Goal: Task Accomplishment & Management: Complete application form

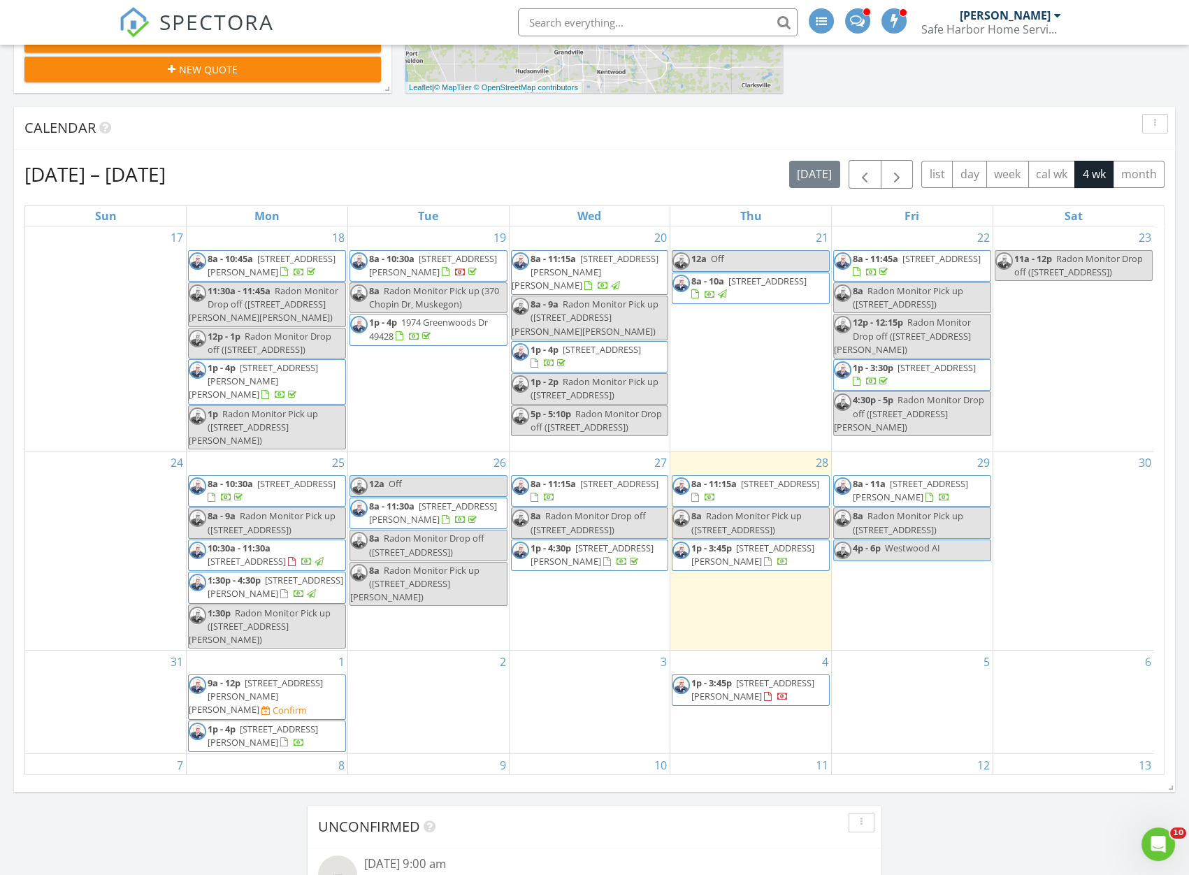
scroll to position [1606, 1209]
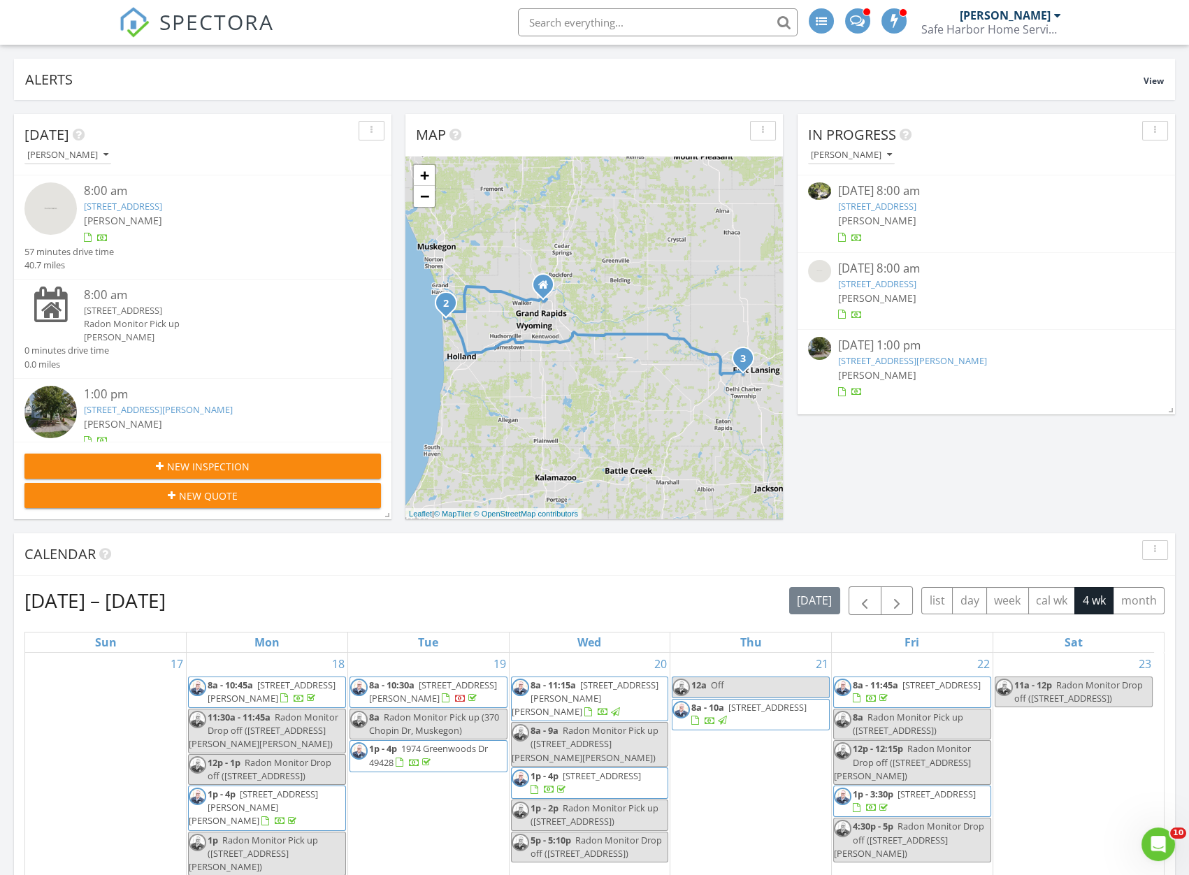
click at [916, 283] on link "16500 Hvn Wds Ct , West Olive, MI 49460" at bounding box center [877, 283] width 78 height 13
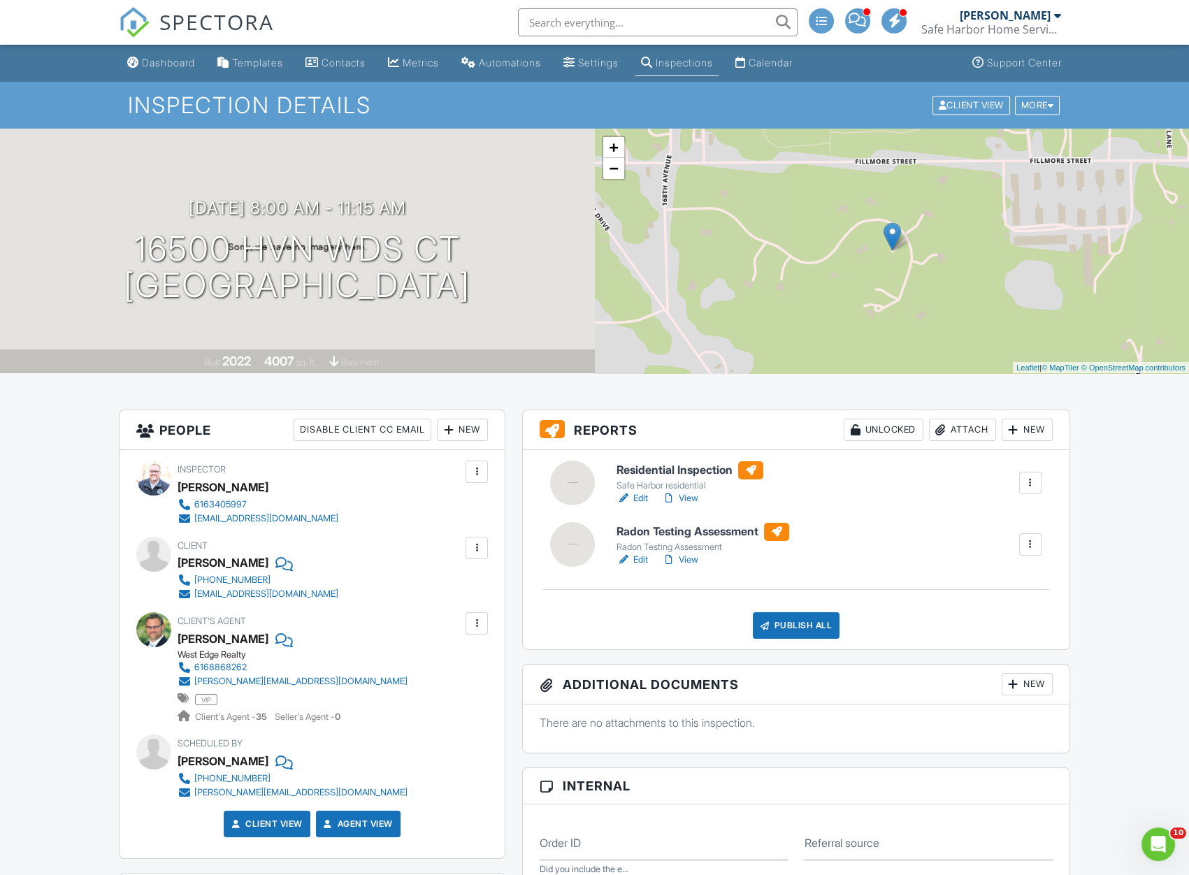
click at [636, 560] on link "Edit" at bounding box center [631, 560] width 31 height 14
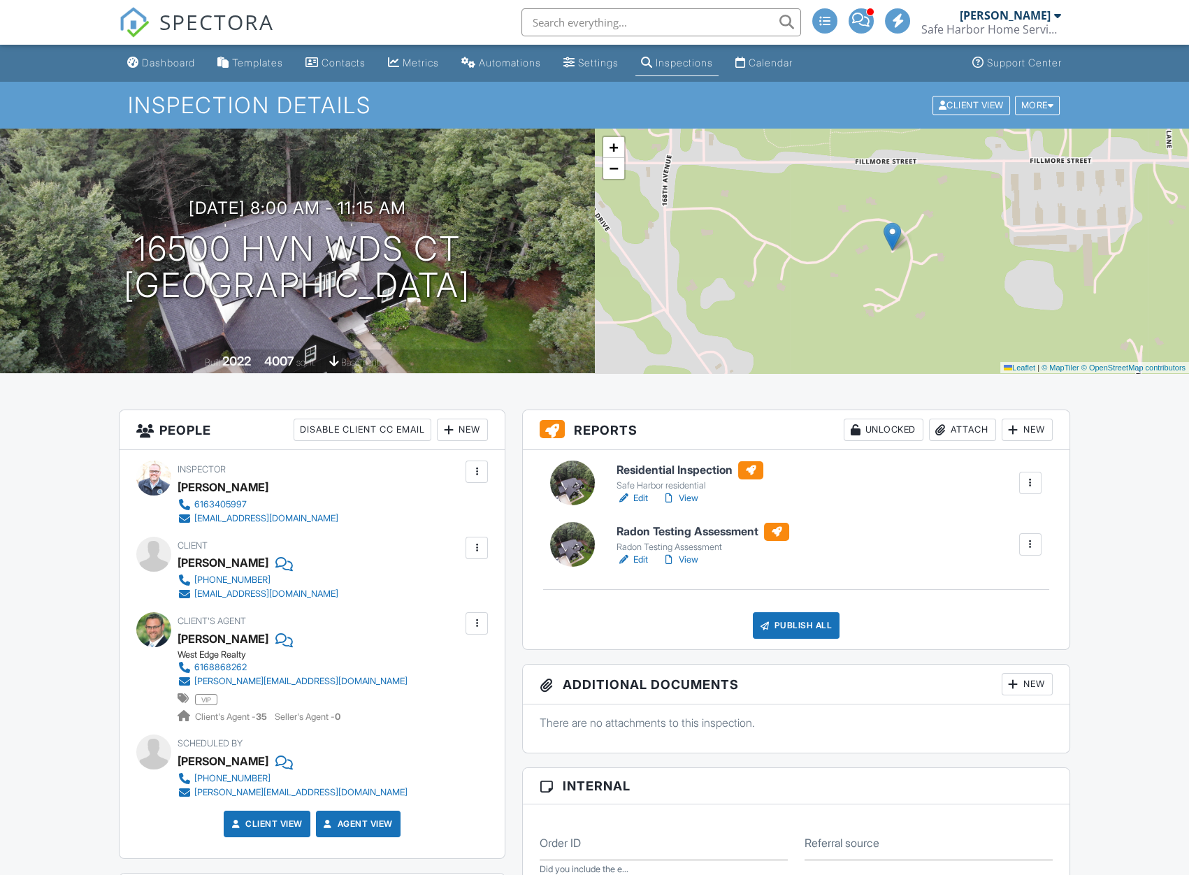
click at [1026, 545] on div at bounding box center [1030, 544] width 14 height 14
click at [998, 582] on link "Quick Publish" at bounding box center [994, 583] width 84 height 15
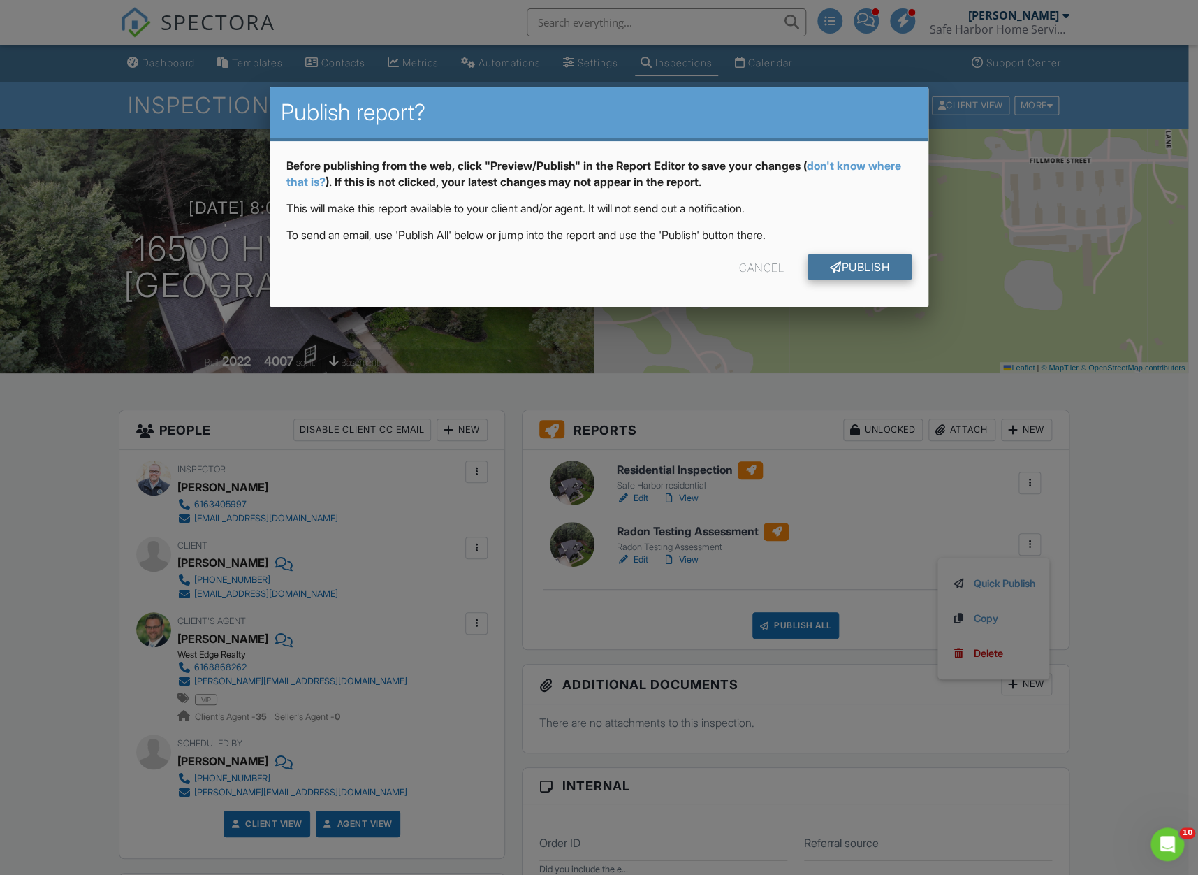
click at [846, 269] on link "Publish" at bounding box center [860, 266] width 104 height 25
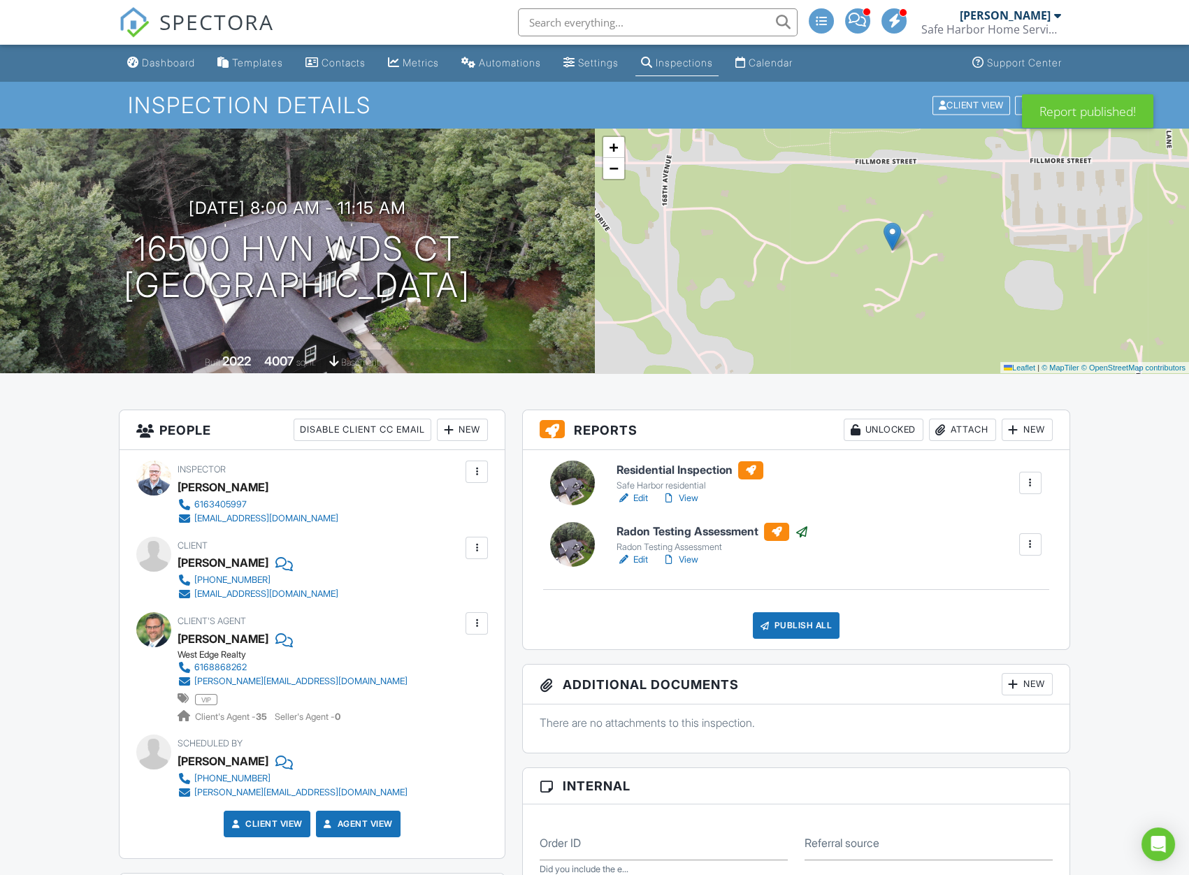
click at [640, 496] on link "Edit" at bounding box center [631, 498] width 31 height 14
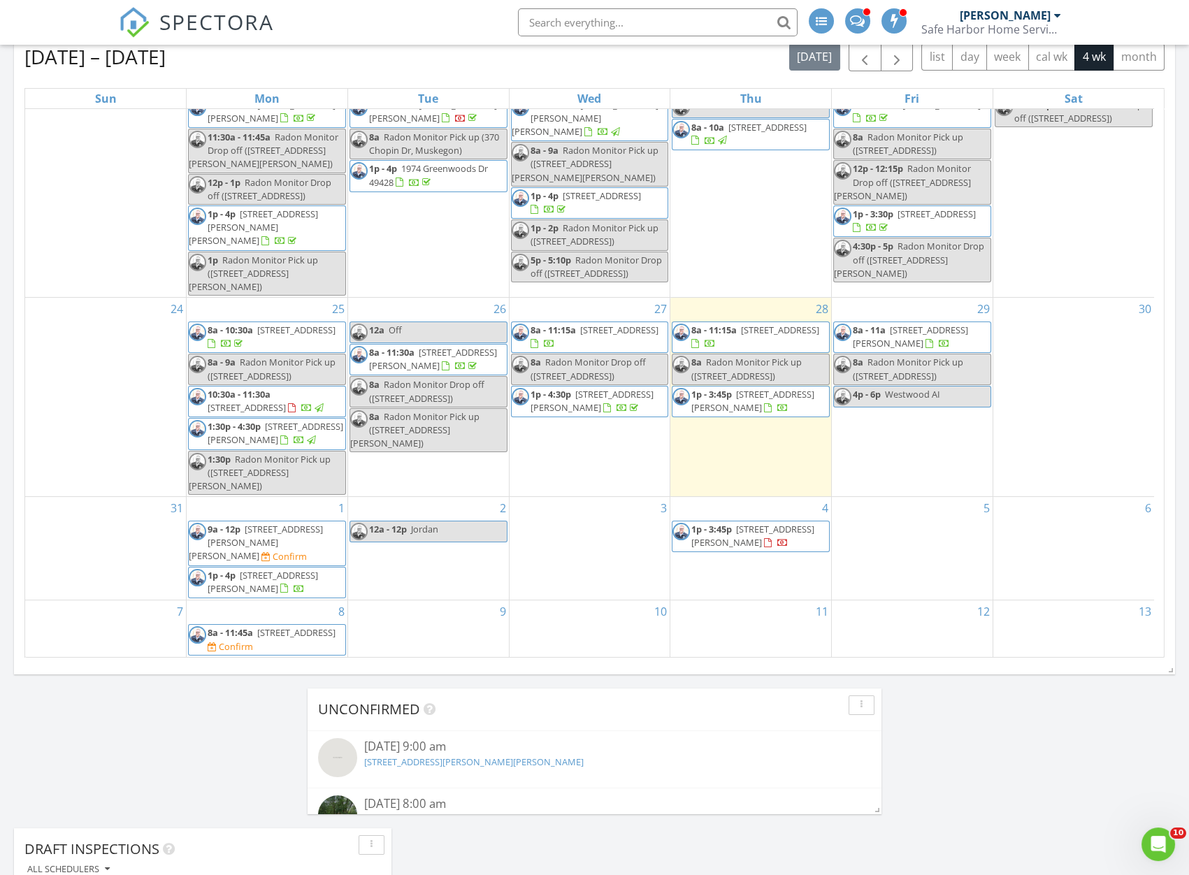
scroll to position [762, 0]
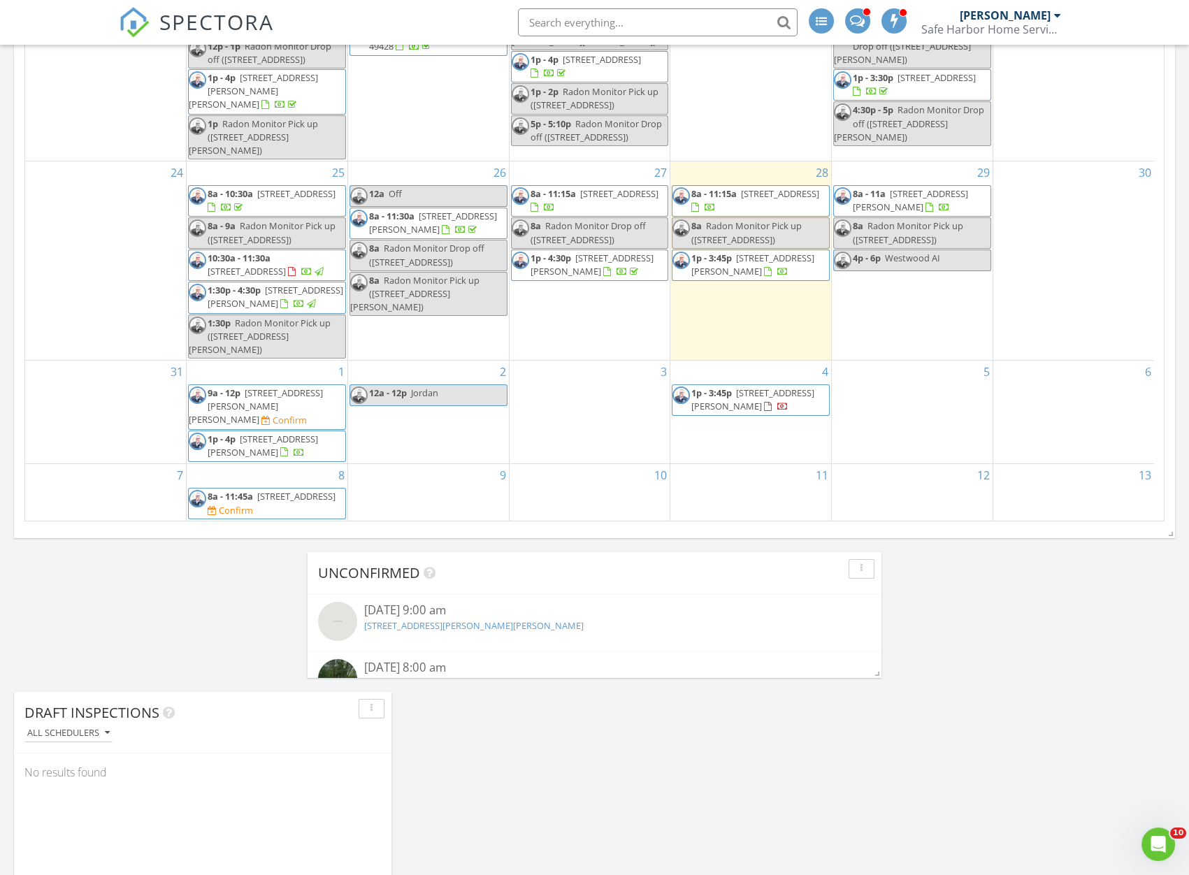
drag, startPoint x: 282, startPoint y: 396, endPoint x: 282, endPoint y: 406, distance: 9.8
click at [282, 406] on span "9945 N Jerome Dr, Bitely 49309" at bounding box center [256, 405] width 134 height 39
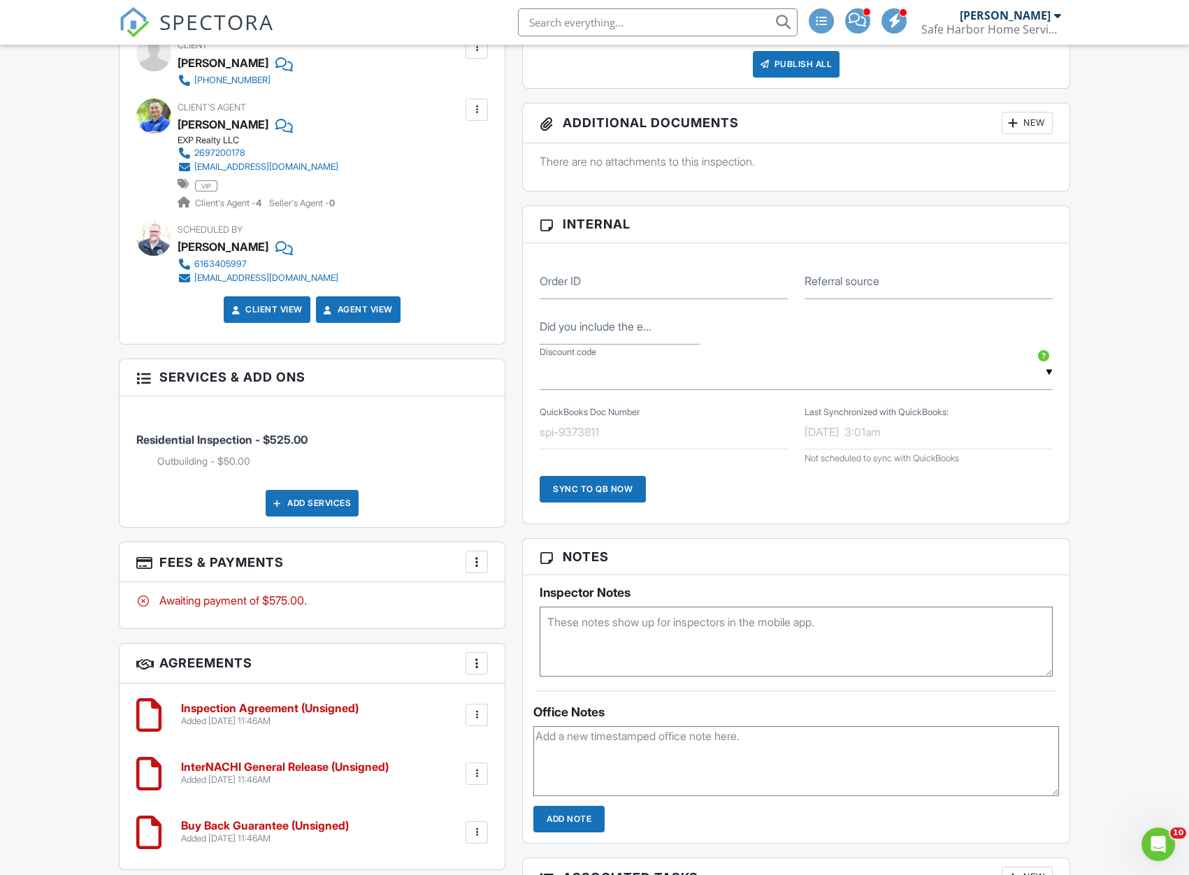
scroll to position [762, 0]
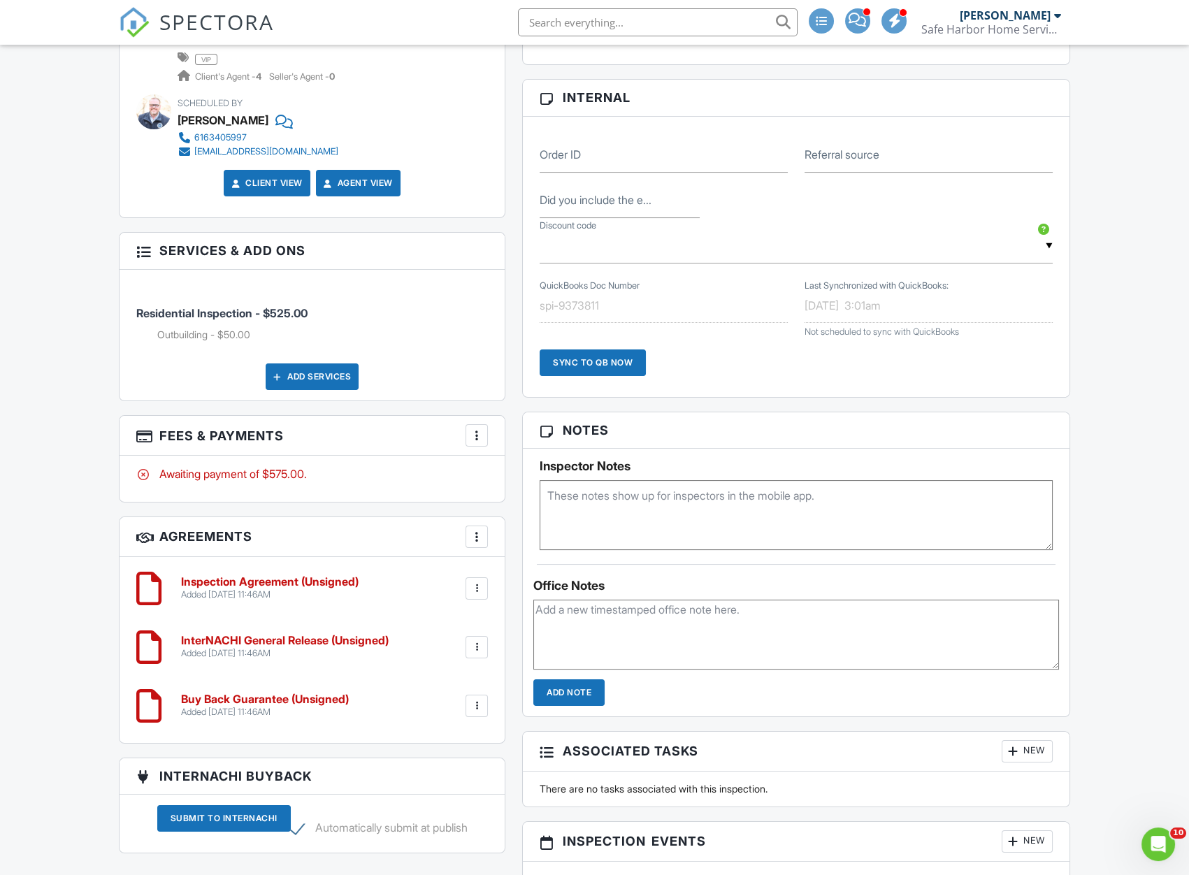
drag, startPoint x: 658, startPoint y: 648, endPoint x: 668, endPoint y: 633, distance: 18.2
click at [657, 642] on textarea at bounding box center [795, 634] width 525 height 70
type textarea "facetime walkthrough if possible."
click at [563, 692] on input "Add Note" at bounding box center [568, 692] width 71 height 27
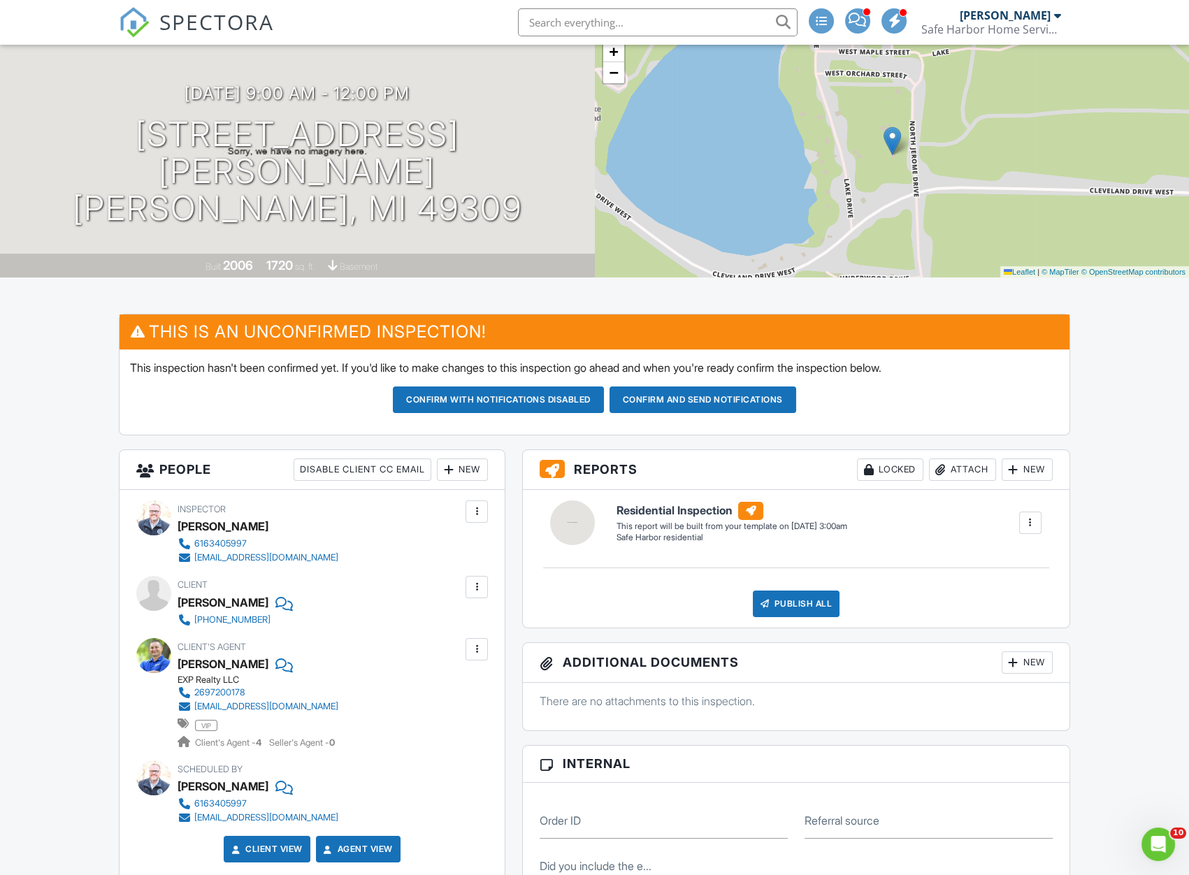
scroll to position [126, 0]
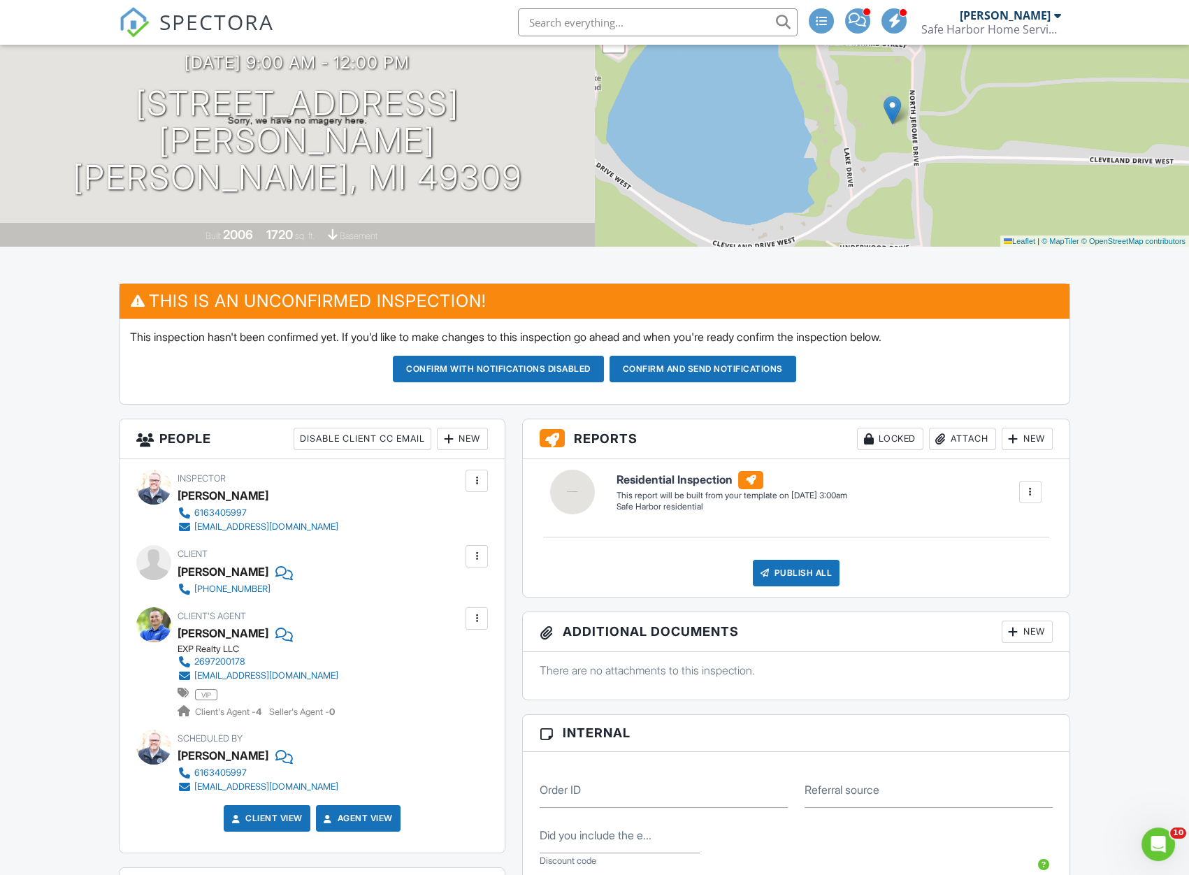
click at [470, 563] on div at bounding box center [476, 556] width 22 height 22
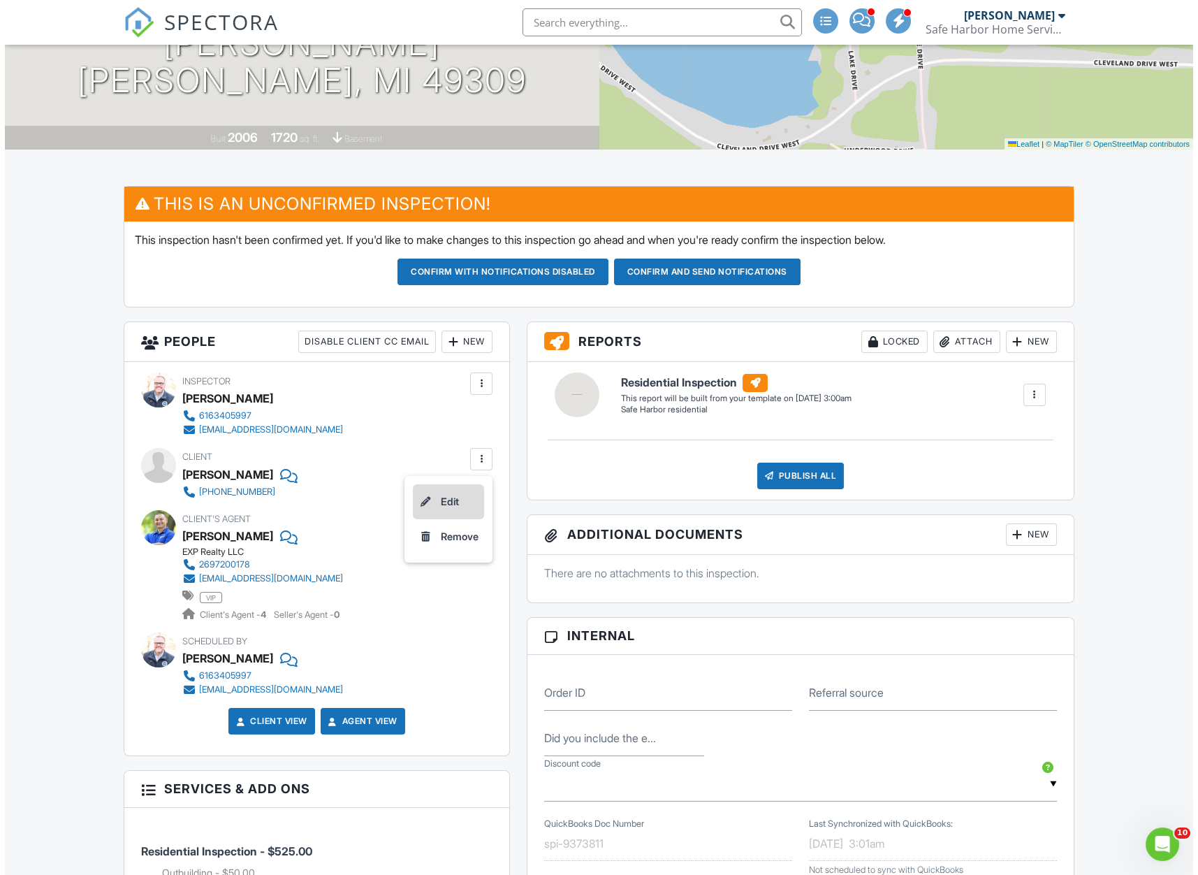
scroll to position [254, 0]
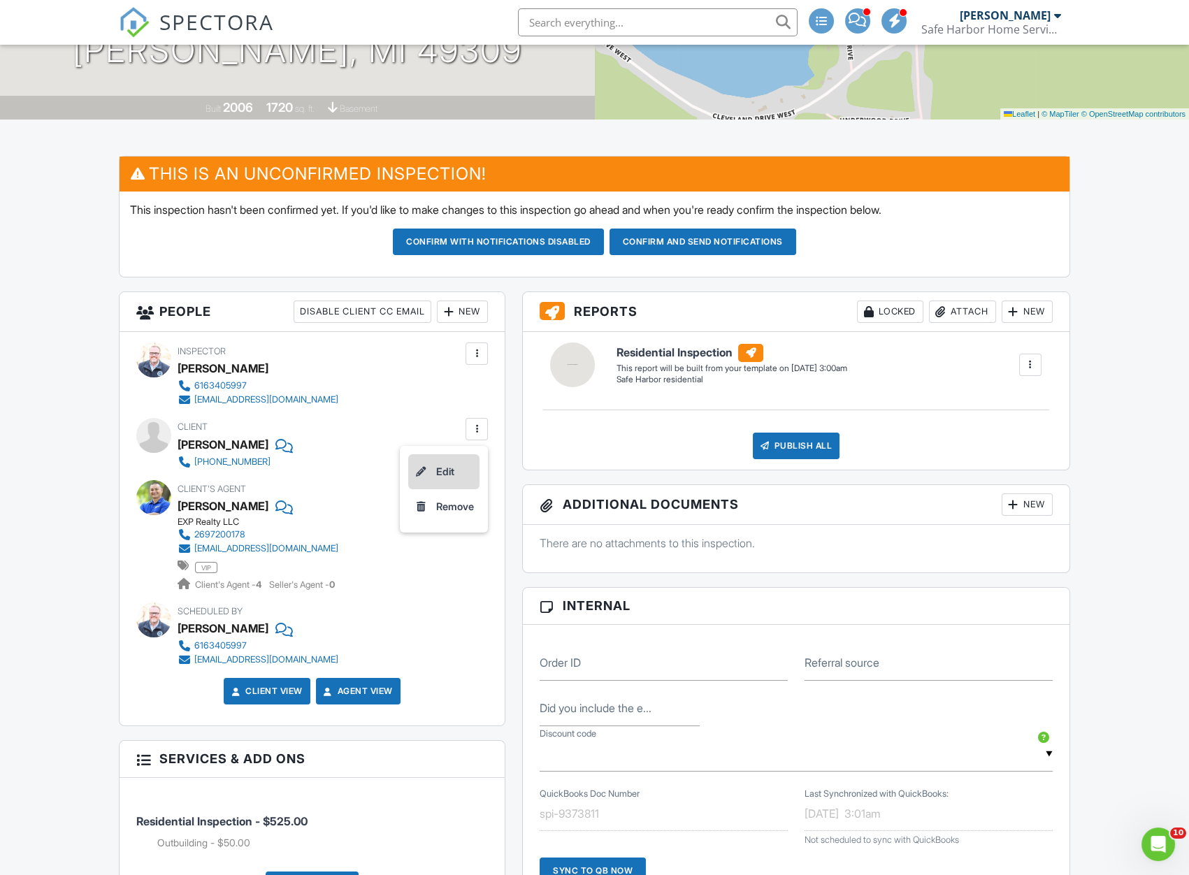
click at [452, 475] on li "Edit" at bounding box center [443, 471] width 71 height 35
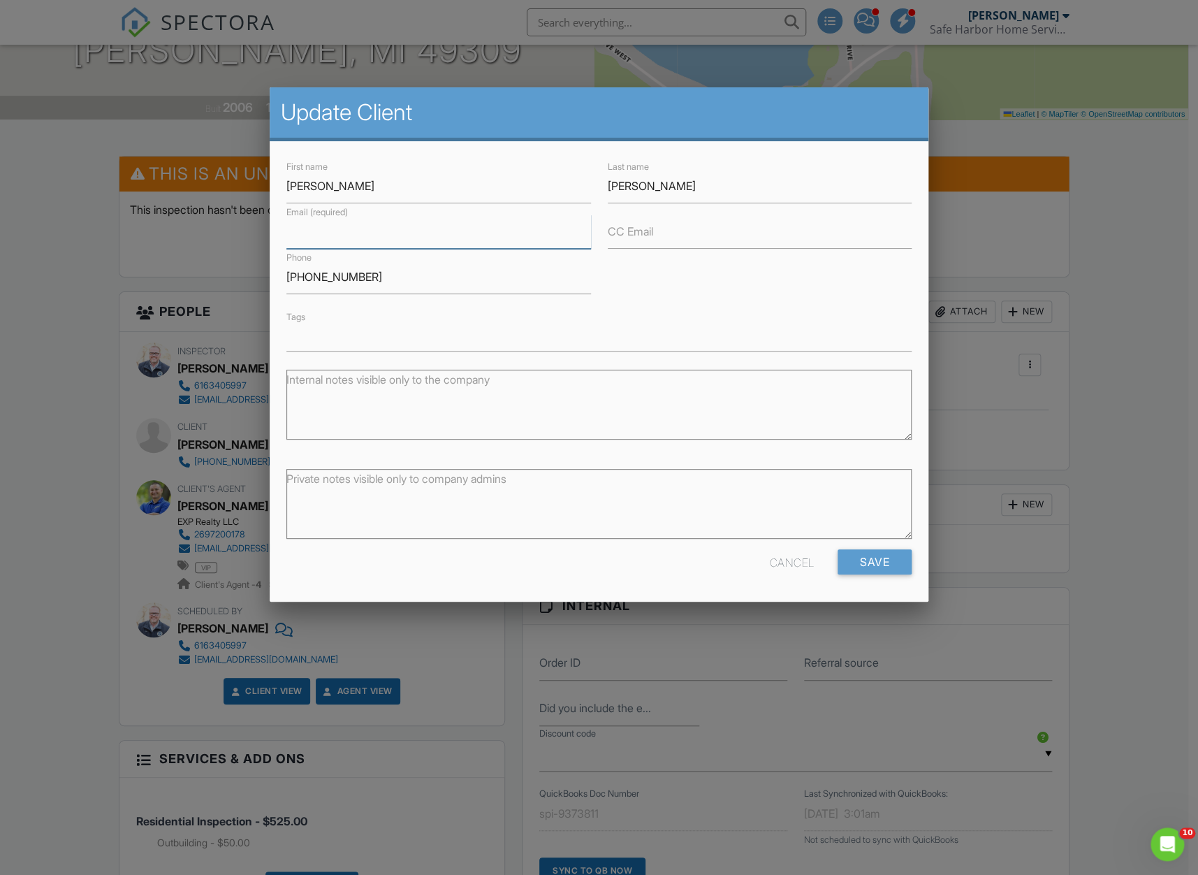
click at [362, 239] on input "Email (required)" at bounding box center [438, 232] width 305 height 34
type input "[EMAIL_ADDRESS][DOMAIN_NAME]"
click at [874, 571] on input "Save" at bounding box center [875, 561] width 74 height 25
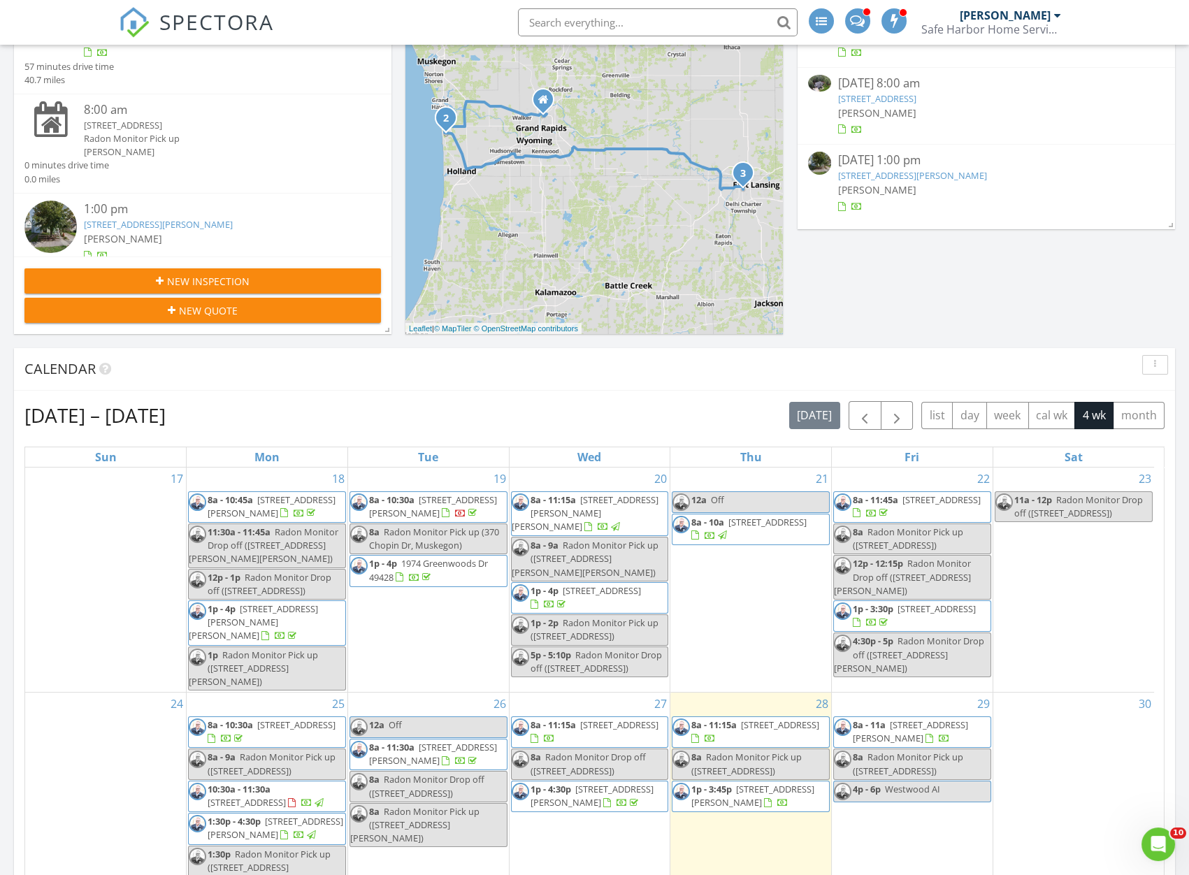
scroll to position [254, 0]
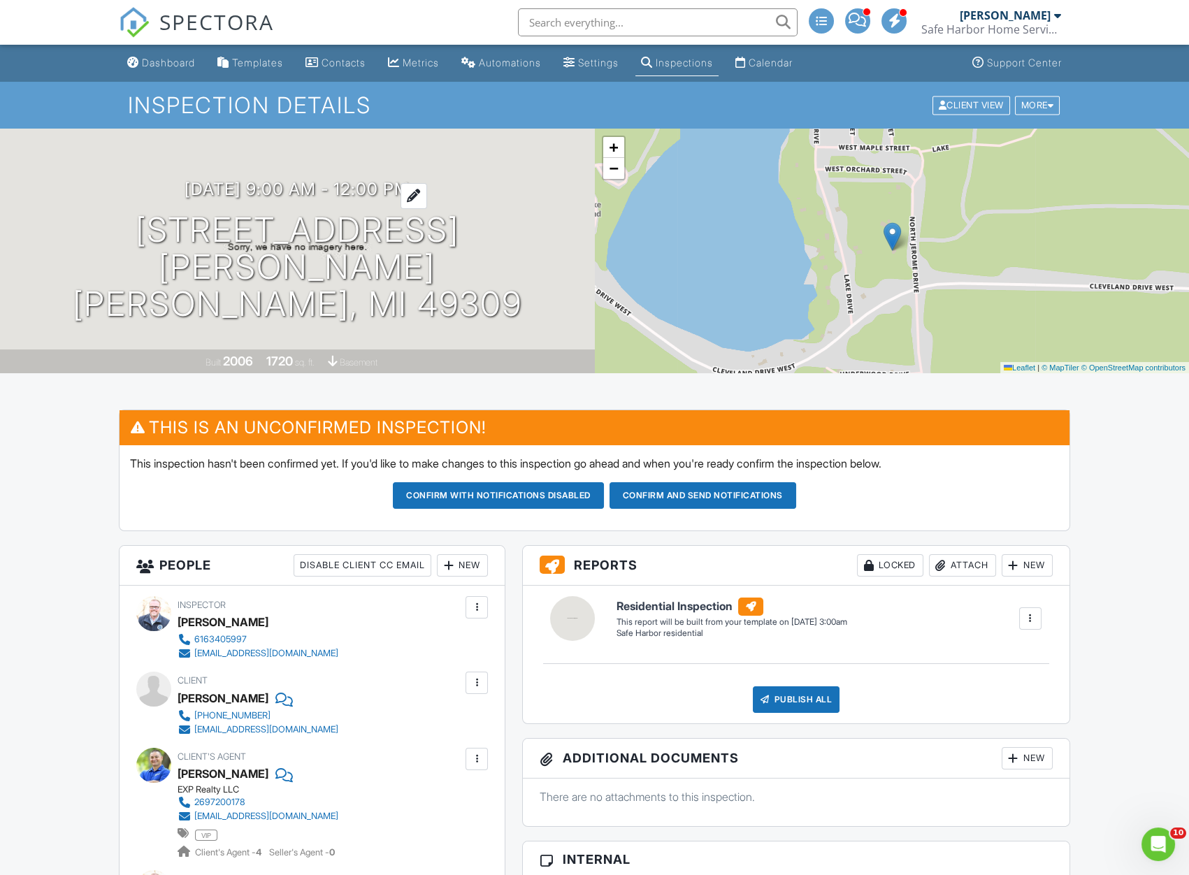
click at [402, 198] on h3 "09/01/2025 9:00 am - 12:00 pm" at bounding box center [296, 189] width 225 height 19
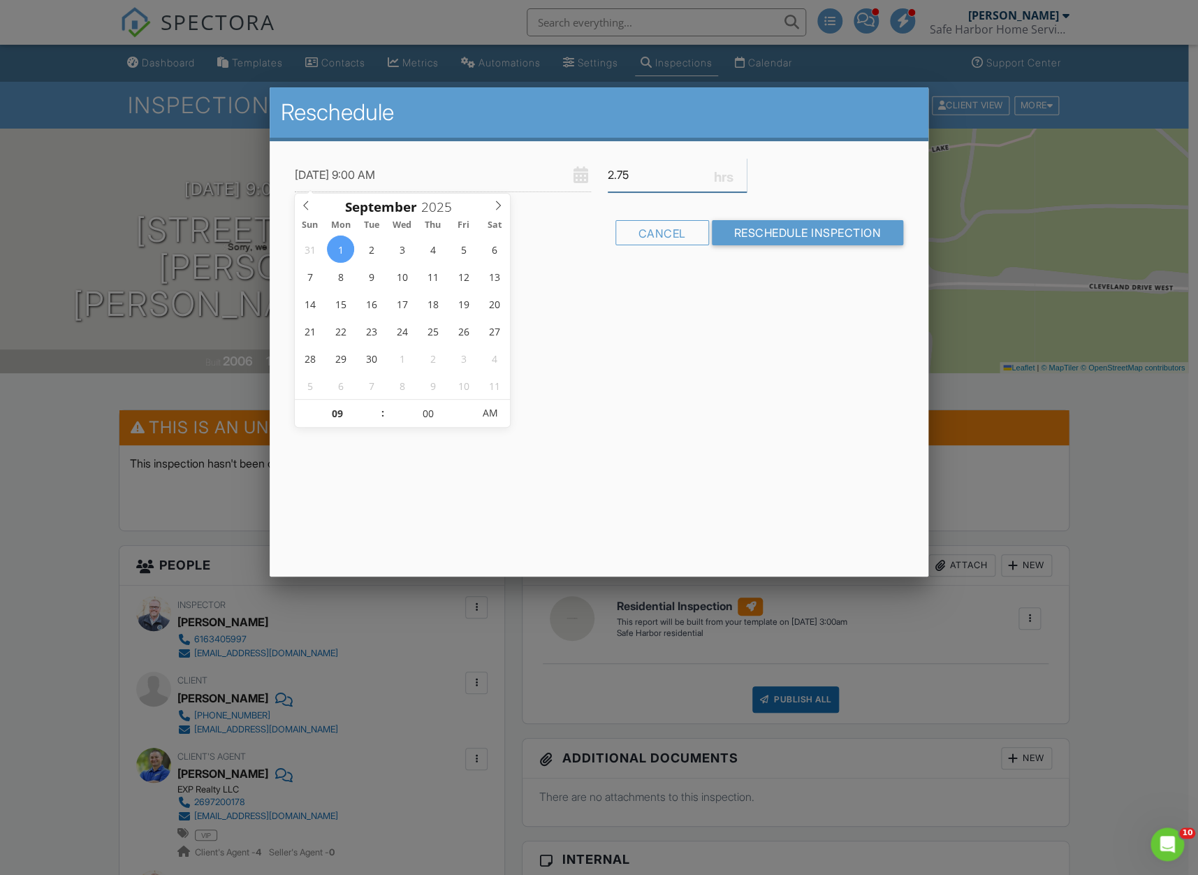
type input "2.75"
click at [741, 181] on input "2.75" at bounding box center [678, 175] width 140 height 34
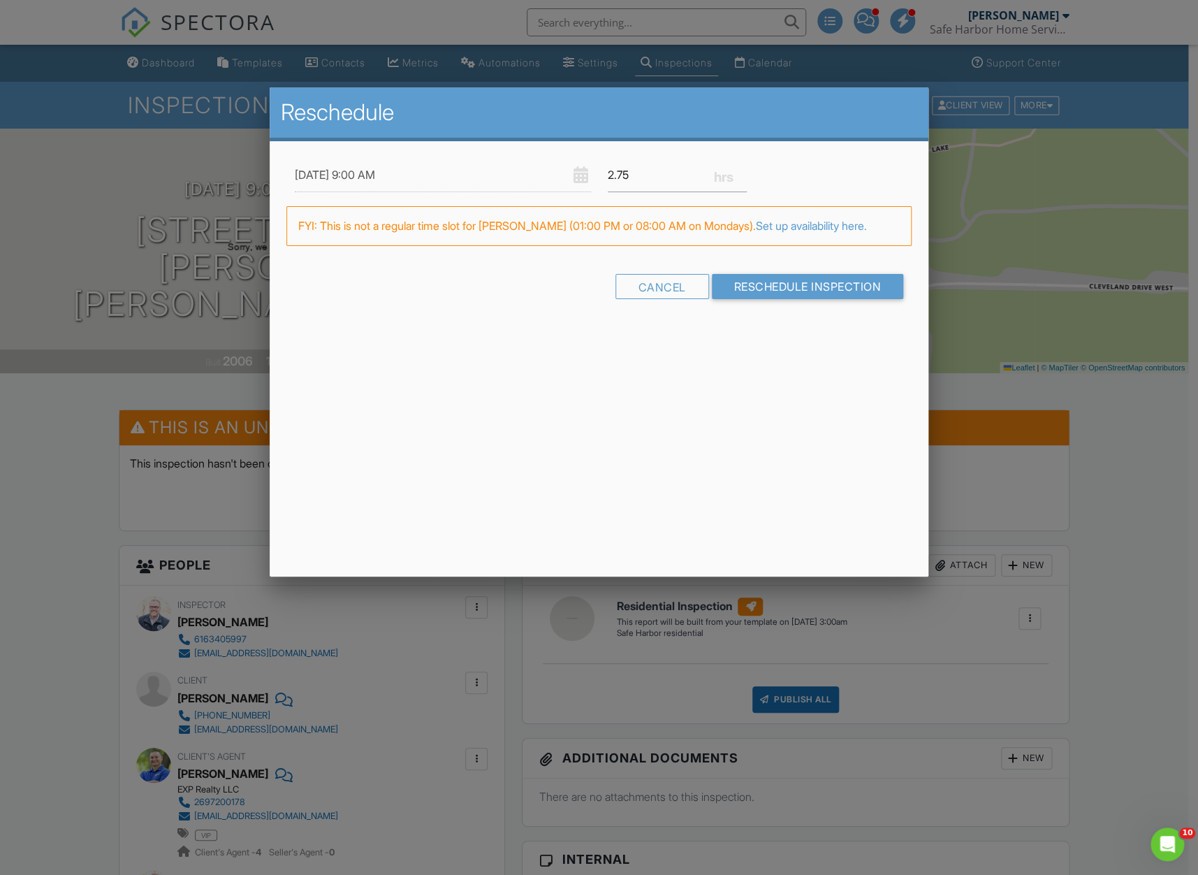
click at [370, 181] on input "09/01/2025 9:00 AM" at bounding box center [443, 175] width 296 height 34
type input "09/01/2025 8:00 AM"
type input "08"
click at [372, 422] on span at bounding box center [376, 421] width 10 height 14
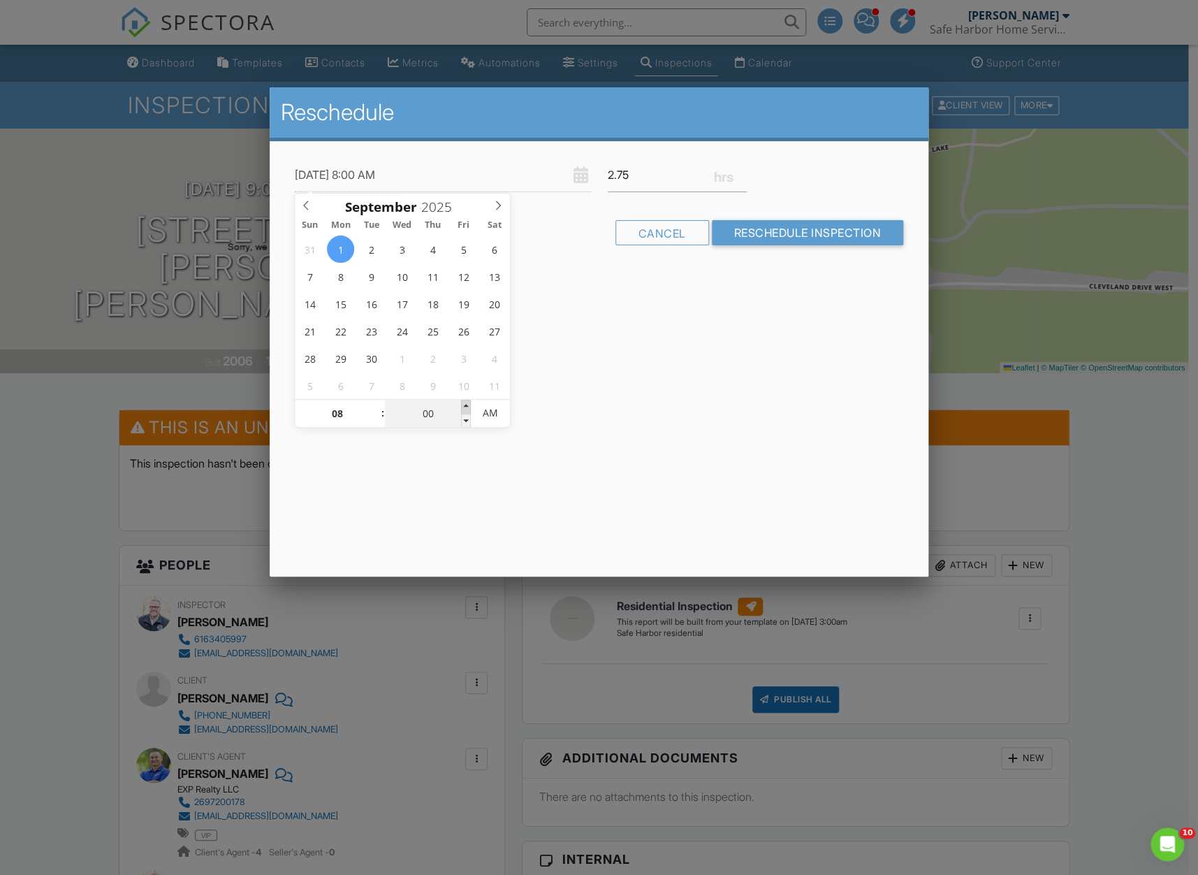
type input "09/01/2025 8:05 AM"
type input "05"
click at [466, 407] on span at bounding box center [466, 407] width 10 height 14
type input "09/01/2025 8:10 AM"
type input "10"
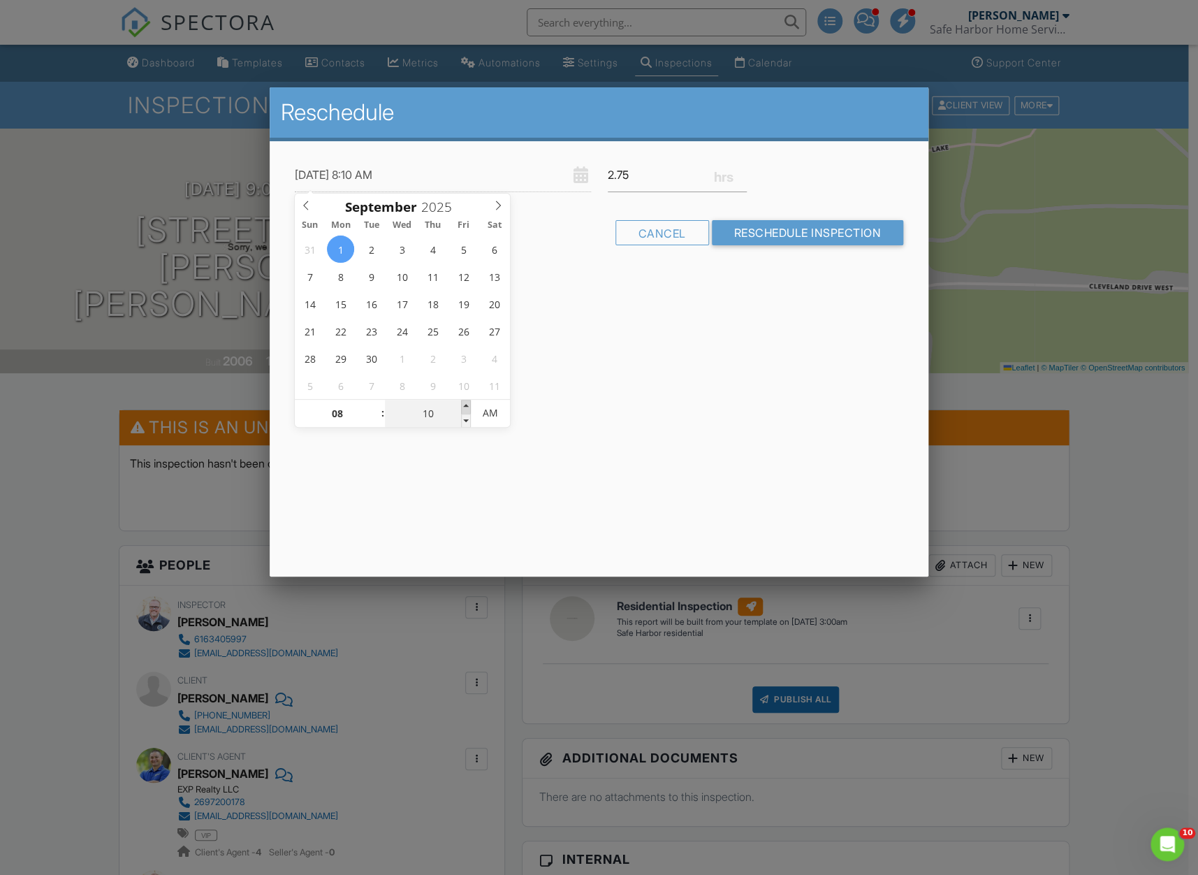
click at [466, 407] on span at bounding box center [466, 407] width 10 height 14
type input "09/01/2025 8:15 AM"
type input "15"
click at [466, 407] on span at bounding box center [466, 407] width 10 height 14
type input "09/01/2025 8:20 AM"
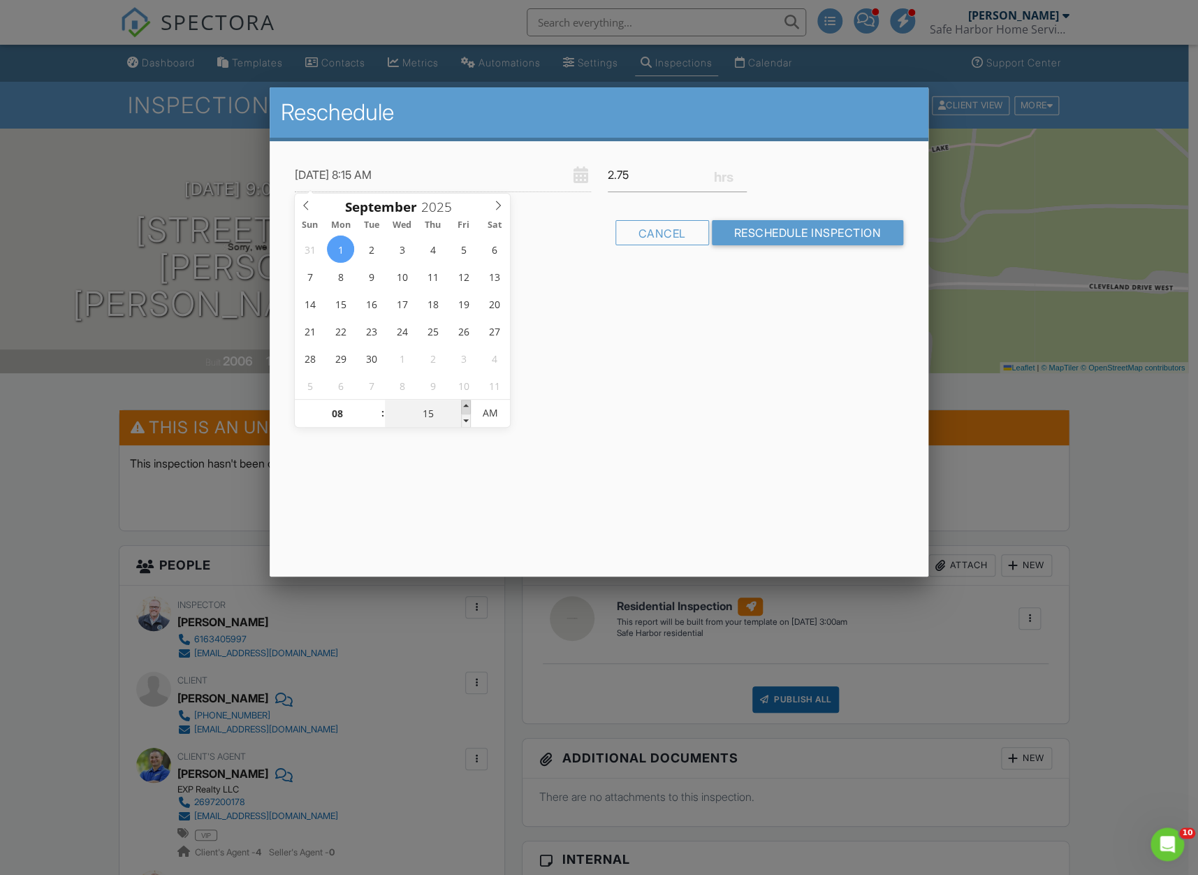
type input "20"
click at [466, 407] on span at bounding box center [466, 407] width 10 height 14
type input "09/01/2025 8:25 AM"
type input "25"
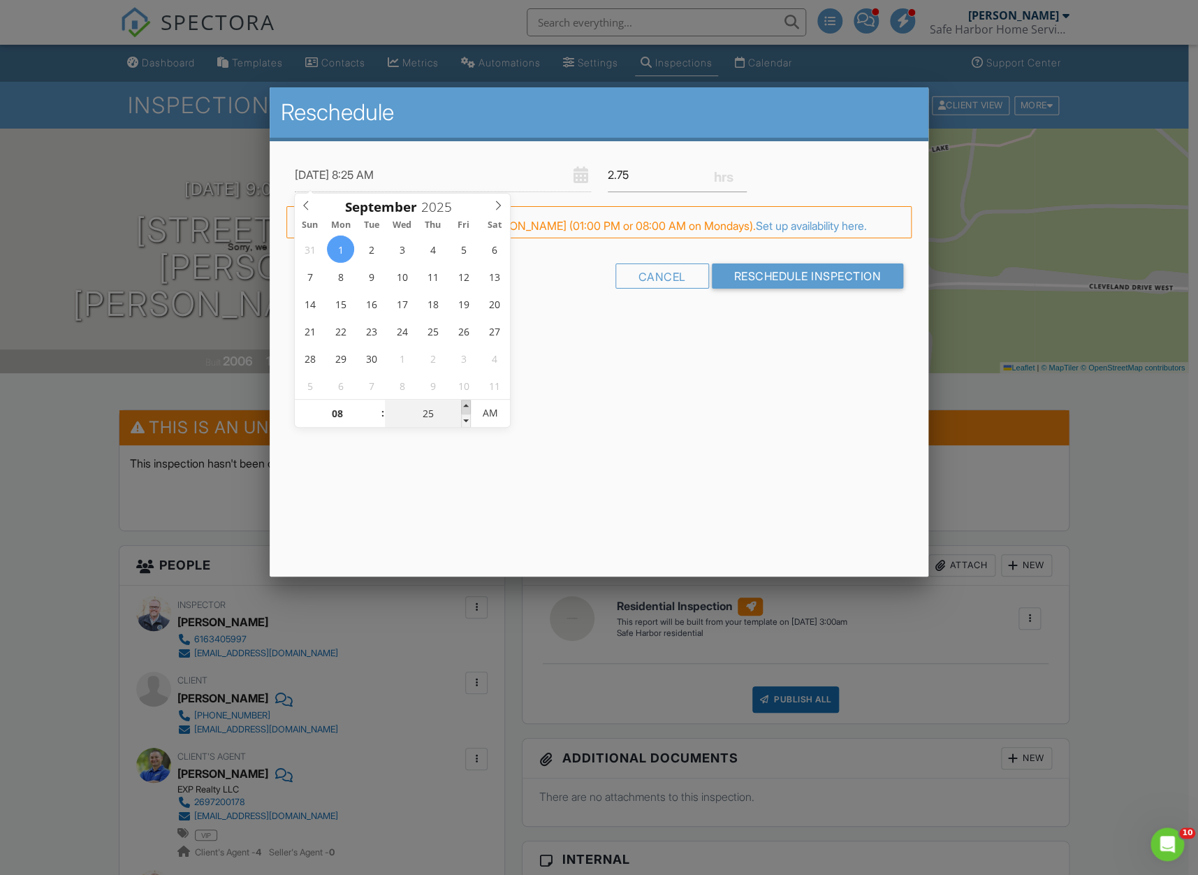
click at [466, 407] on span at bounding box center [466, 407] width 10 height 14
type input "09/01/2025 8:30 AM"
type input "30"
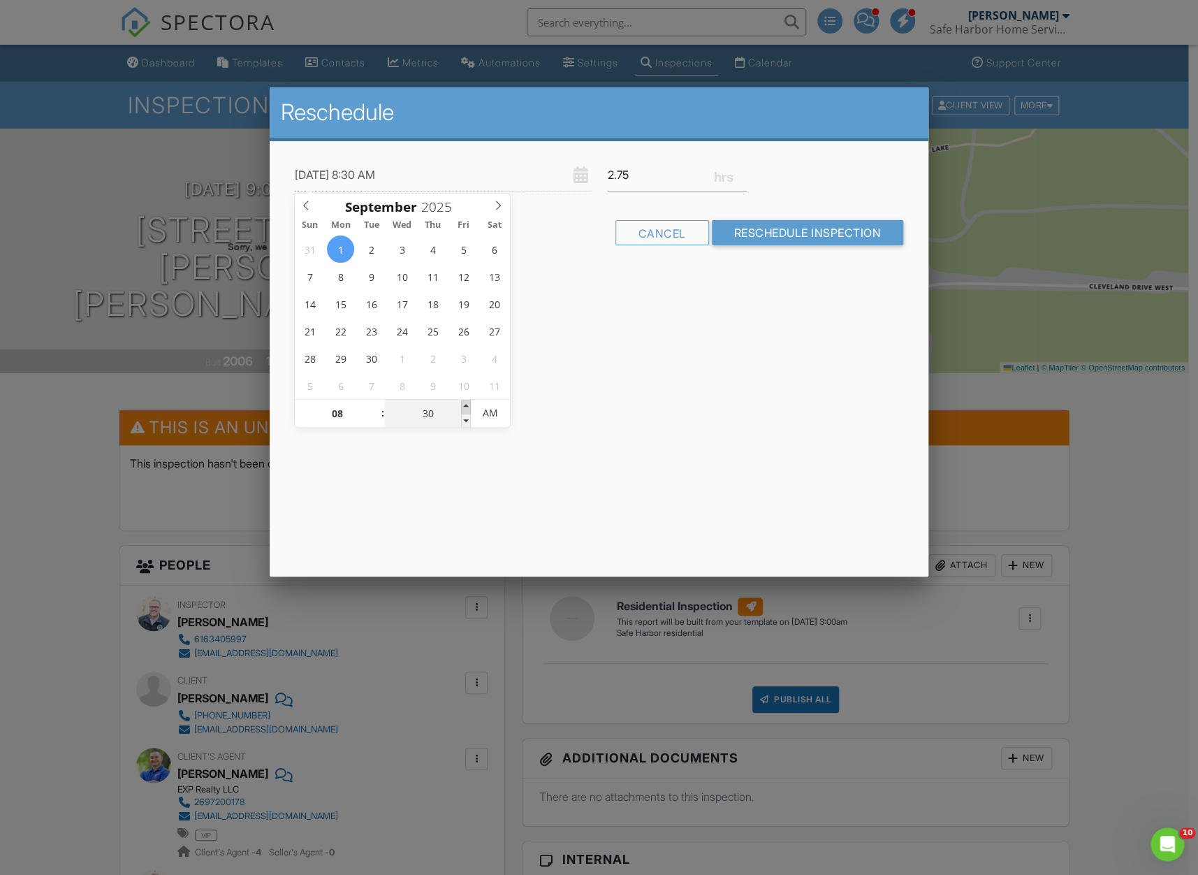
click at [466, 407] on span at bounding box center [466, 407] width 10 height 14
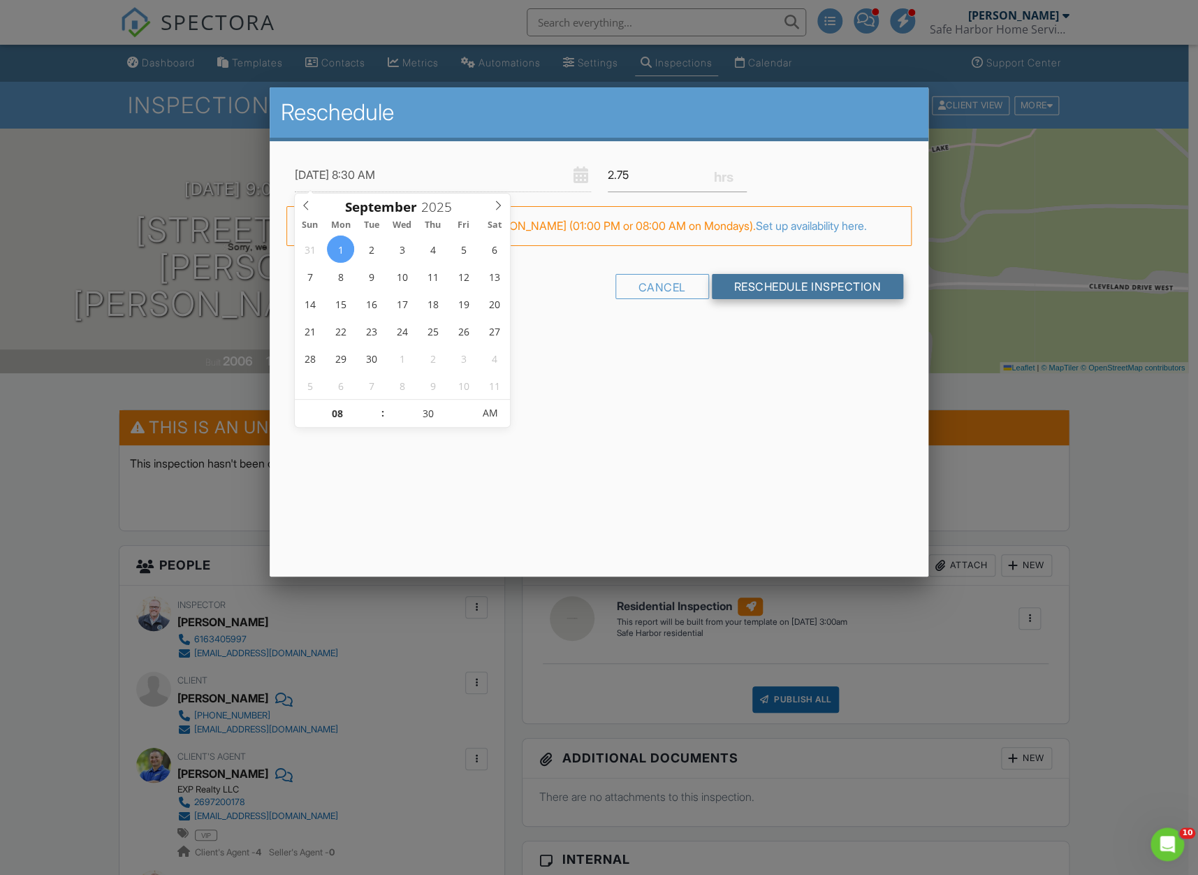
click at [817, 289] on input "Reschedule Inspection" at bounding box center [808, 286] width 192 height 25
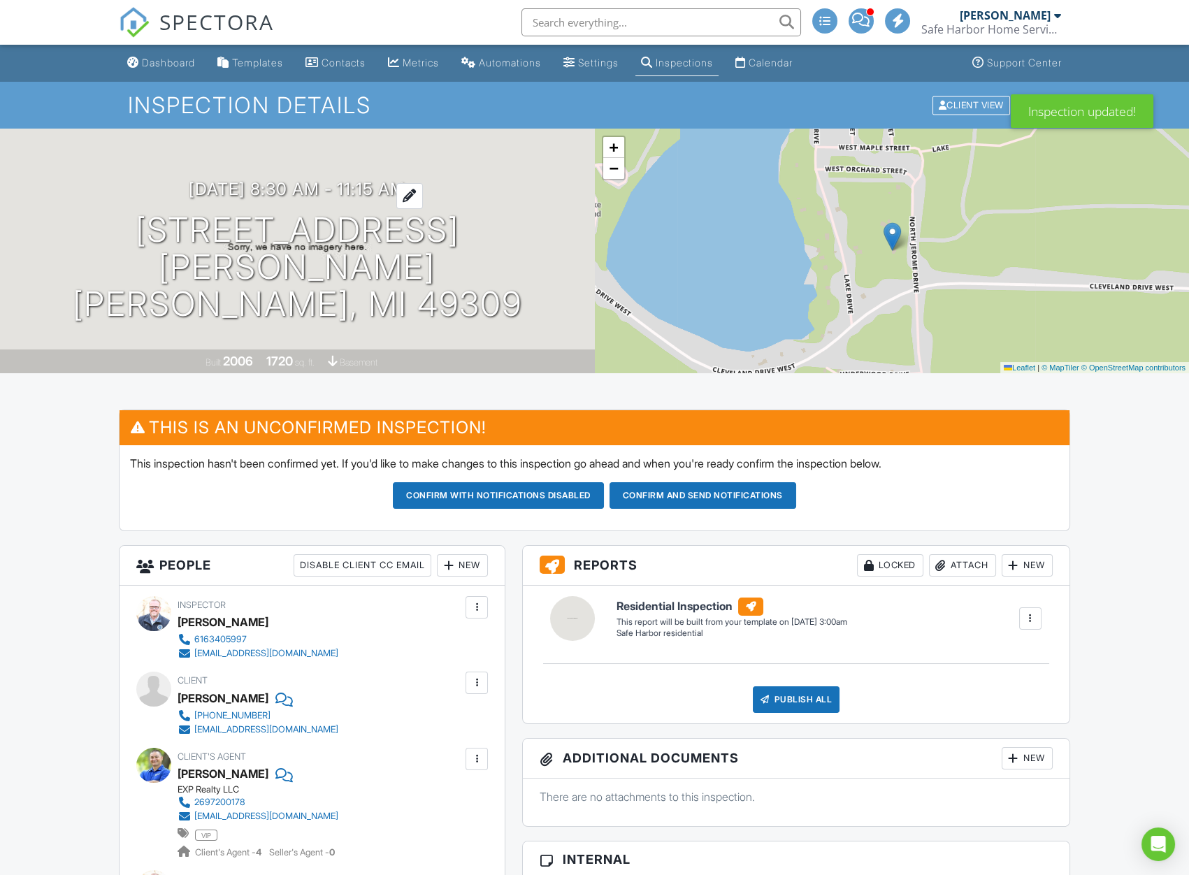
click at [371, 198] on h3 "[DATE] 8:30 am - 11:15 am" at bounding box center [297, 189] width 217 height 19
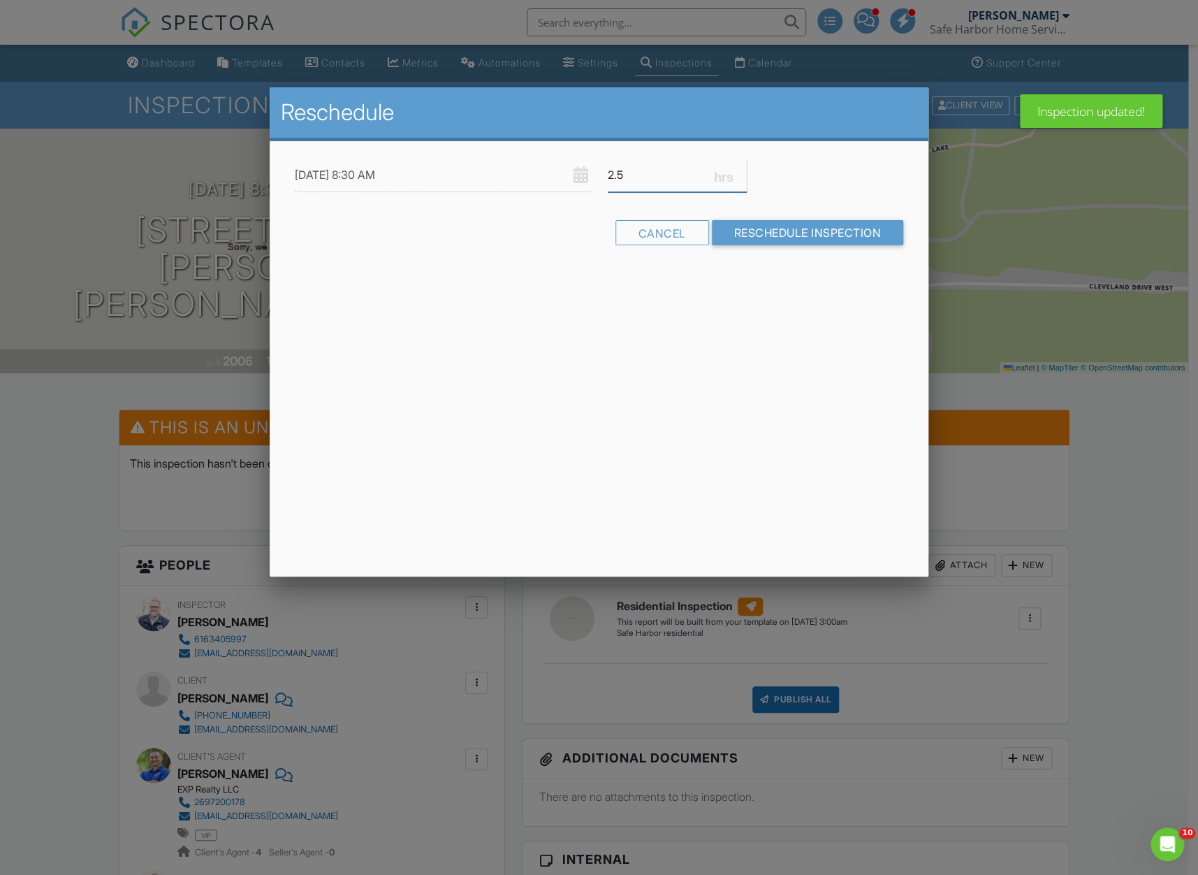
type input "2.5"
click at [741, 177] on input "2.5" at bounding box center [678, 175] width 140 height 34
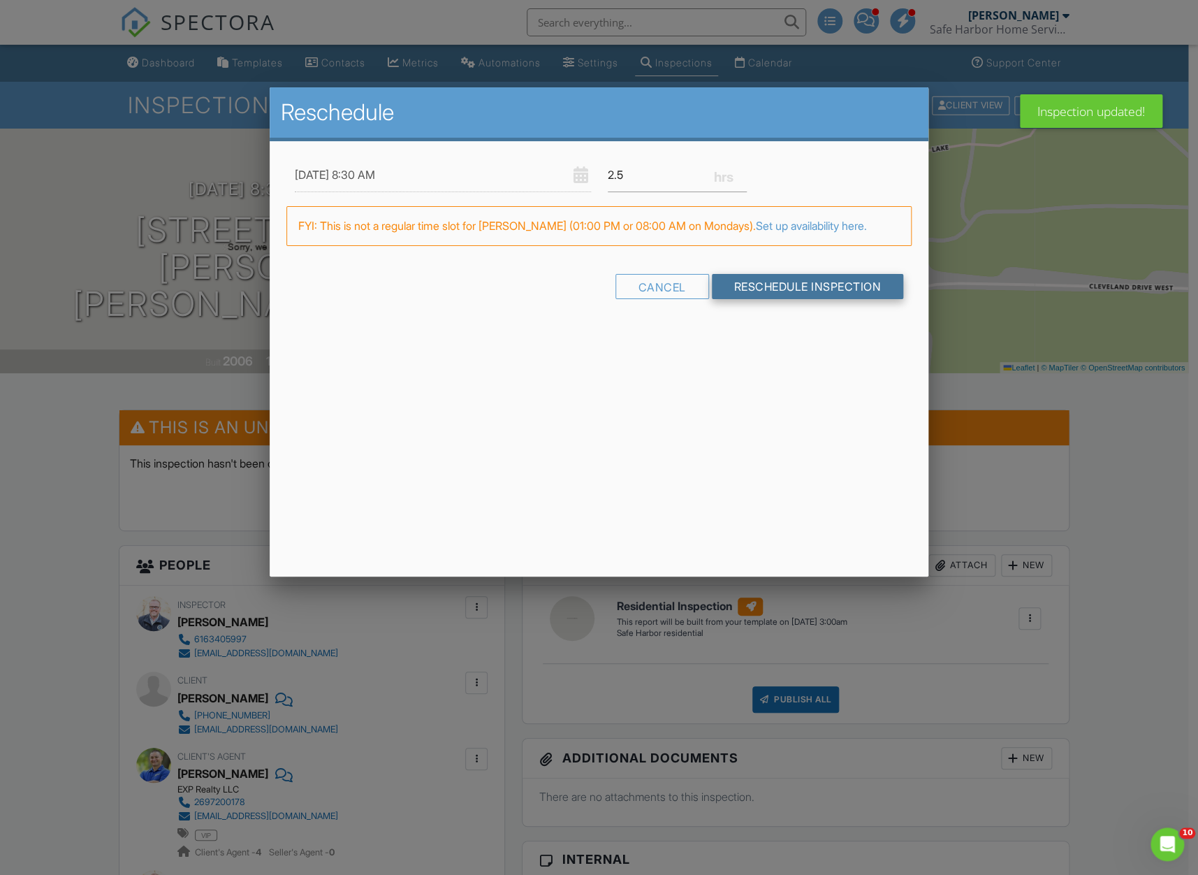
click at [743, 276] on input "Reschedule Inspection" at bounding box center [808, 286] width 192 height 25
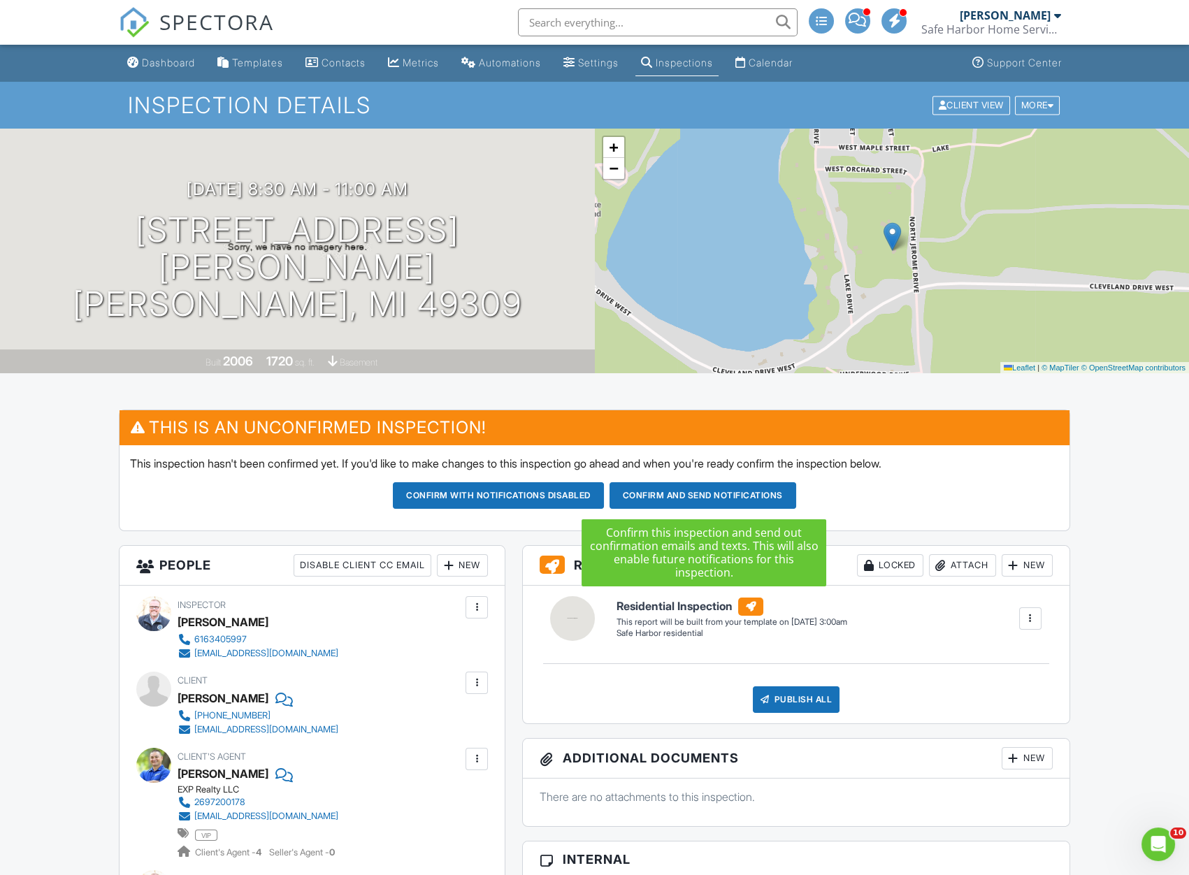
click at [604, 495] on button "Confirm and send notifications" at bounding box center [498, 495] width 211 height 27
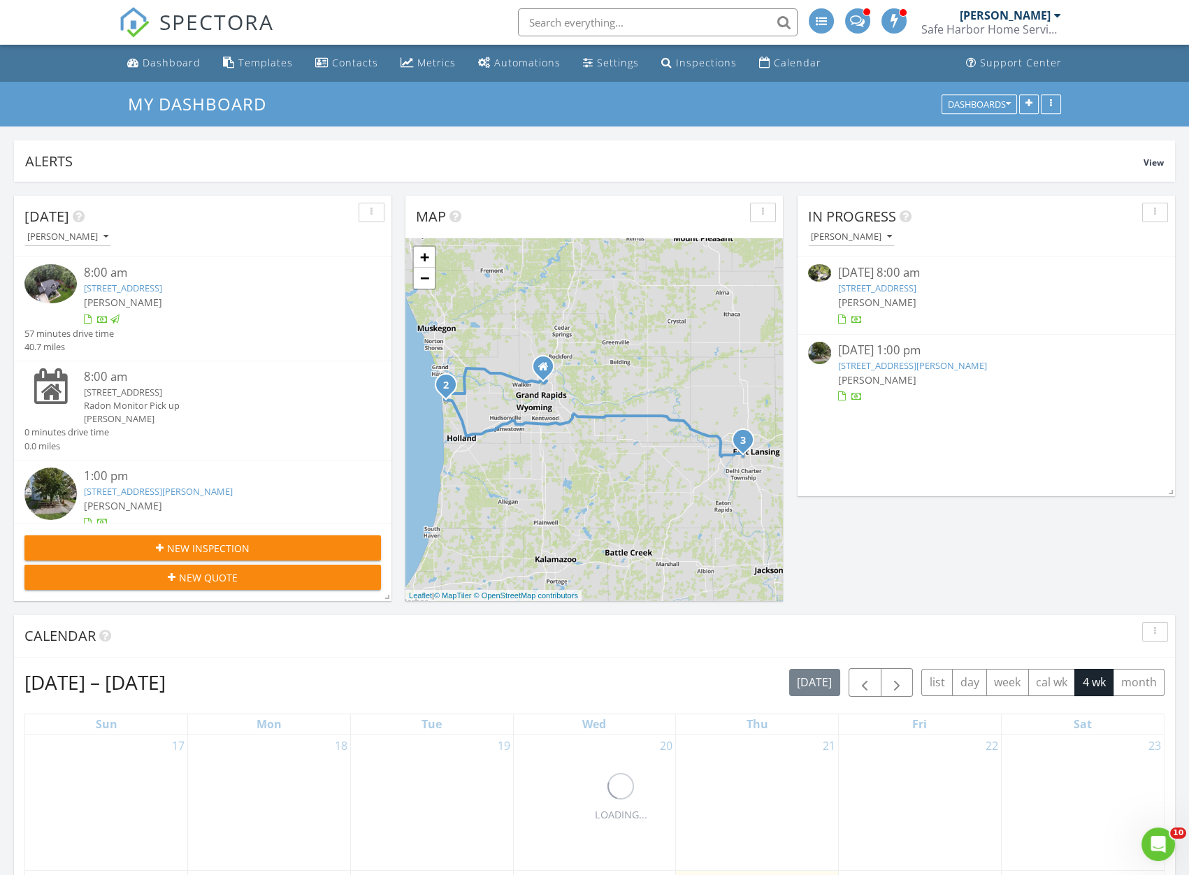
click at [936, 361] on link "1711 Ray St, Lansing, MI 48910" at bounding box center [912, 365] width 149 height 13
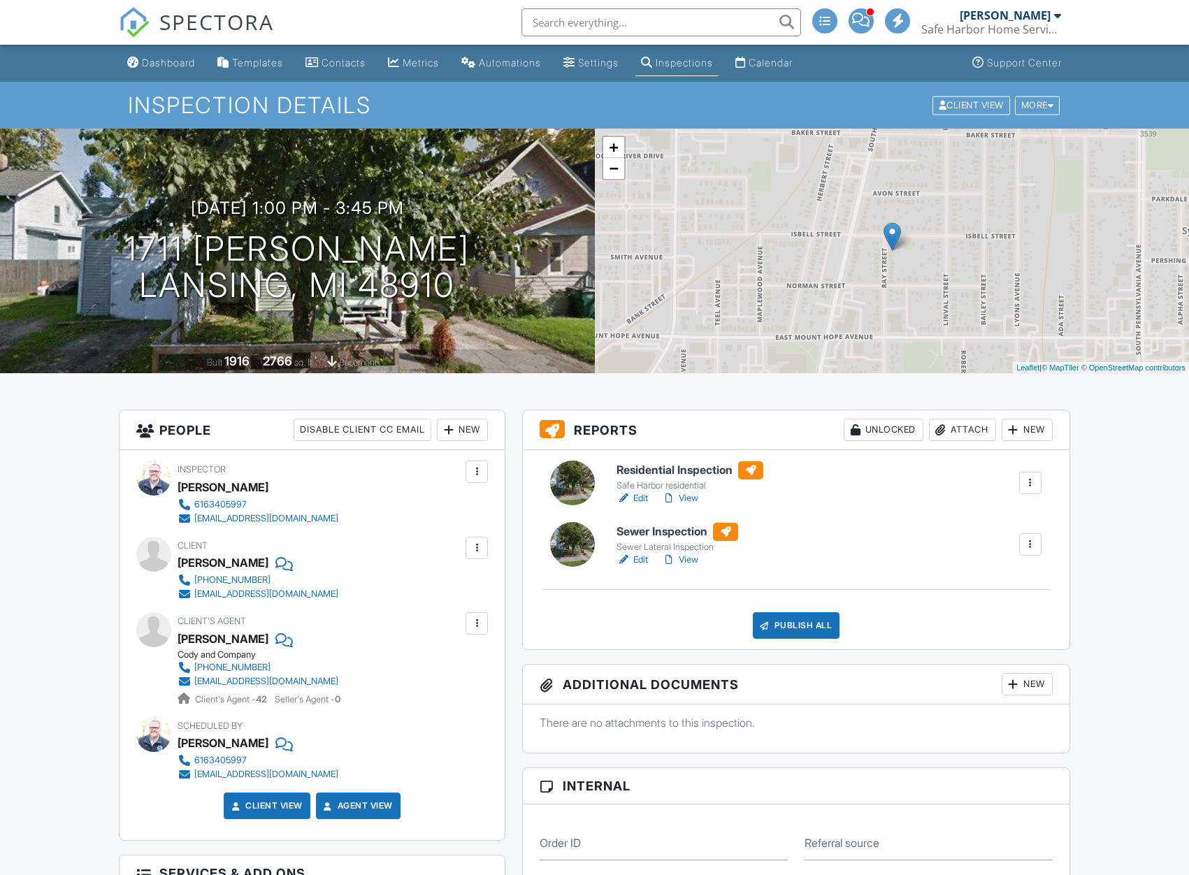
click at [643, 558] on link "Edit" at bounding box center [631, 560] width 31 height 14
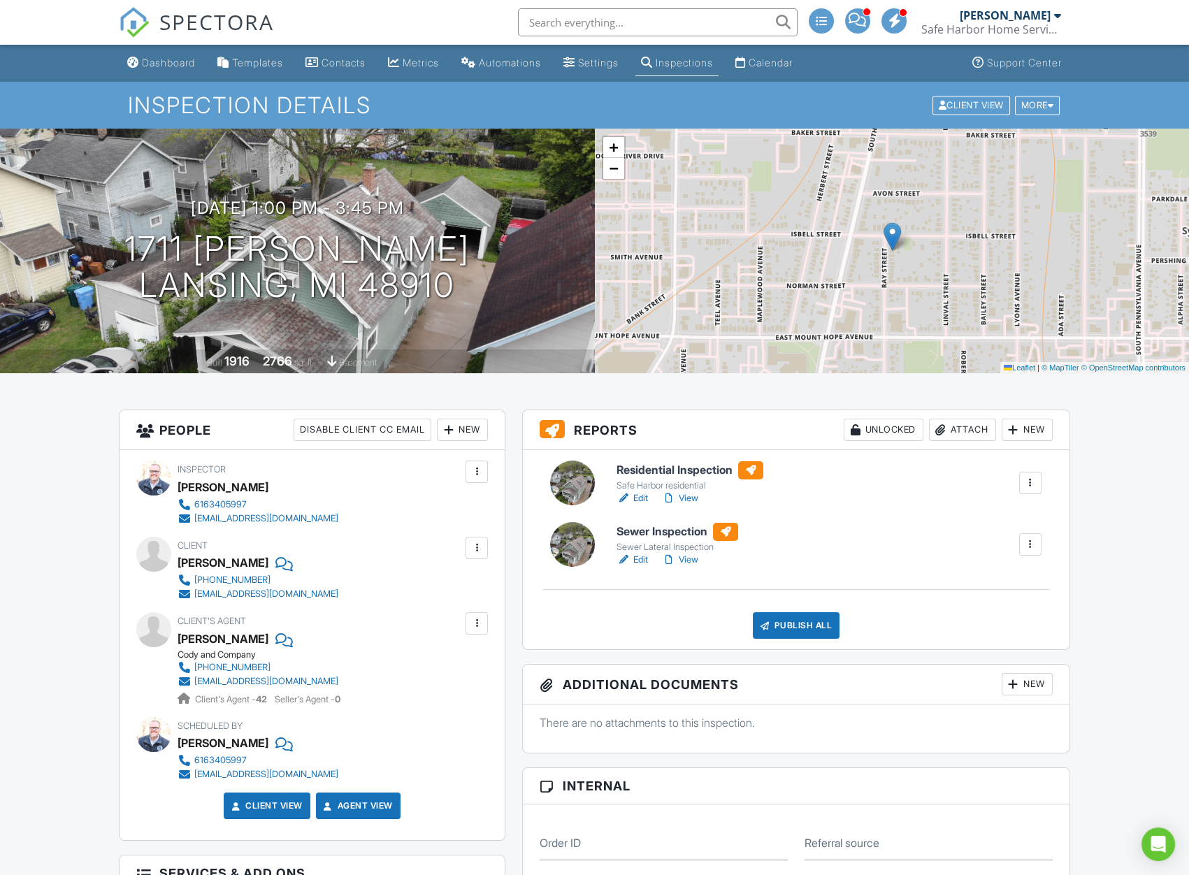
click at [1033, 544] on div at bounding box center [1030, 544] width 14 height 14
click at [1000, 586] on link "Quick Publish" at bounding box center [994, 583] width 84 height 15
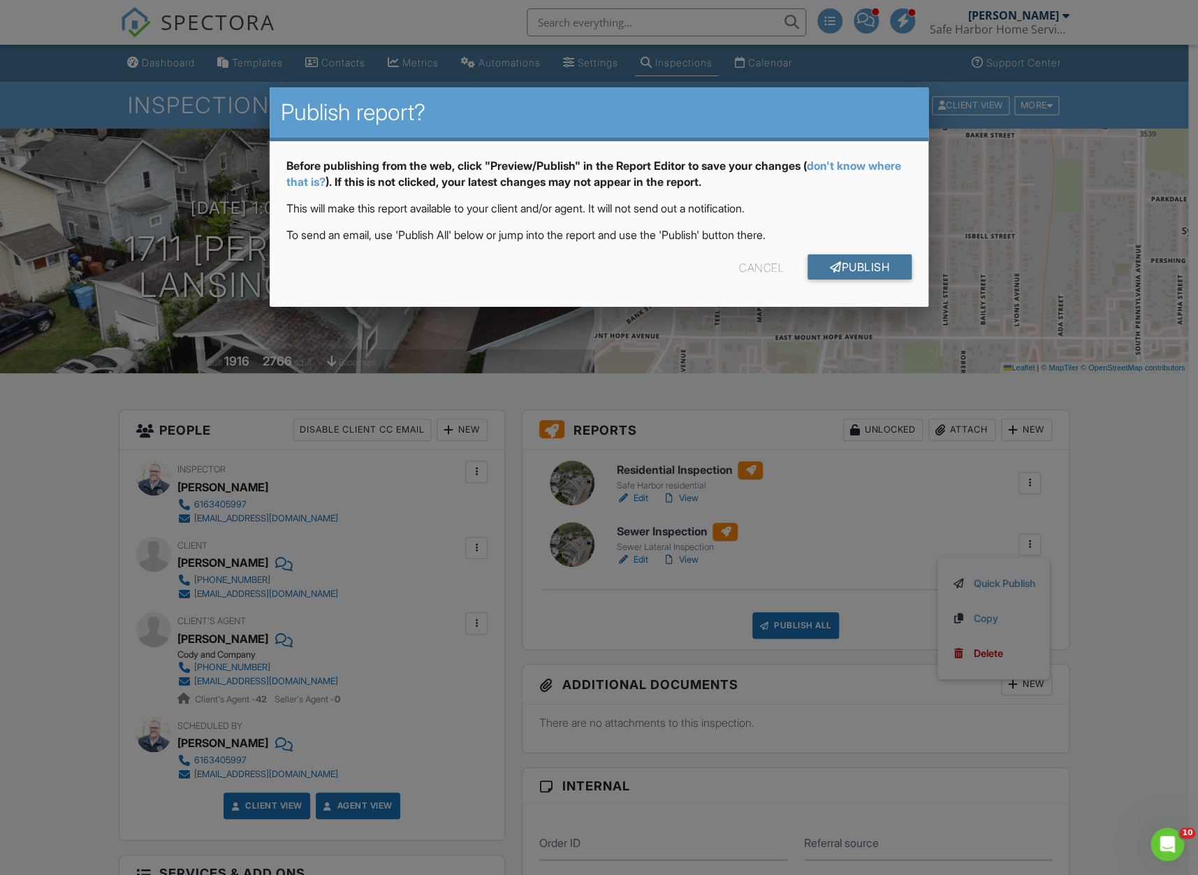
click at [847, 266] on link "Publish" at bounding box center [860, 266] width 104 height 25
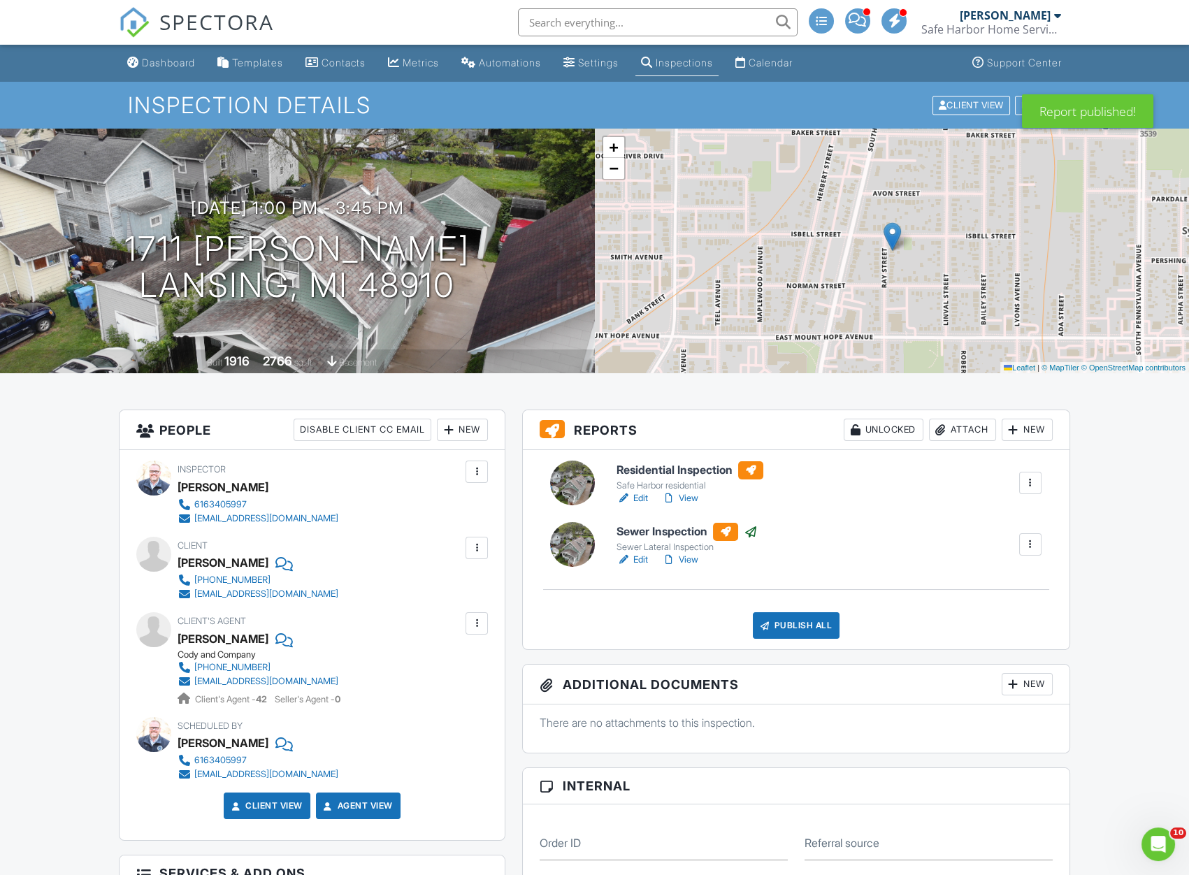
click at [641, 499] on link "Edit" at bounding box center [631, 498] width 31 height 14
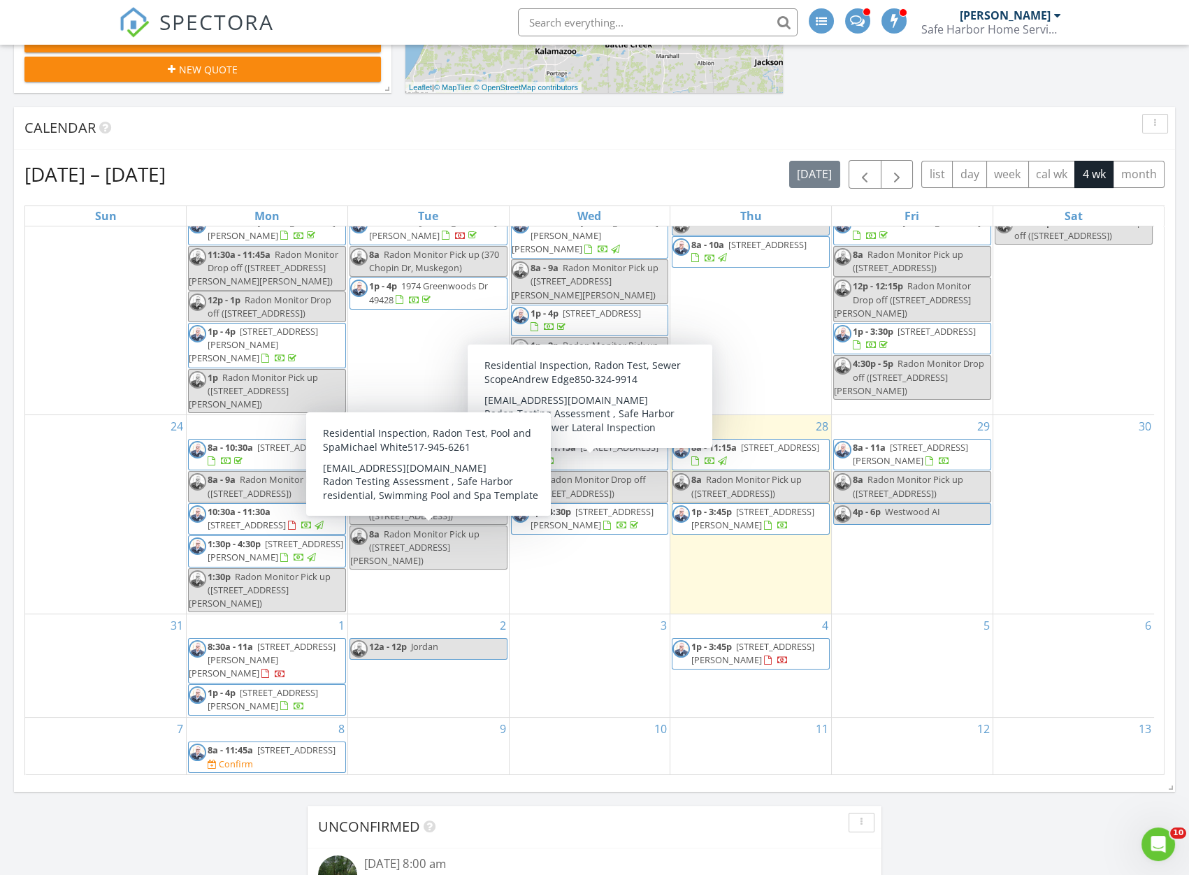
scroll to position [635, 0]
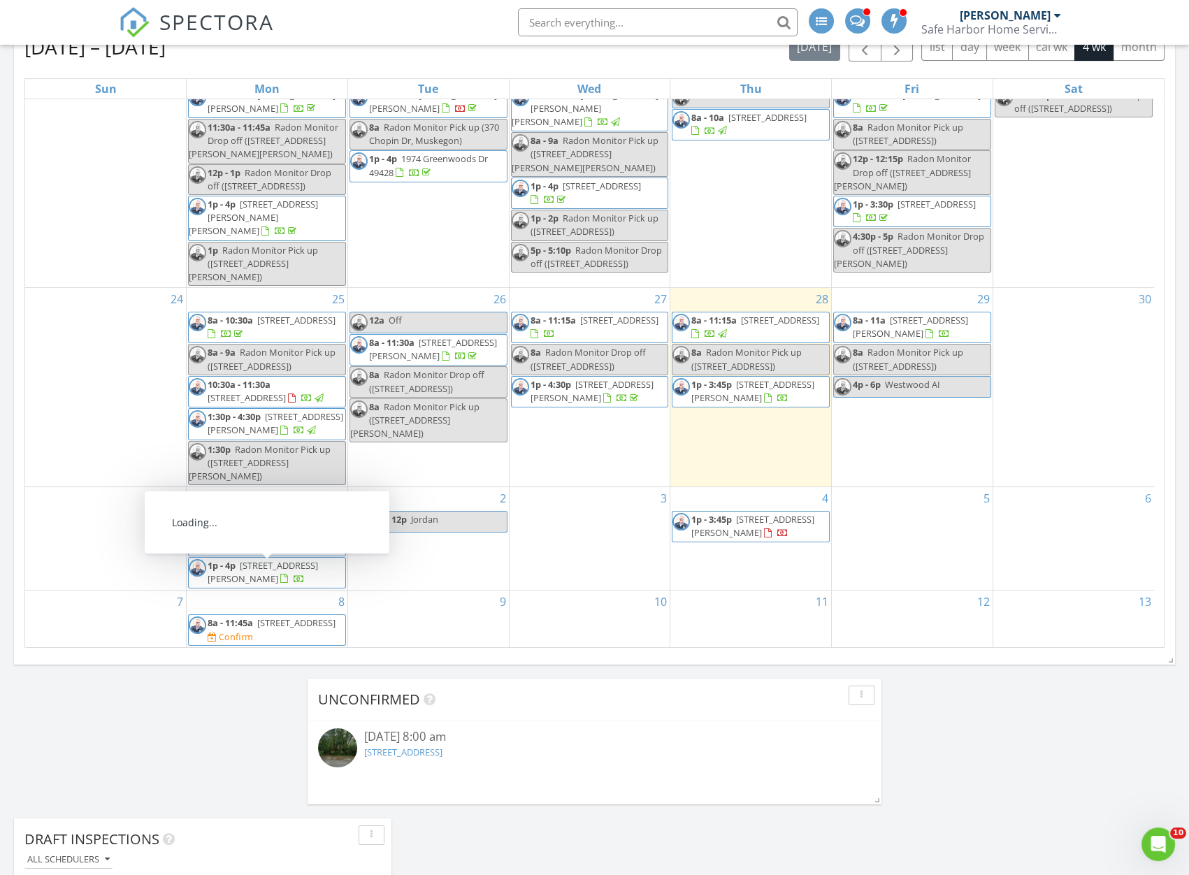
click at [317, 566] on span "3485 S Carr Rd, Fruitport 49415" at bounding box center [263, 572] width 110 height 26
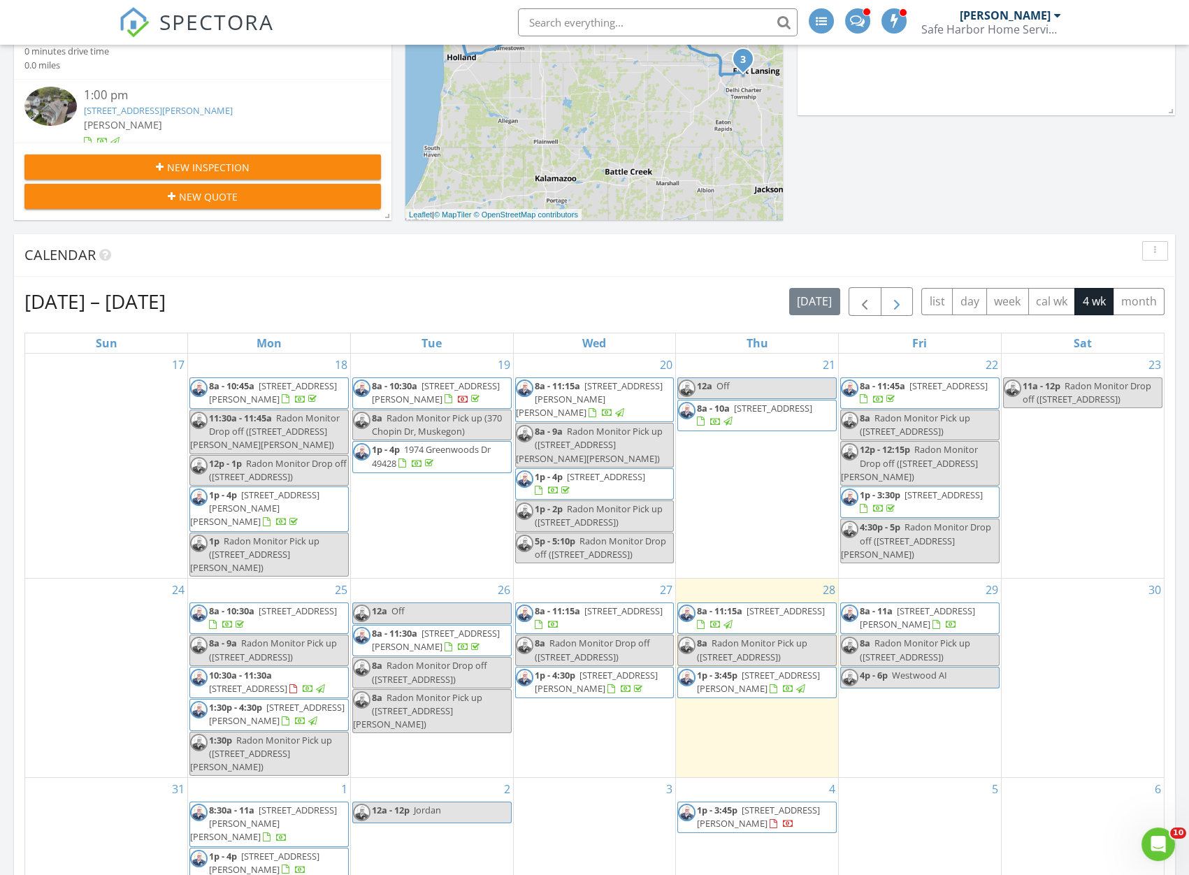
scroll to position [508, 0]
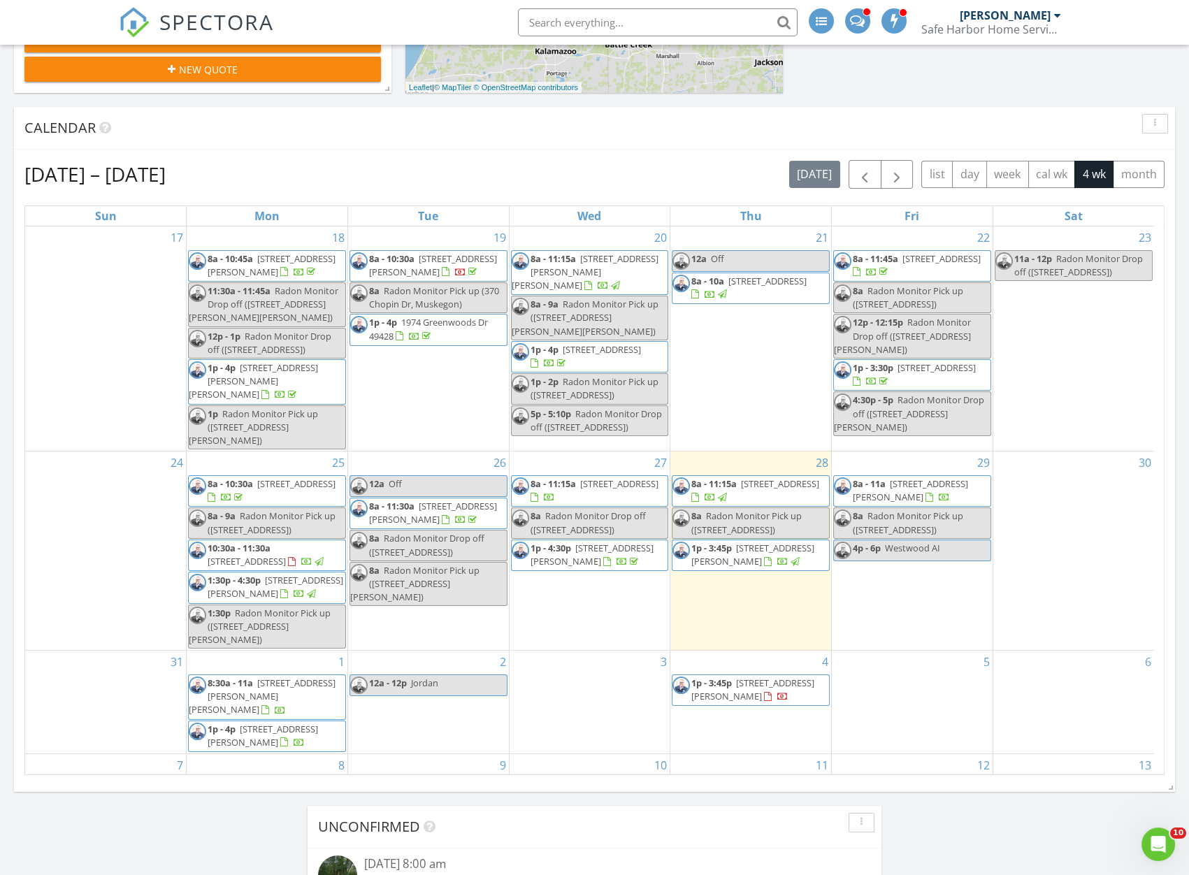
click at [929, 477] on span "6518 Scott St, Twin Lake 49457" at bounding box center [909, 490] width 115 height 26
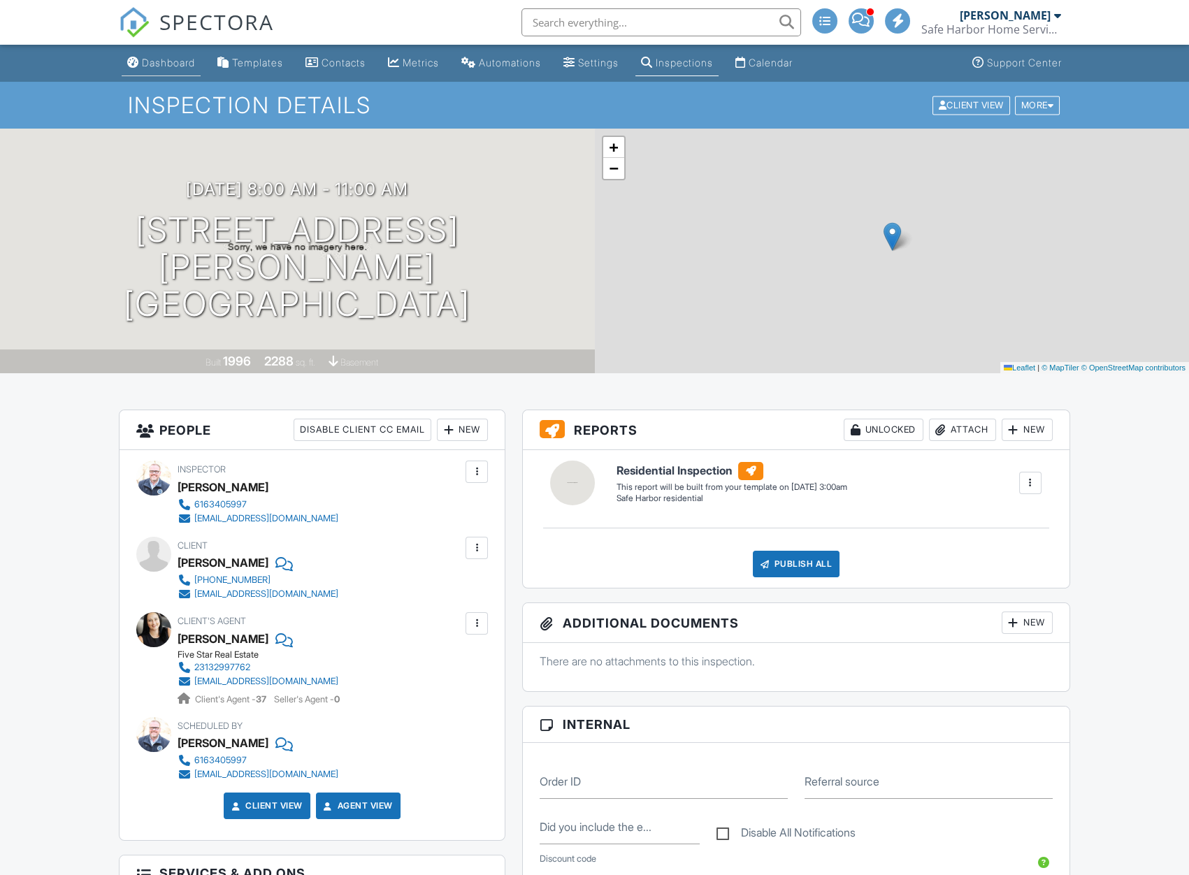
click at [151, 64] on div "Dashboard" at bounding box center [168, 63] width 53 height 12
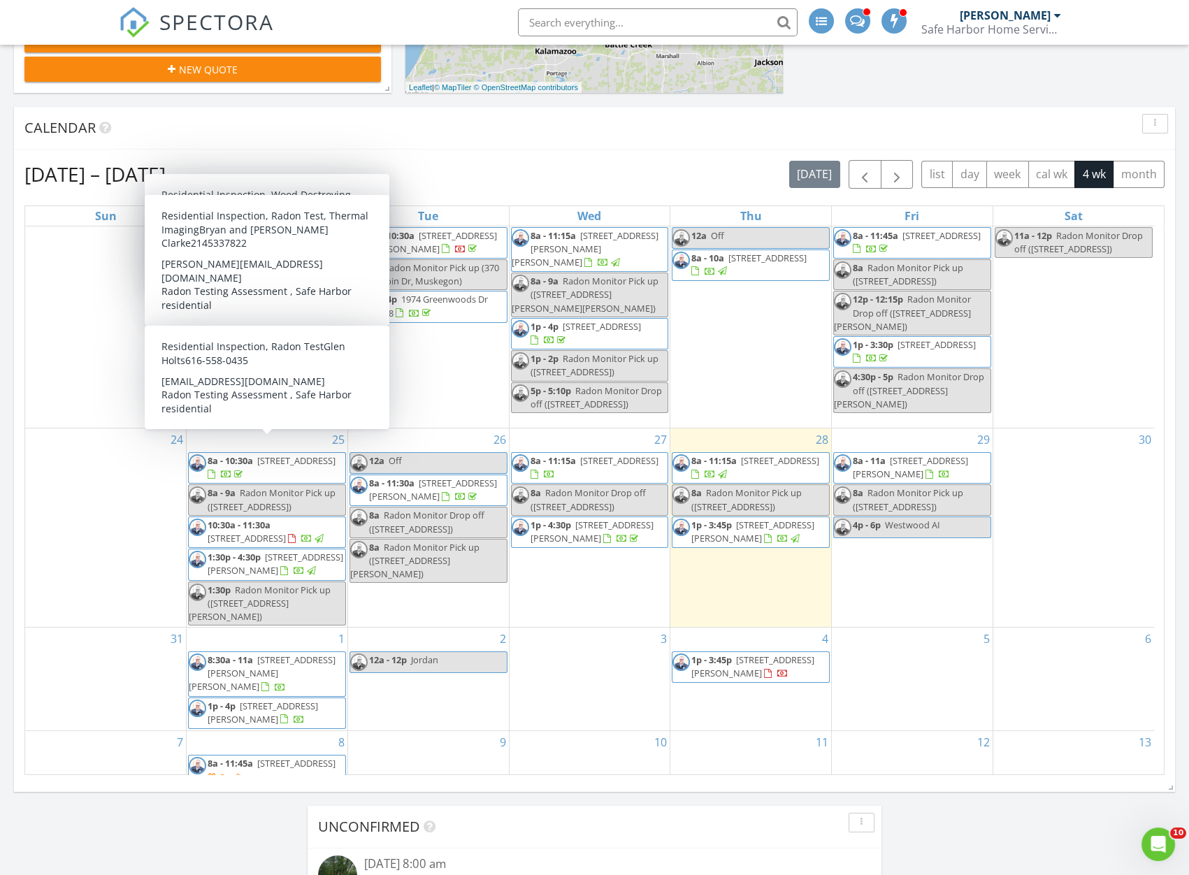
scroll to position [36, 0]
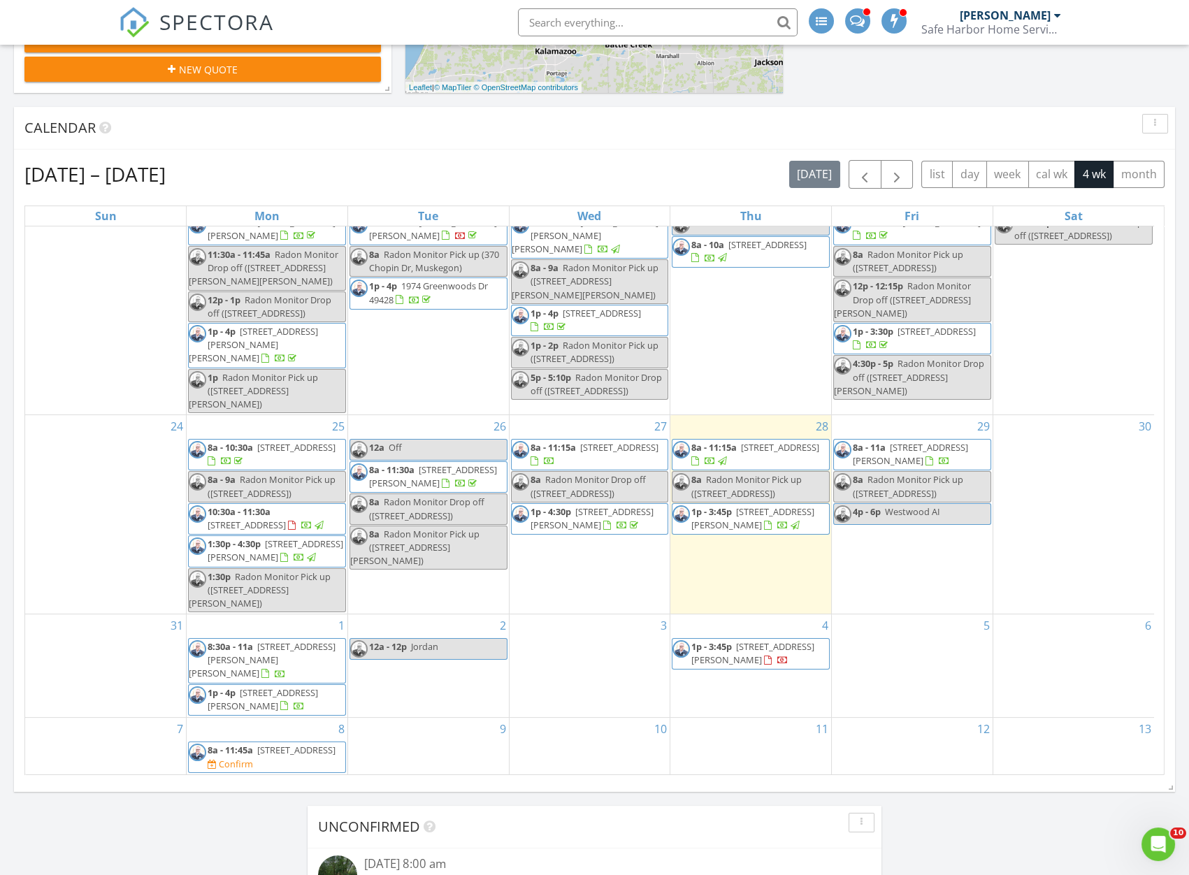
click at [402, 692] on div "2 12a - 12p Jordan" at bounding box center [428, 665] width 161 height 103
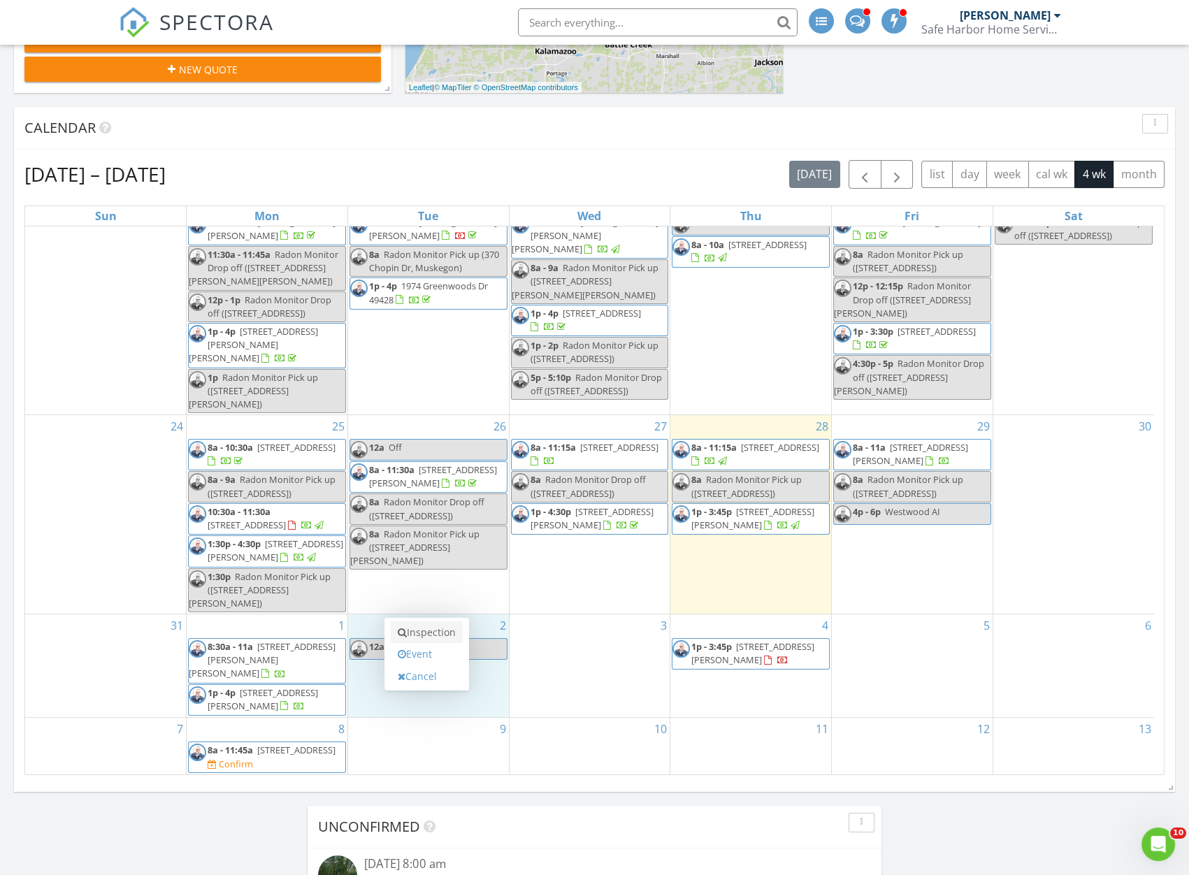
click at [412, 638] on link "Inspection" at bounding box center [427, 632] width 72 height 22
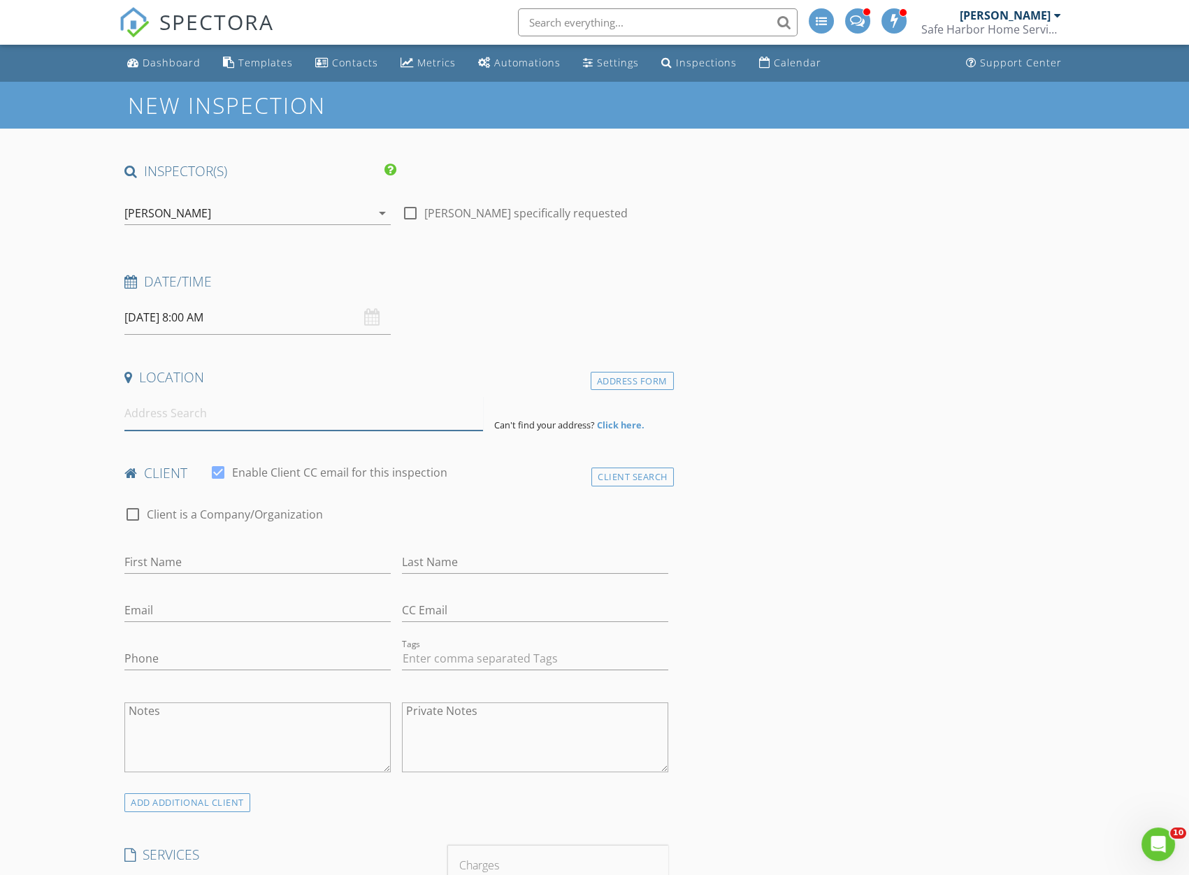
click at [294, 418] on input at bounding box center [303, 413] width 358 height 34
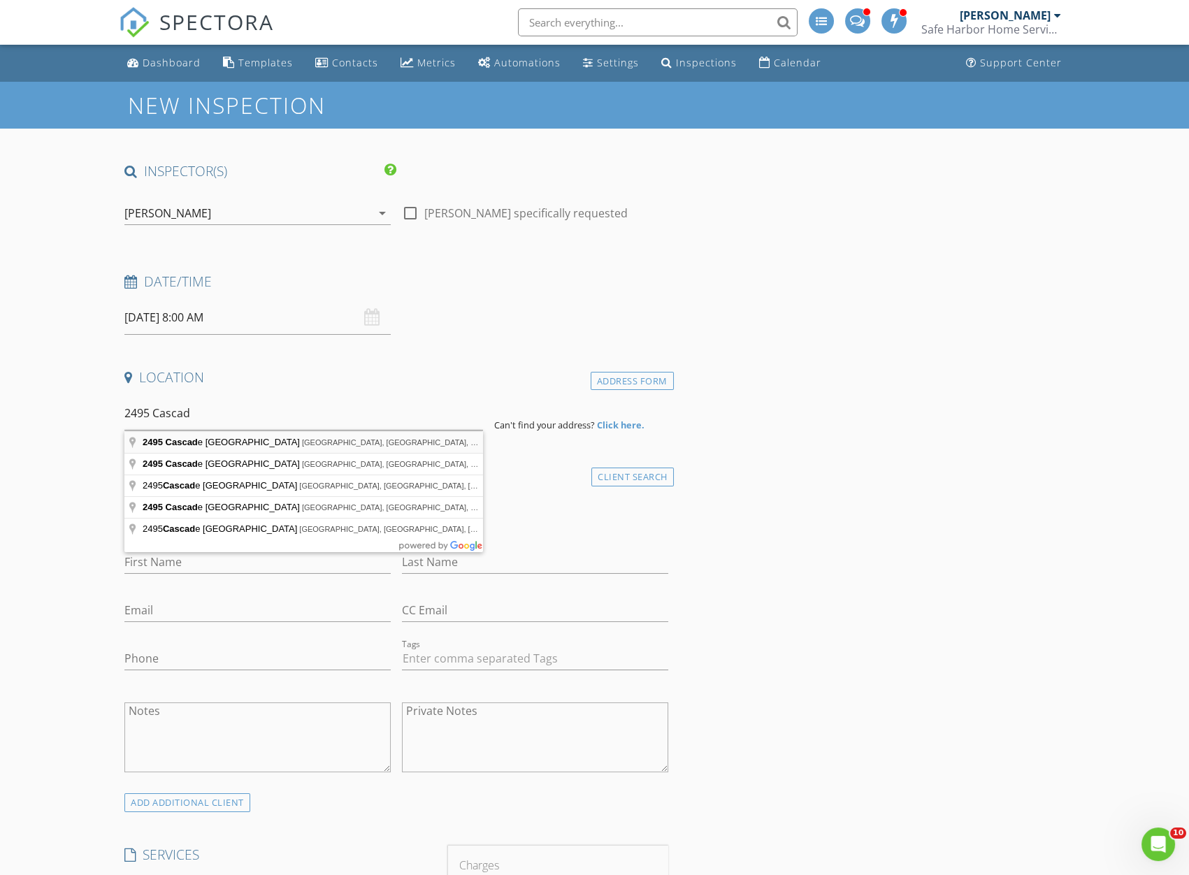
type input "[STREET_ADDRESS]"
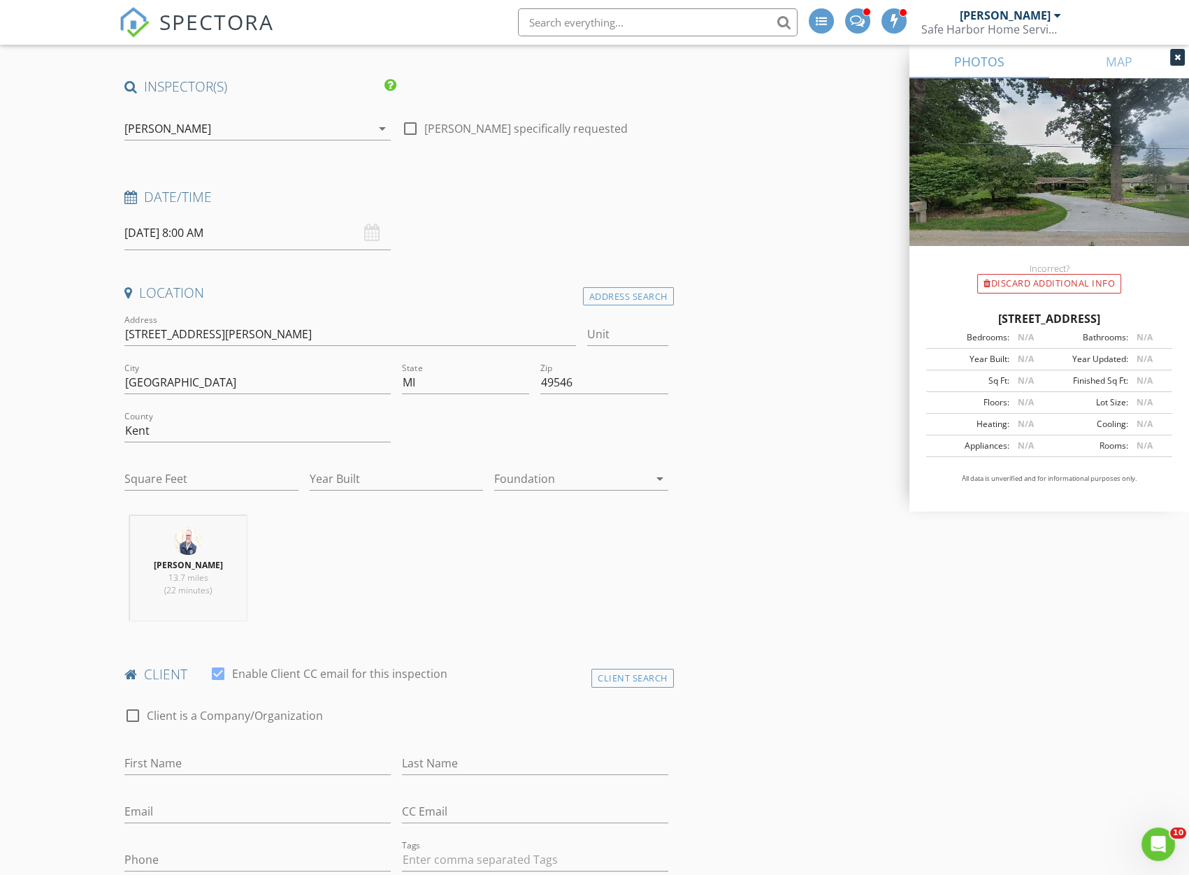
scroll to position [126, 0]
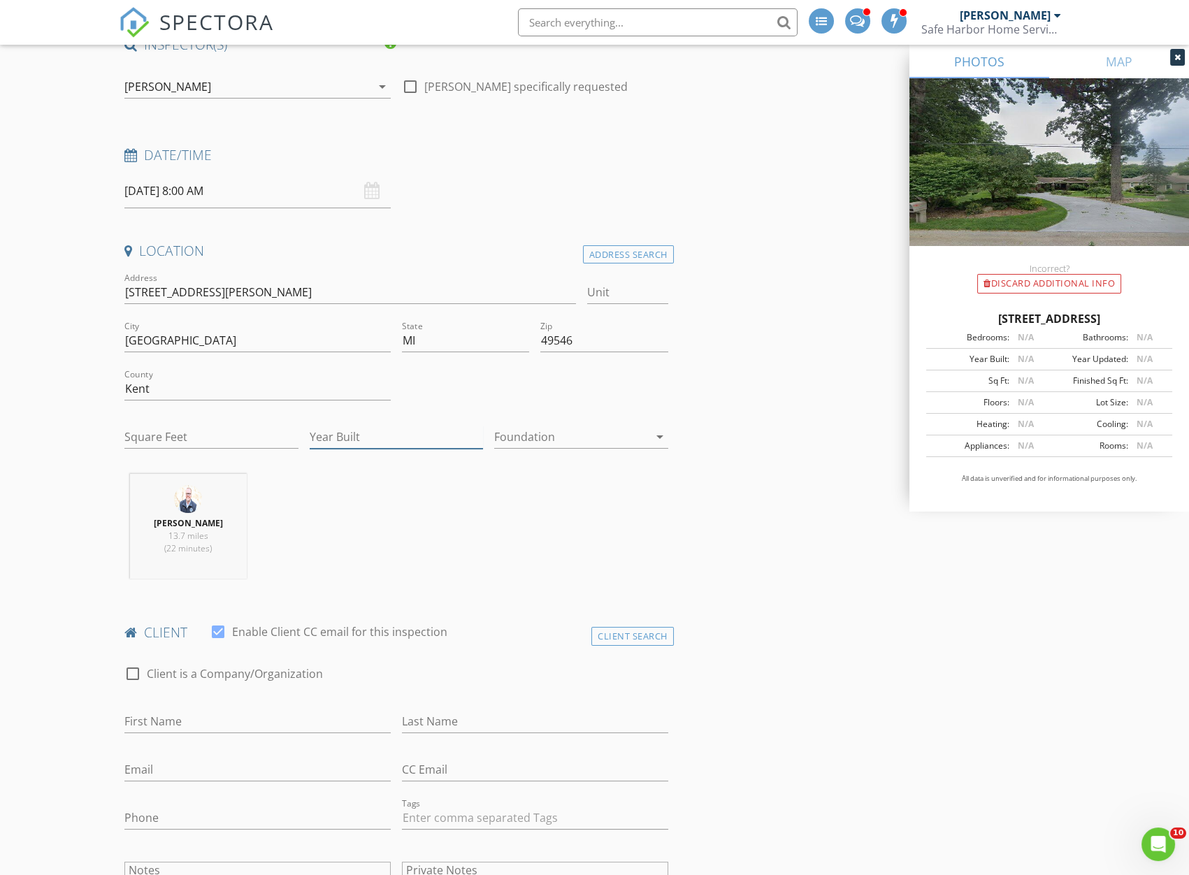
click at [373, 440] on input "Year Built" at bounding box center [397, 437] width 174 height 23
type input "1971"
click at [536, 427] on div at bounding box center [571, 437] width 154 height 22
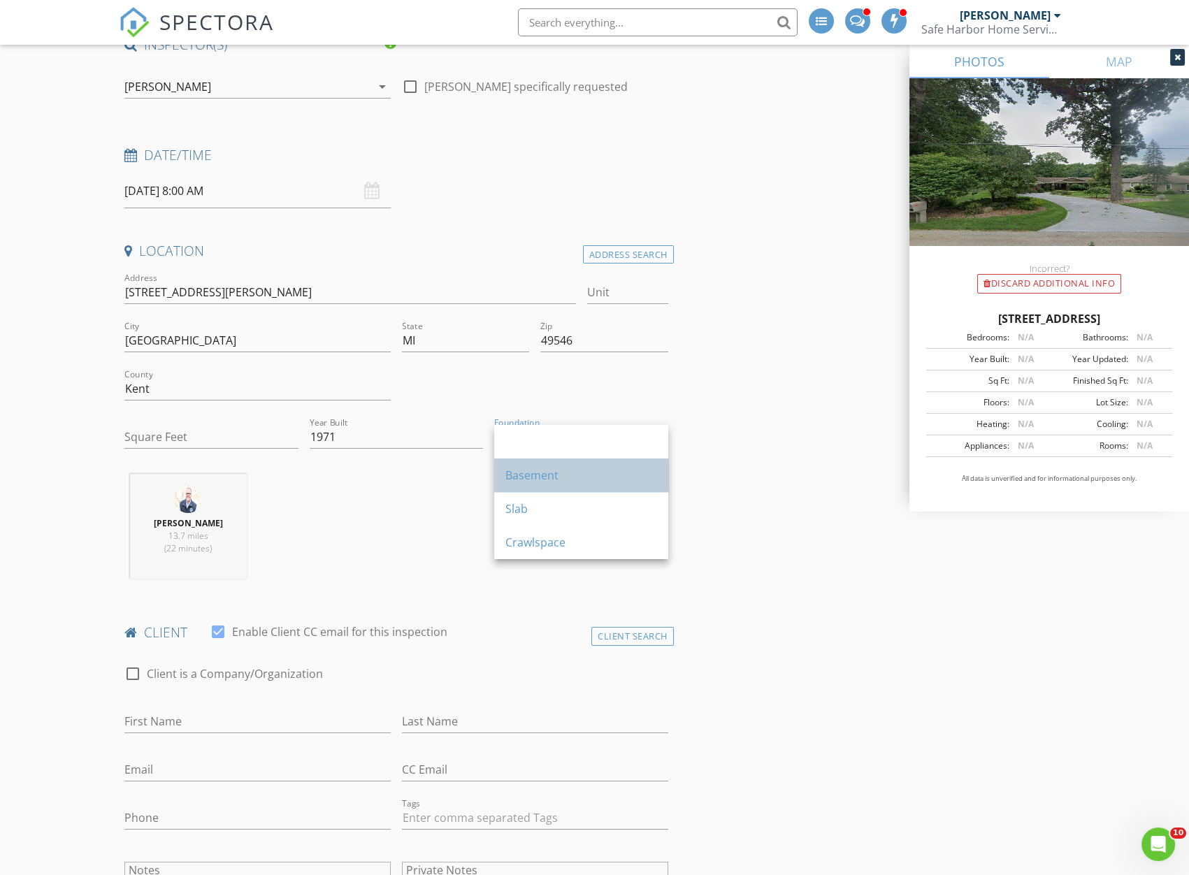
click at [530, 477] on div "Basement" at bounding box center [581, 475] width 152 height 17
click at [126, 431] on input "Square Feet" at bounding box center [211, 437] width 174 height 23
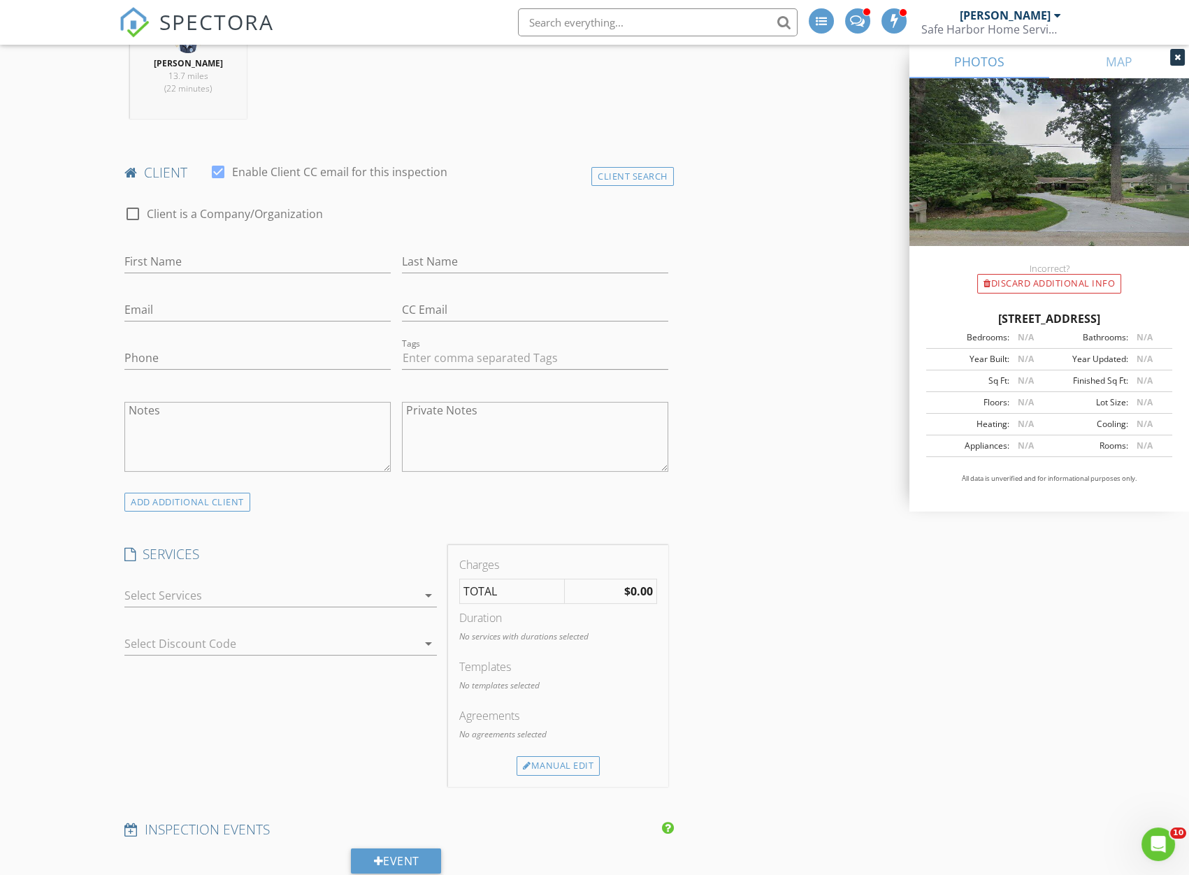
scroll to position [635, 0]
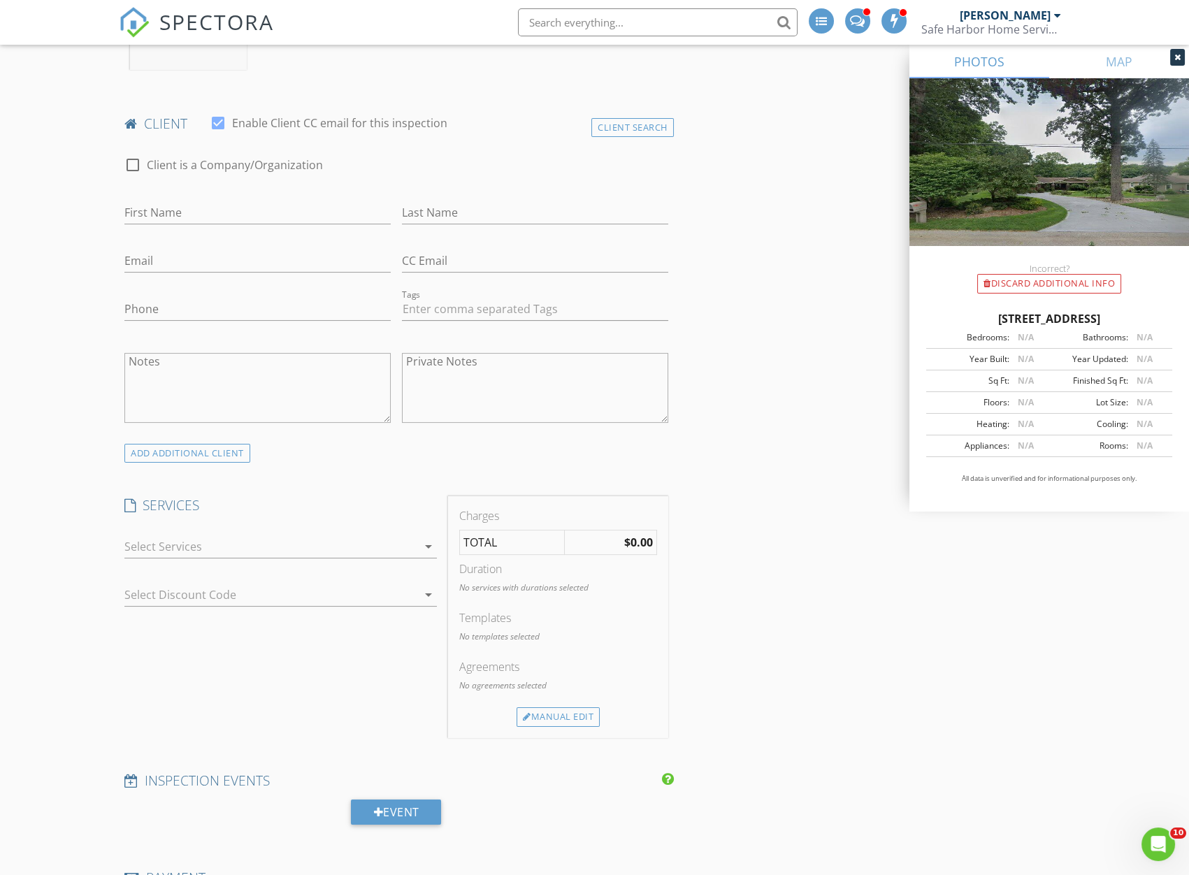
type input "3800"
click at [244, 548] on div at bounding box center [270, 546] width 293 height 22
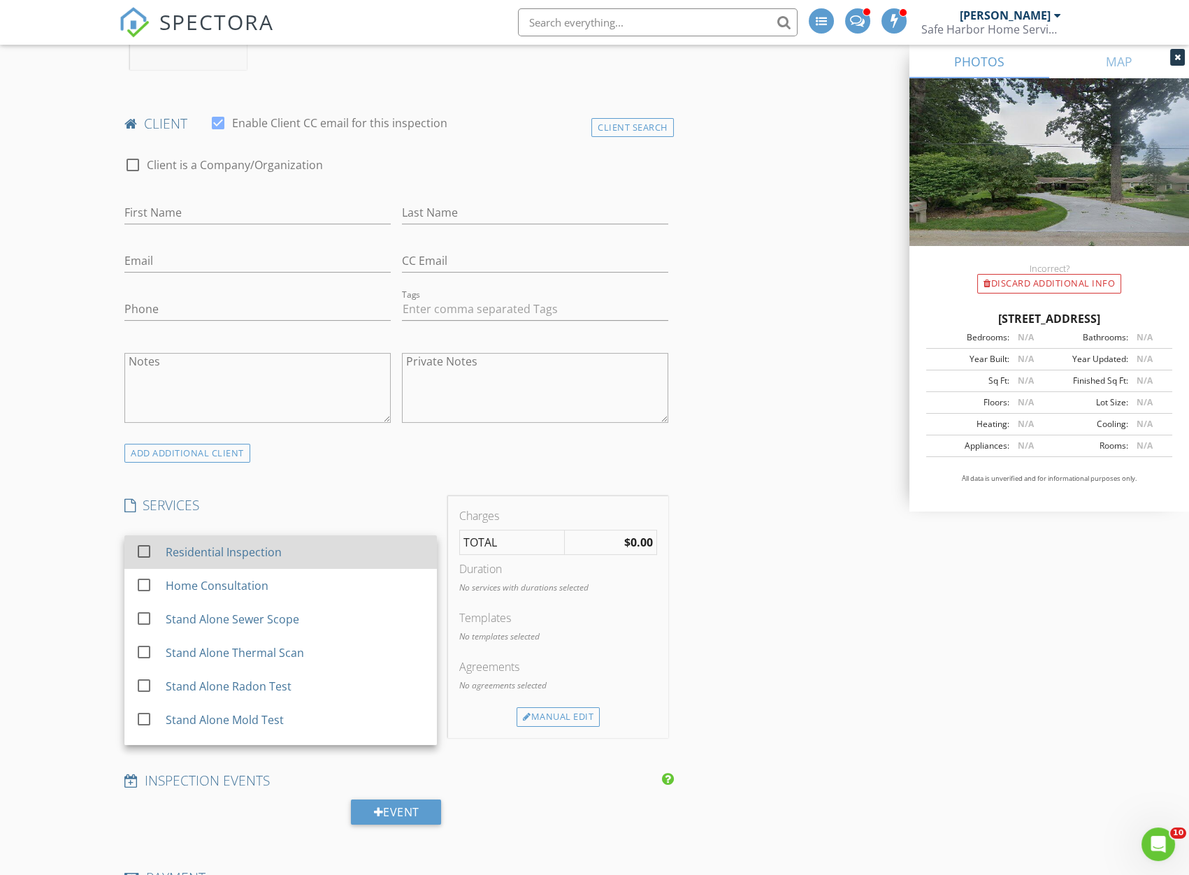
click at [135, 551] on div at bounding box center [144, 551] width 24 height 24
checkbox input "true"
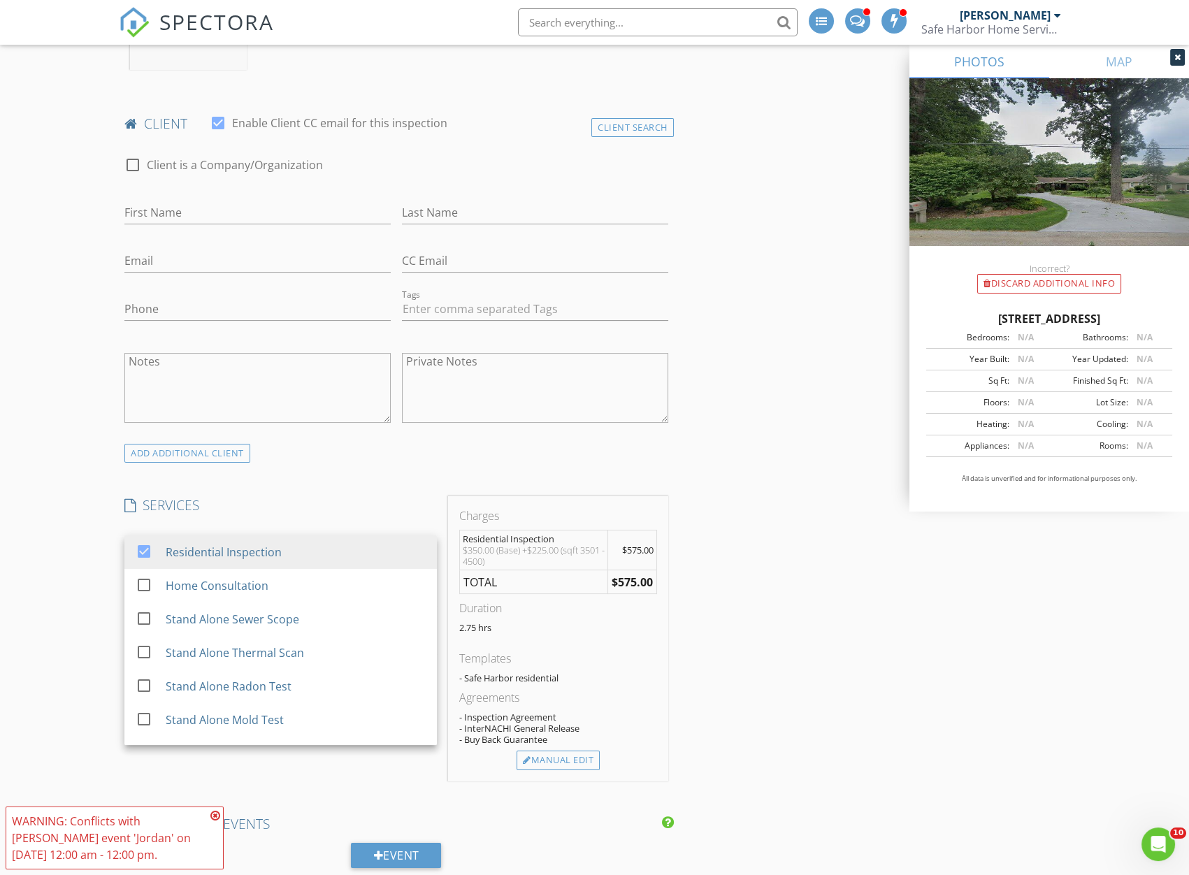
click at [90, 500] on div "New Inspection INSPECTOR(S) check_box [PERSON_NAME] PRIMARY check_box_outline_b…" at bounding box center [594, 822] width 1189 height 2750
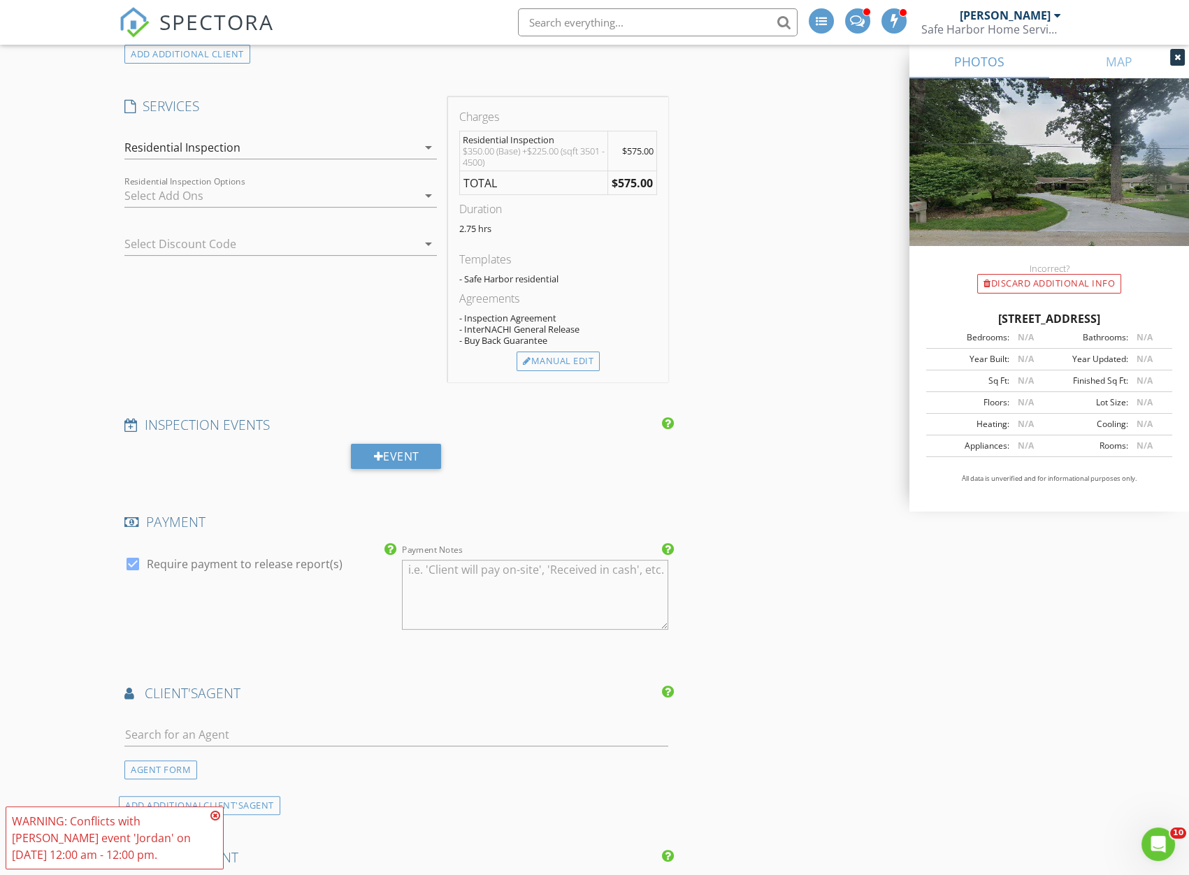
scroll to position [1143, 0]
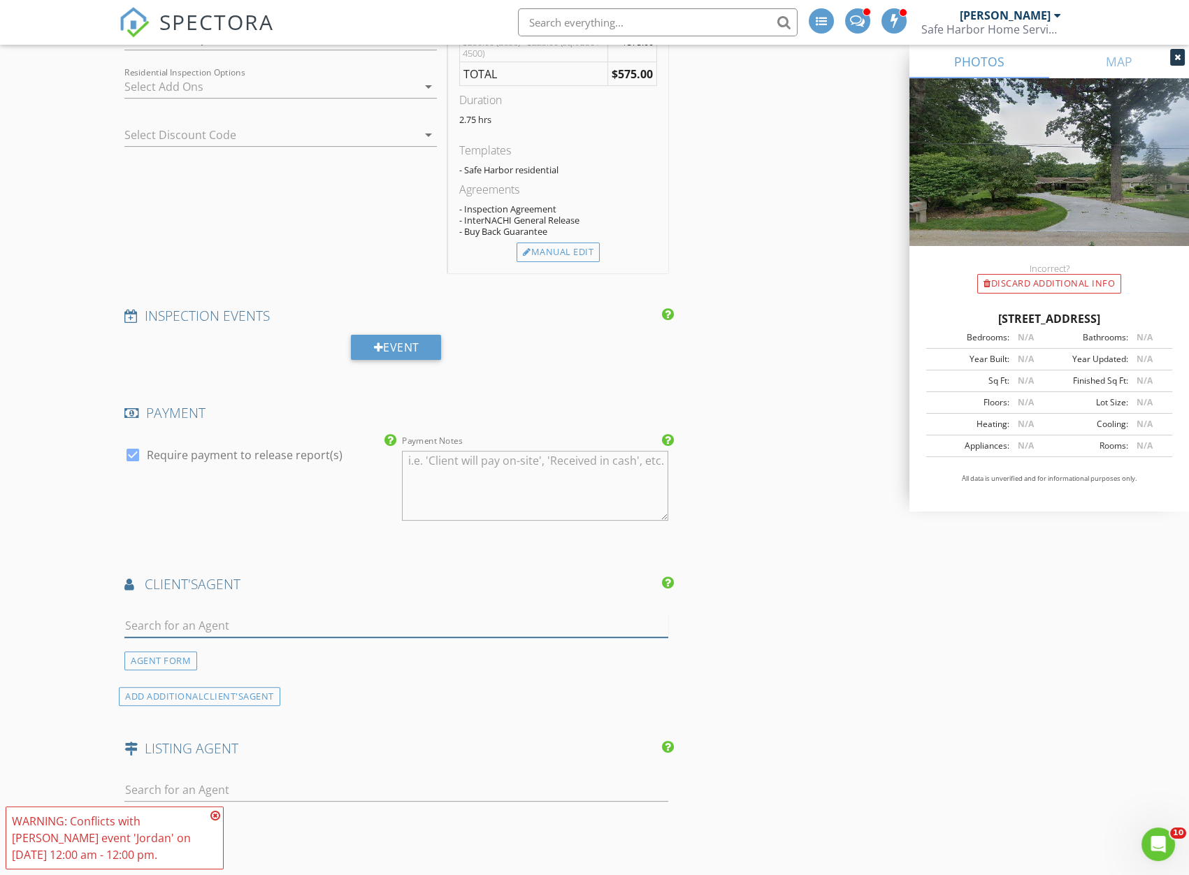
click at [161, 616] on input "text" at bounding box center [396, 625] width 544 height 23
type input "[PERSON_NAME]"
click at [139, 660] on img at bounding box center [142, 656] width 22 height 22
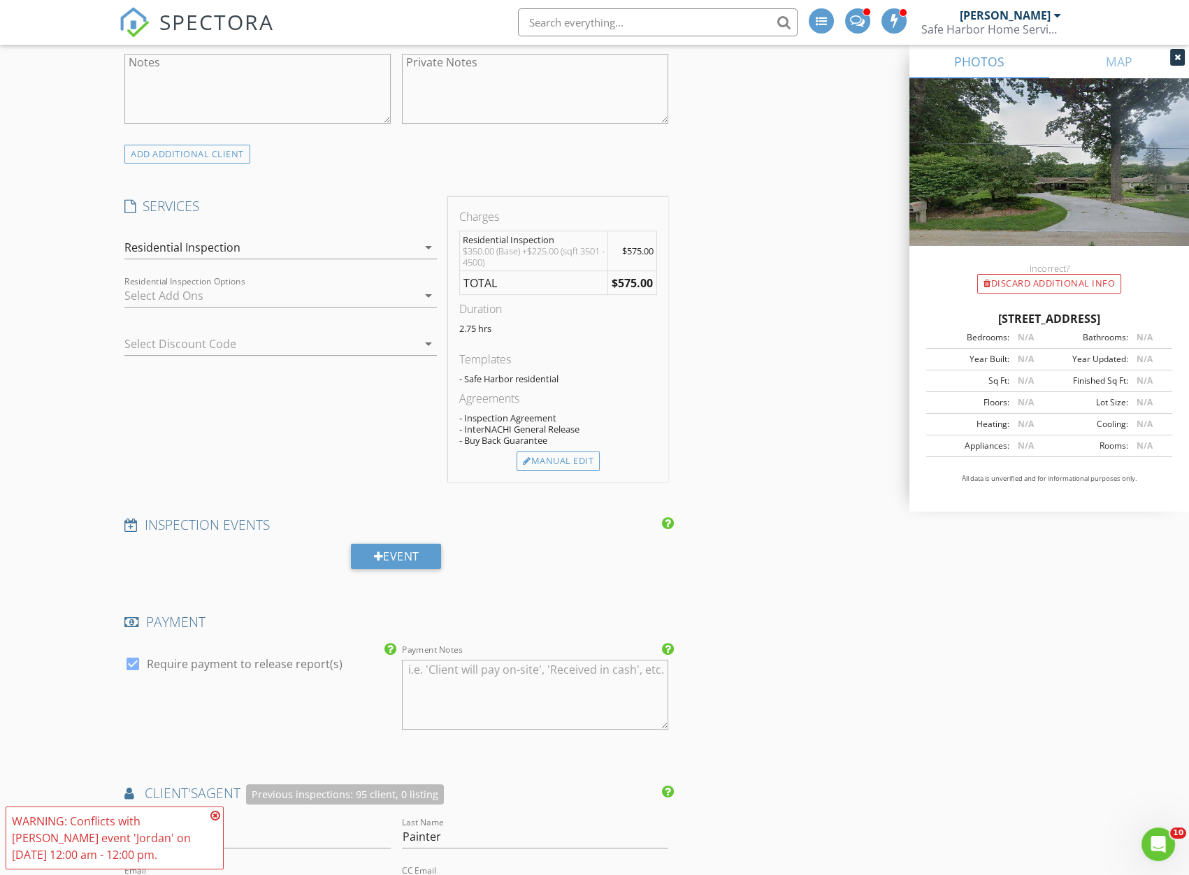
scroll to position [762, 0]
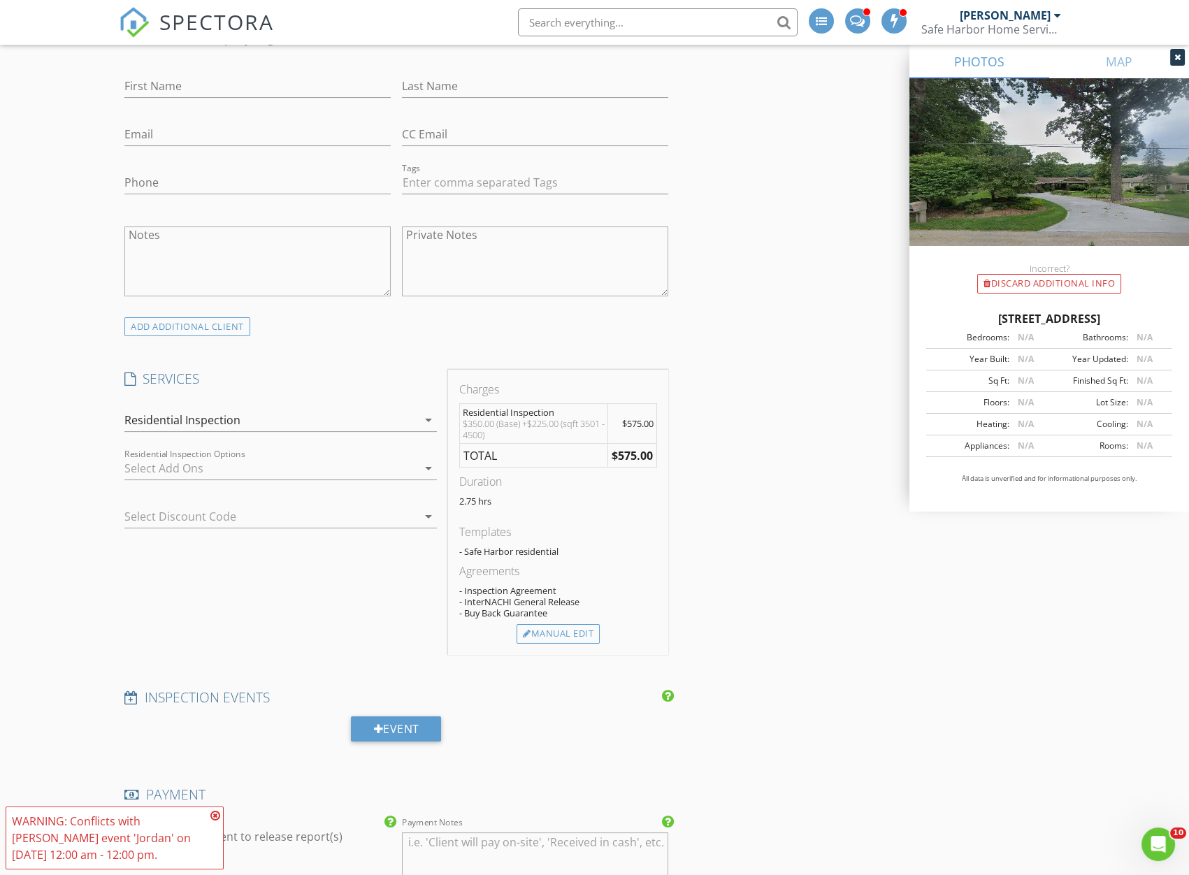
click at [224, 466] on div at bounding box center [270, 468] width 293 height 22
click at [67, 435] on div "New Inspection INSPECTOR(S) check_box [PERSON_NAME] PRIMARY check_box_outline_b…" at bounding box center [594, 876] width 1189 height 3112
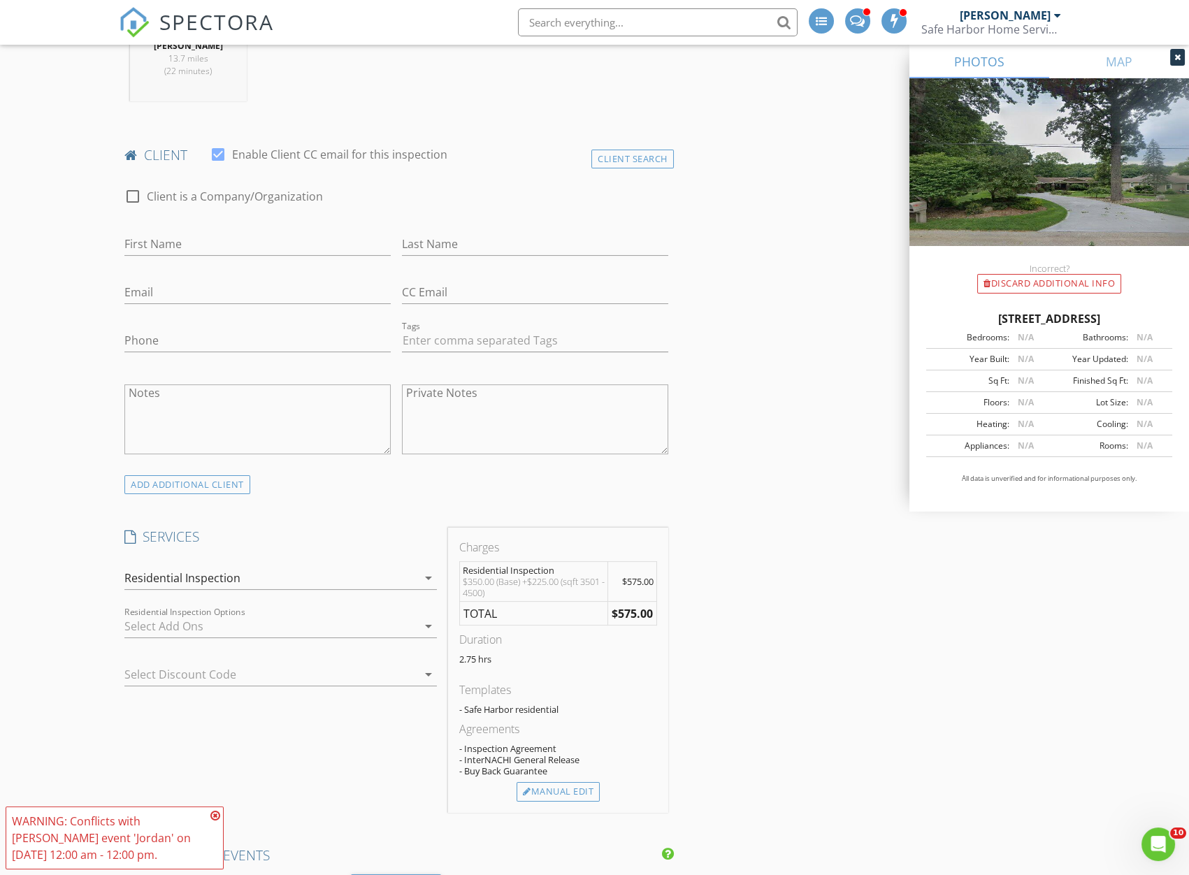
scroll to position [635, 0]
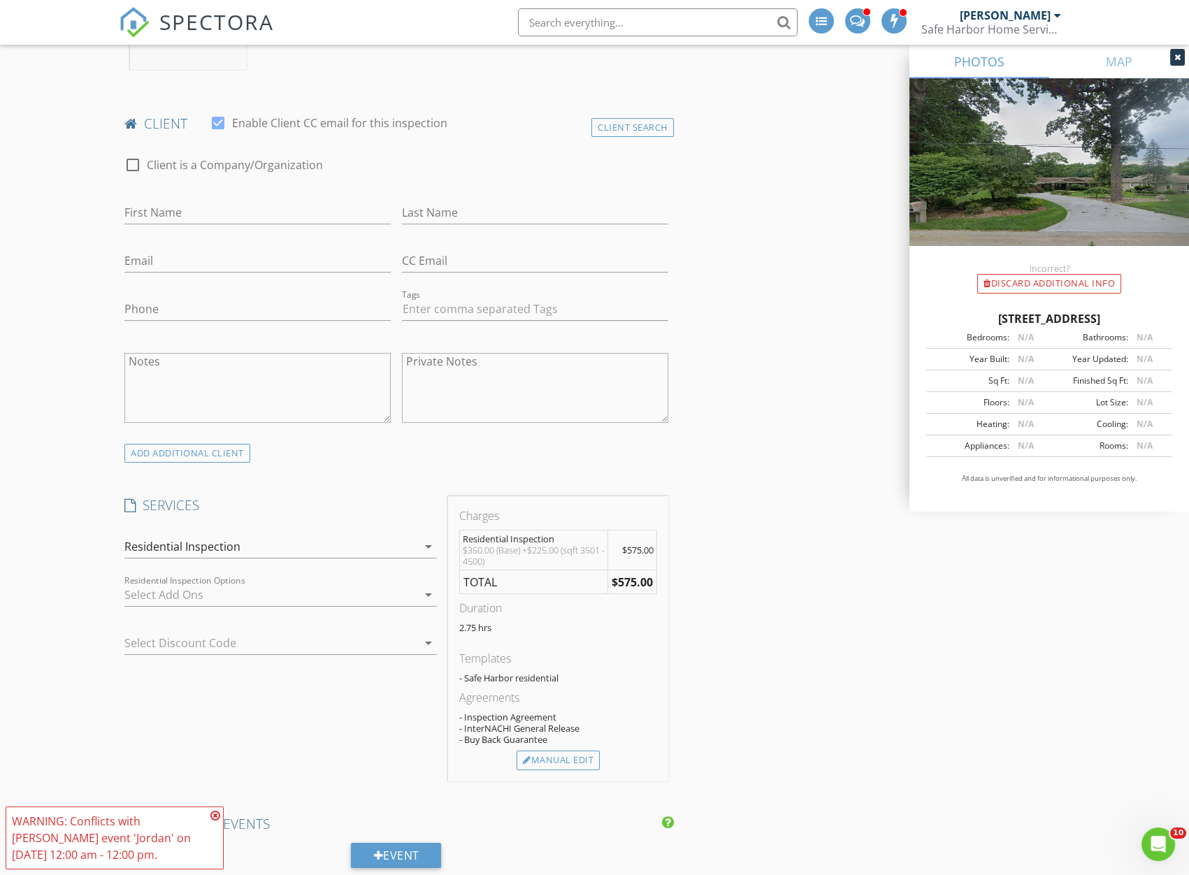
click at [187, 597] on div at bounding box center [270, 594] width 293 height 22
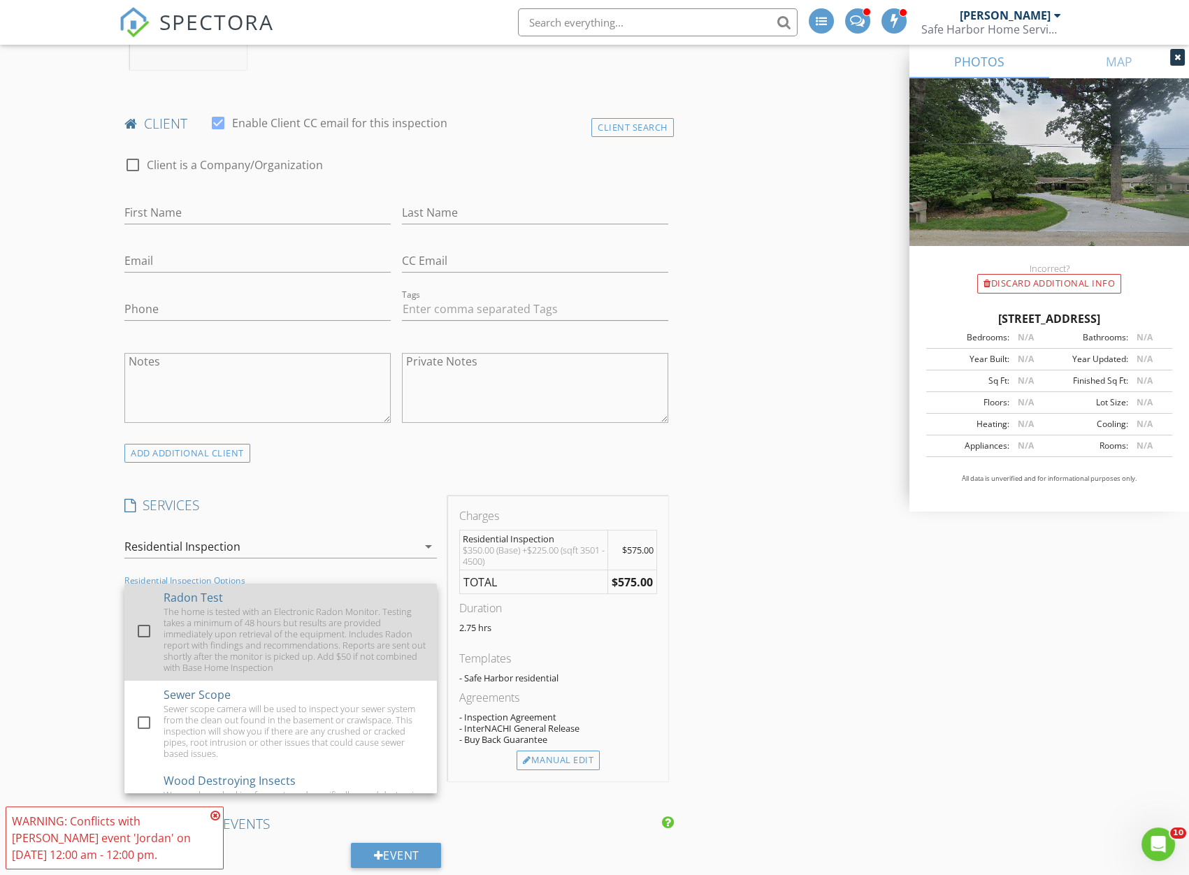
click at [152, 626] on div at bounding box center [144, 631] width 24 height 24
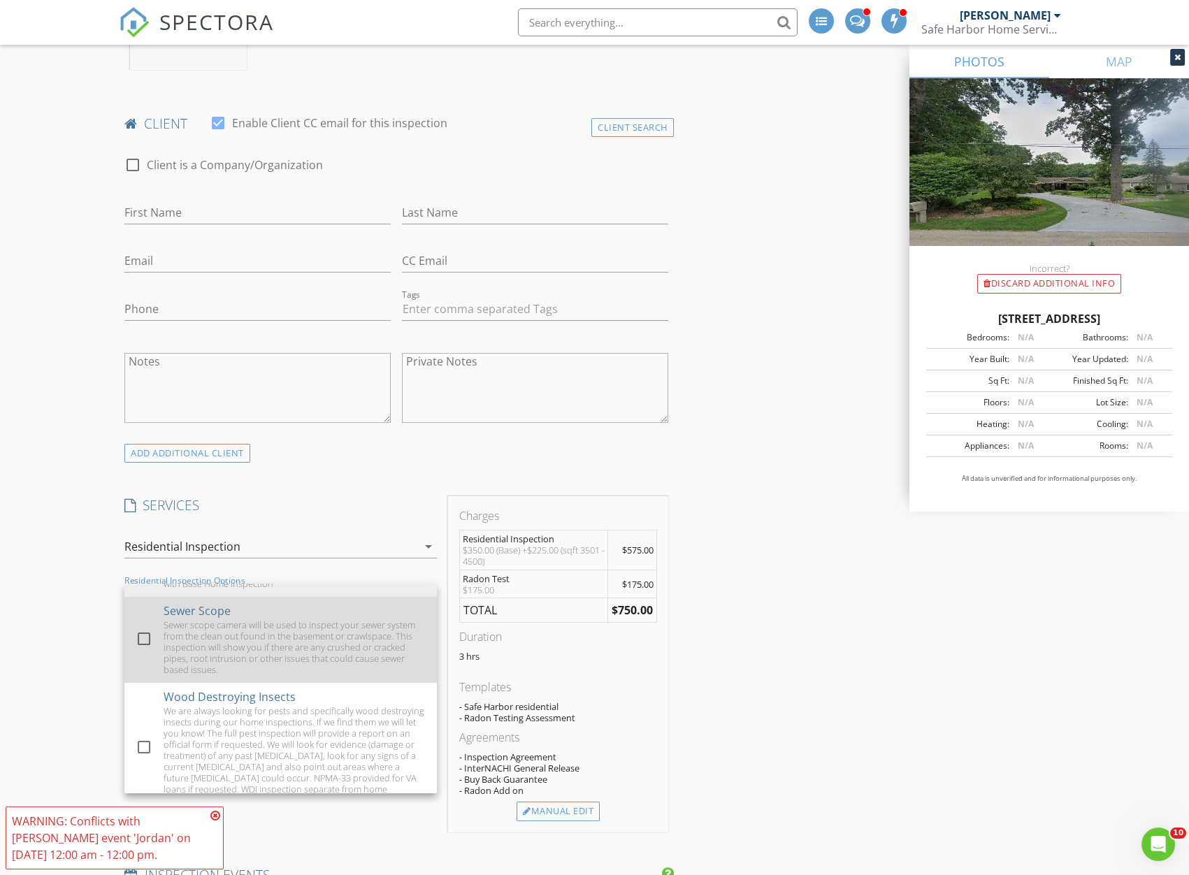
scroll to position [126, 0]
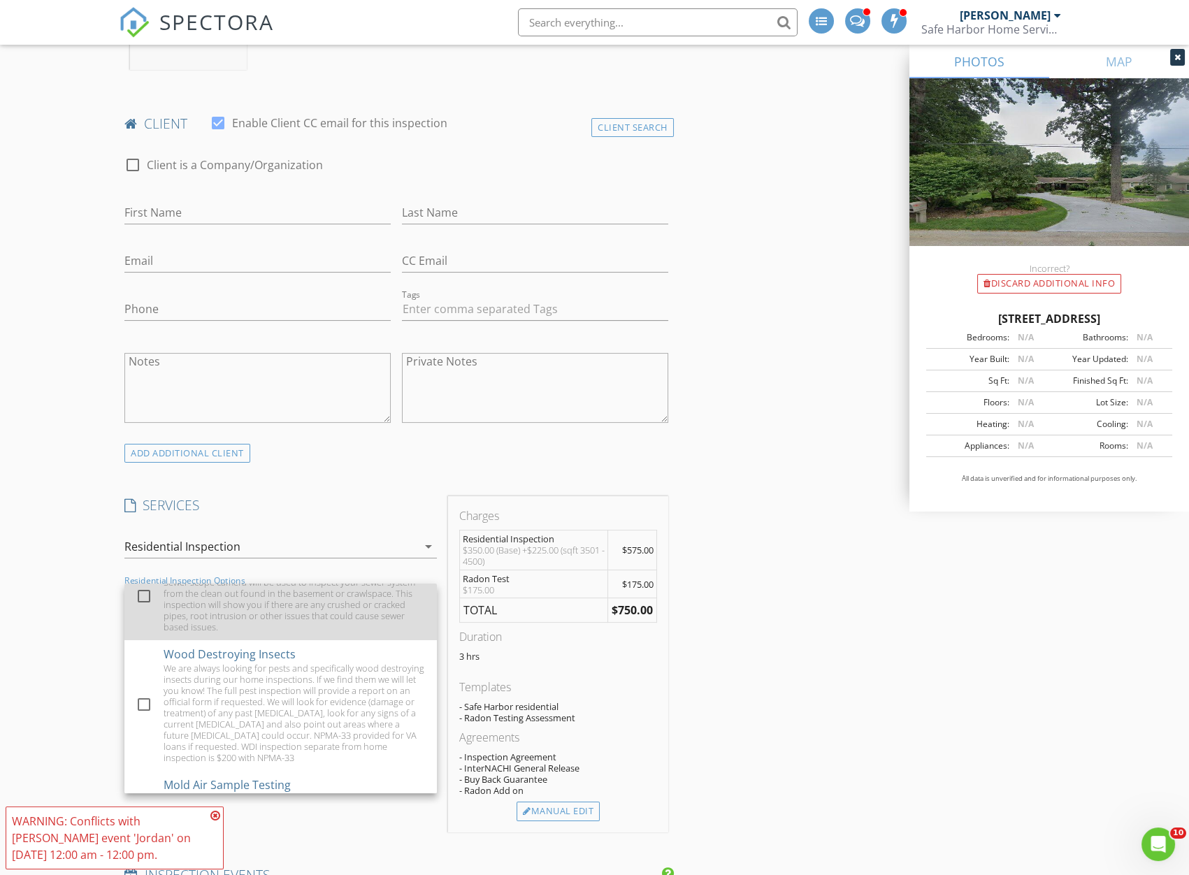
click at [140, 597] on div at bounding box center [144, 596] width 24 height 24
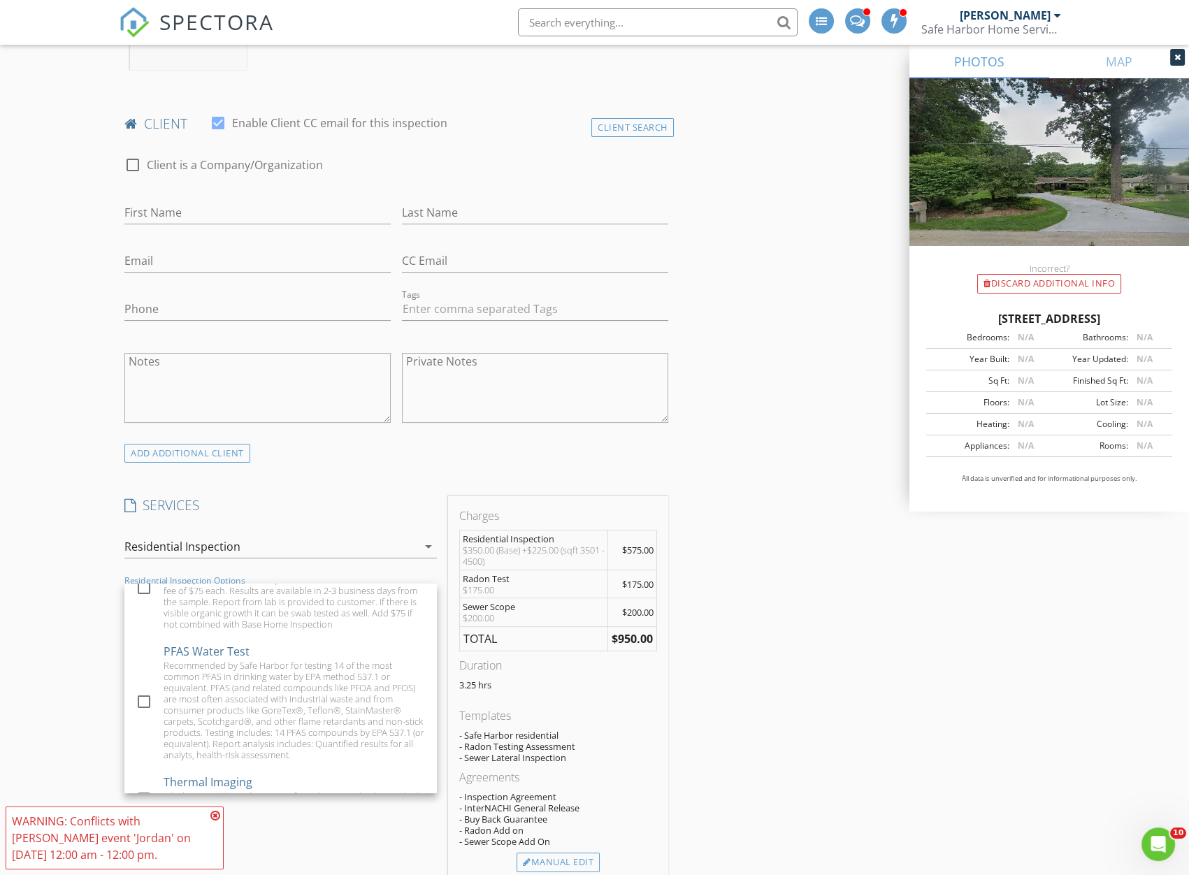
scroll to position [381, 0]
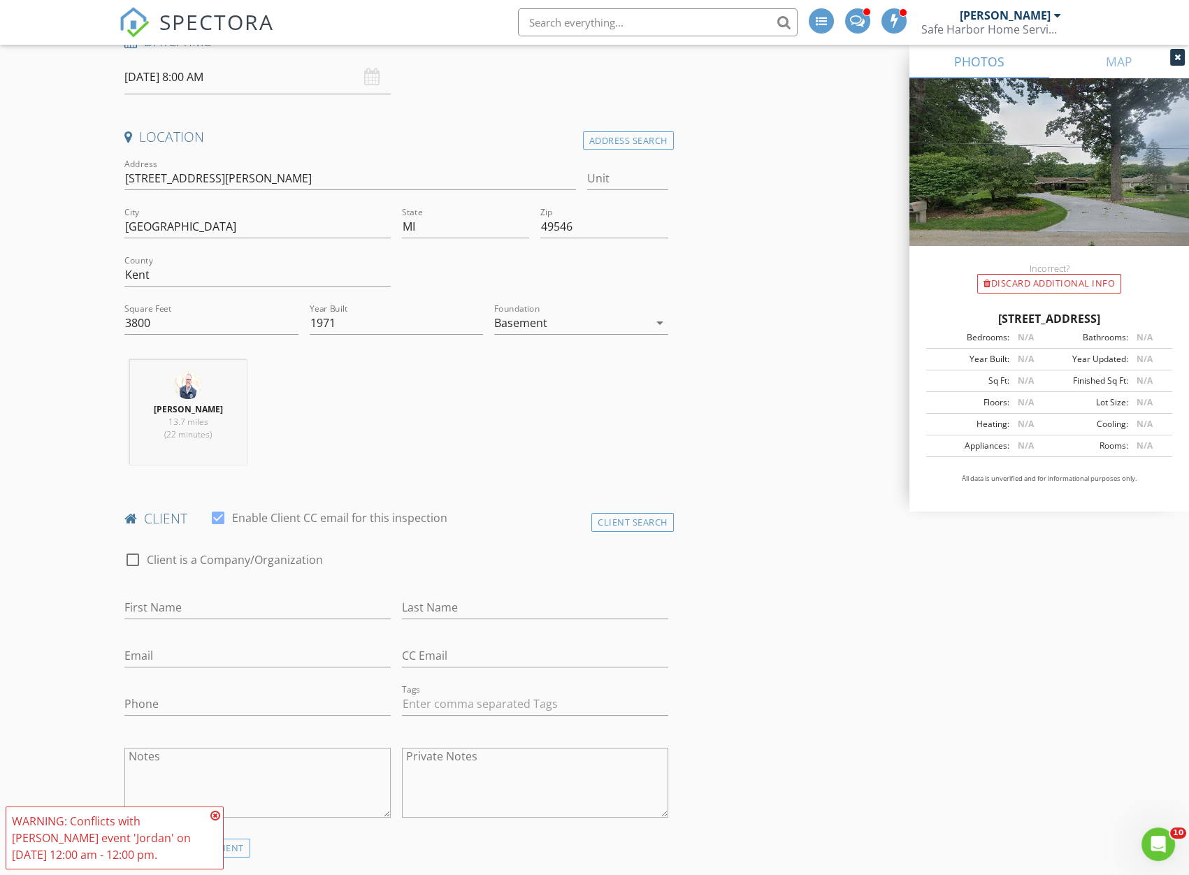
scroll to position [254, 0]
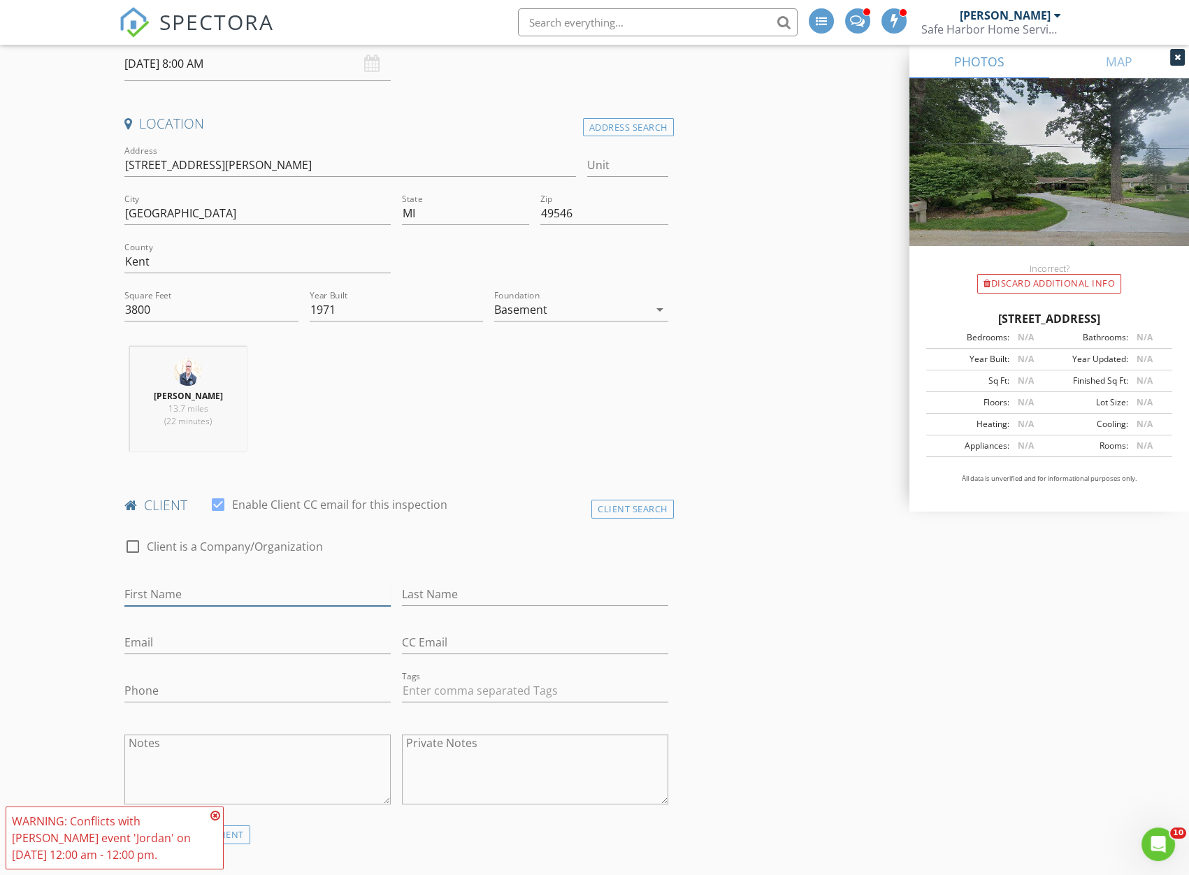
click at [216, 588] on input "First Name" at bounding box center [257, 594] width 266 height 23
type input "[PERSON_NAME] and [PERSON_NAME]"
type input "[PERSON_NAME]"
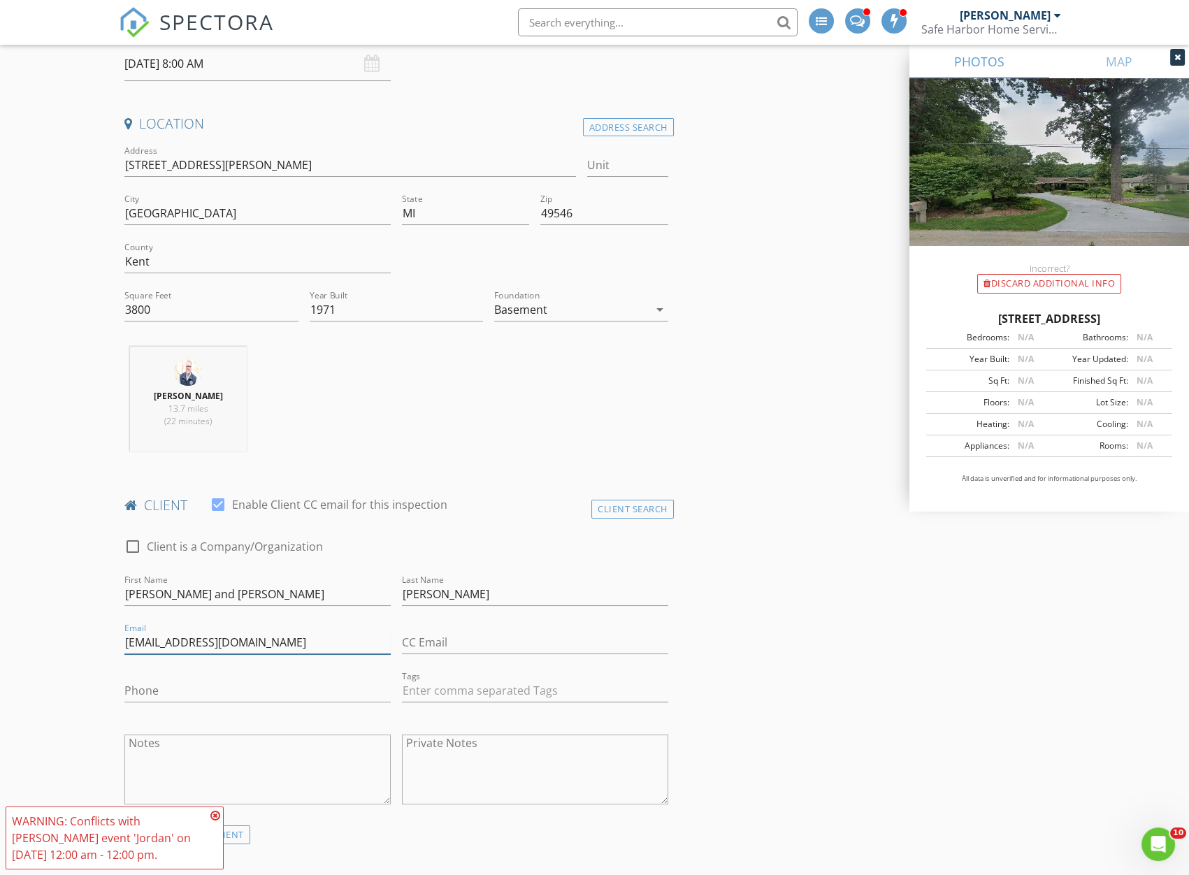
type input "[EMAIL_ADDRESS][DOMAIN_NAME]"
type input "[PHONE_NUMBER]"
drag, startPoint x: 481, startPoint y: 644, endPoint x: 492, endPoint y: 640, distance: 11.3
click at [481, 644] on input "CC Email" at bounding box center [535, 642] width 266 height 23
type input "[PERSON_NAME][EMAIL_ADDRESS][DOMAIN_NAME]"
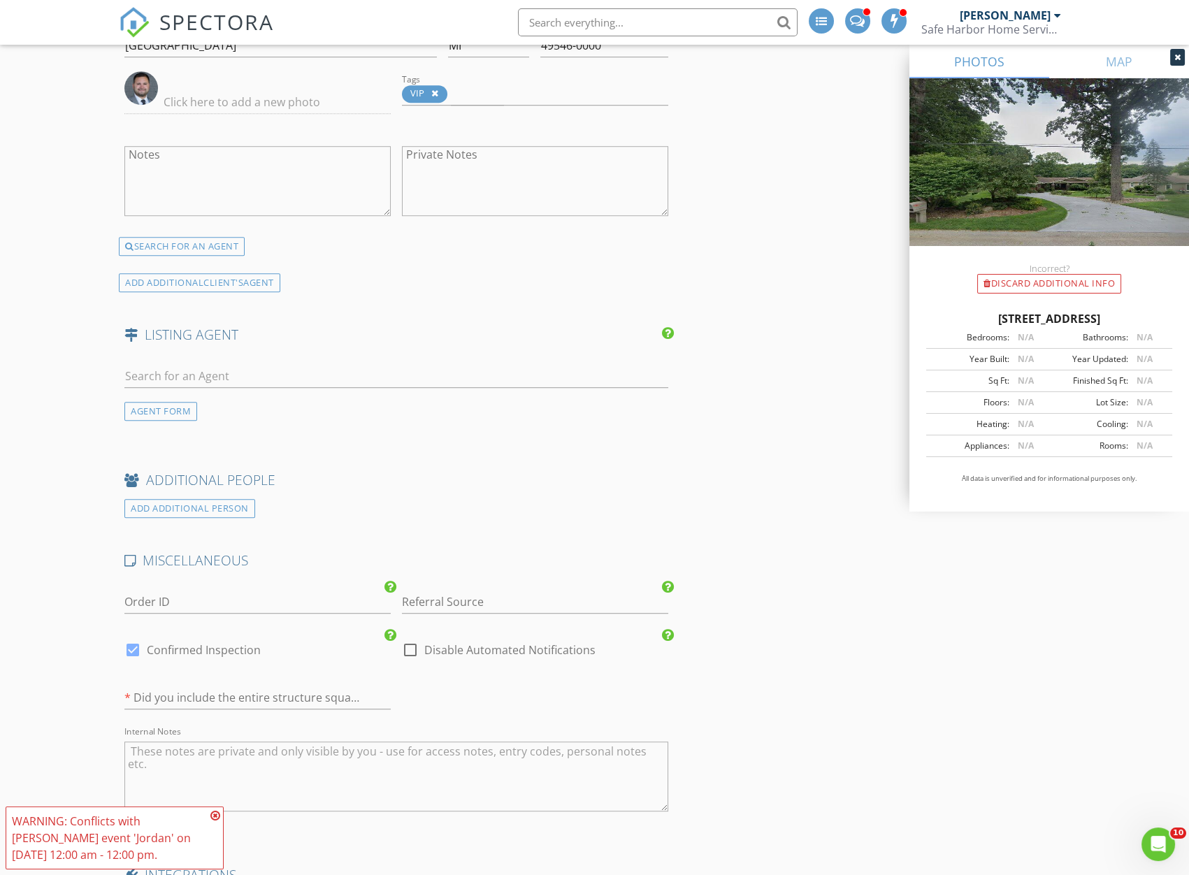
scroll to position [2541, 0]
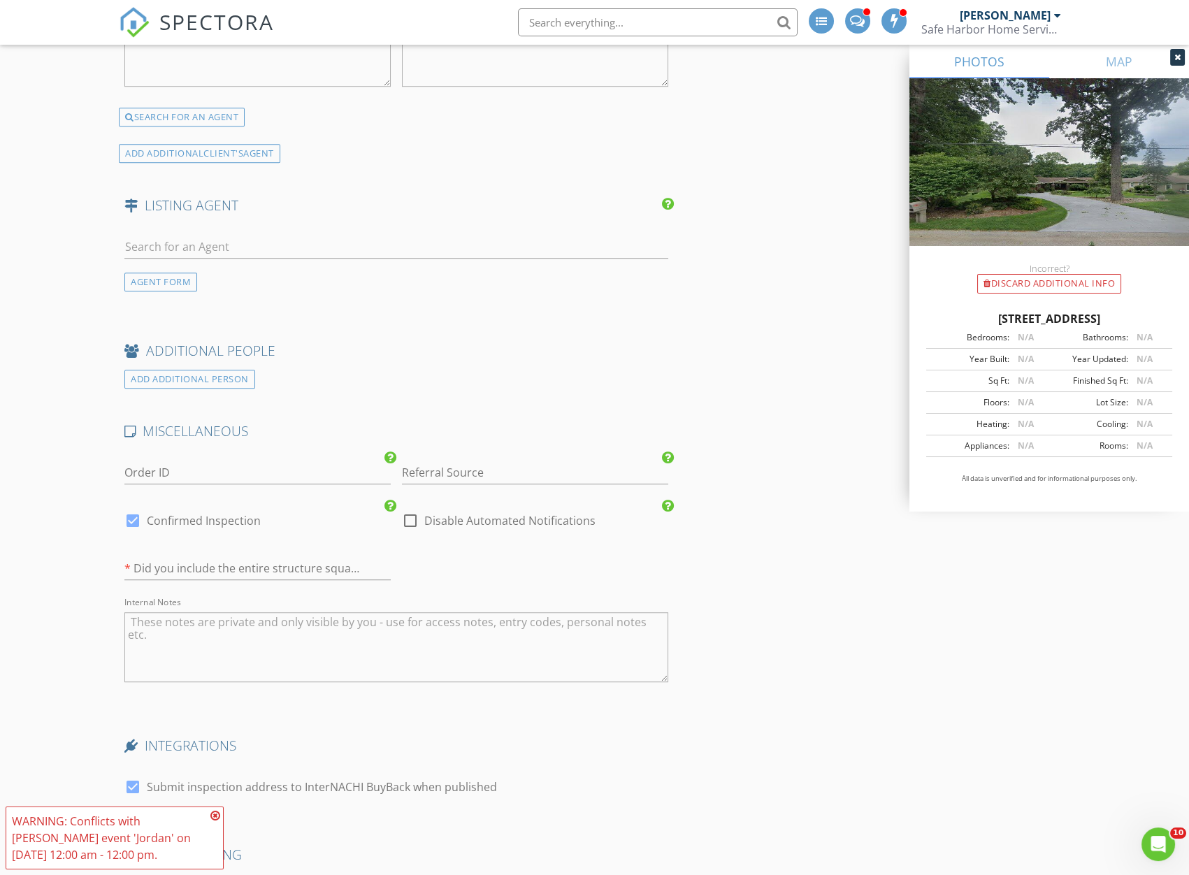
click at [130, 514] on div at bounding box center [133, 521] width 24 height 24
checkbox input "false"
checkbox input "true"
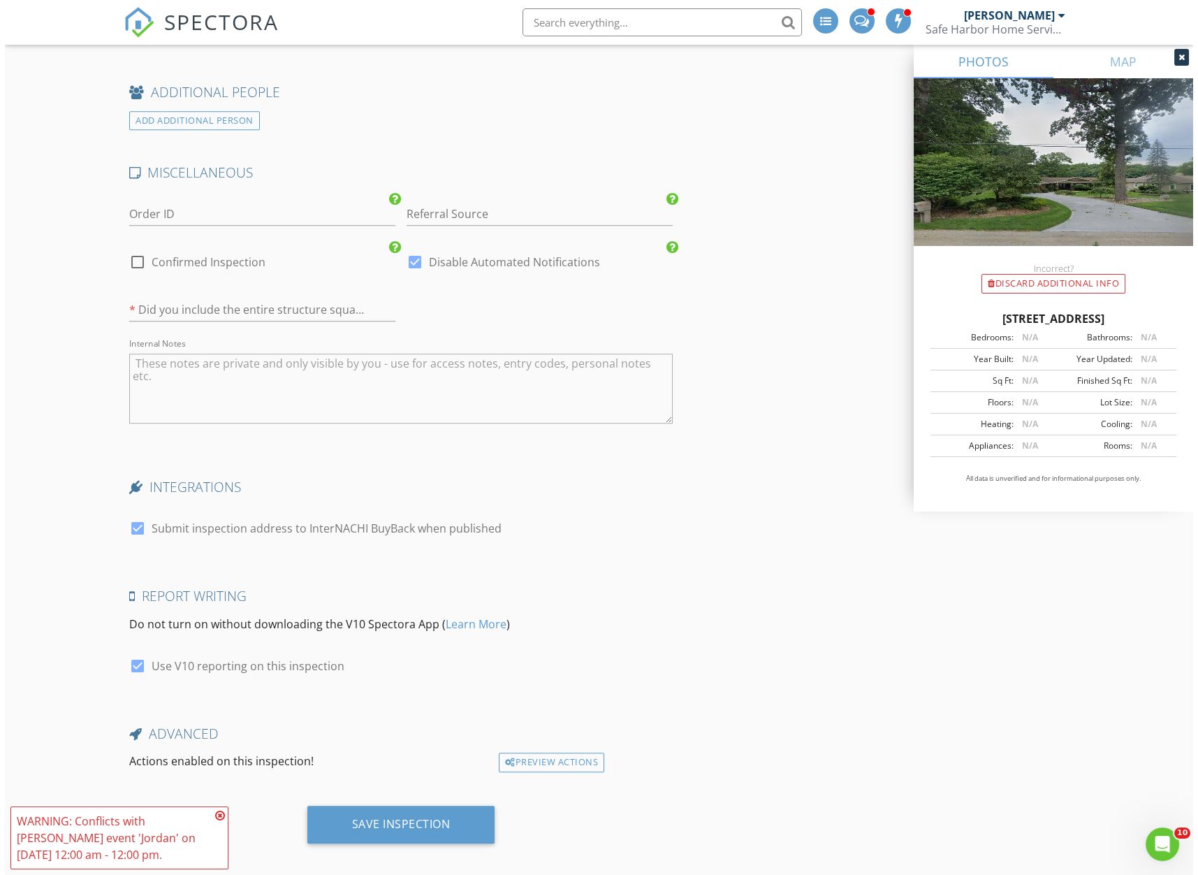
scroll to position [2807, 0]
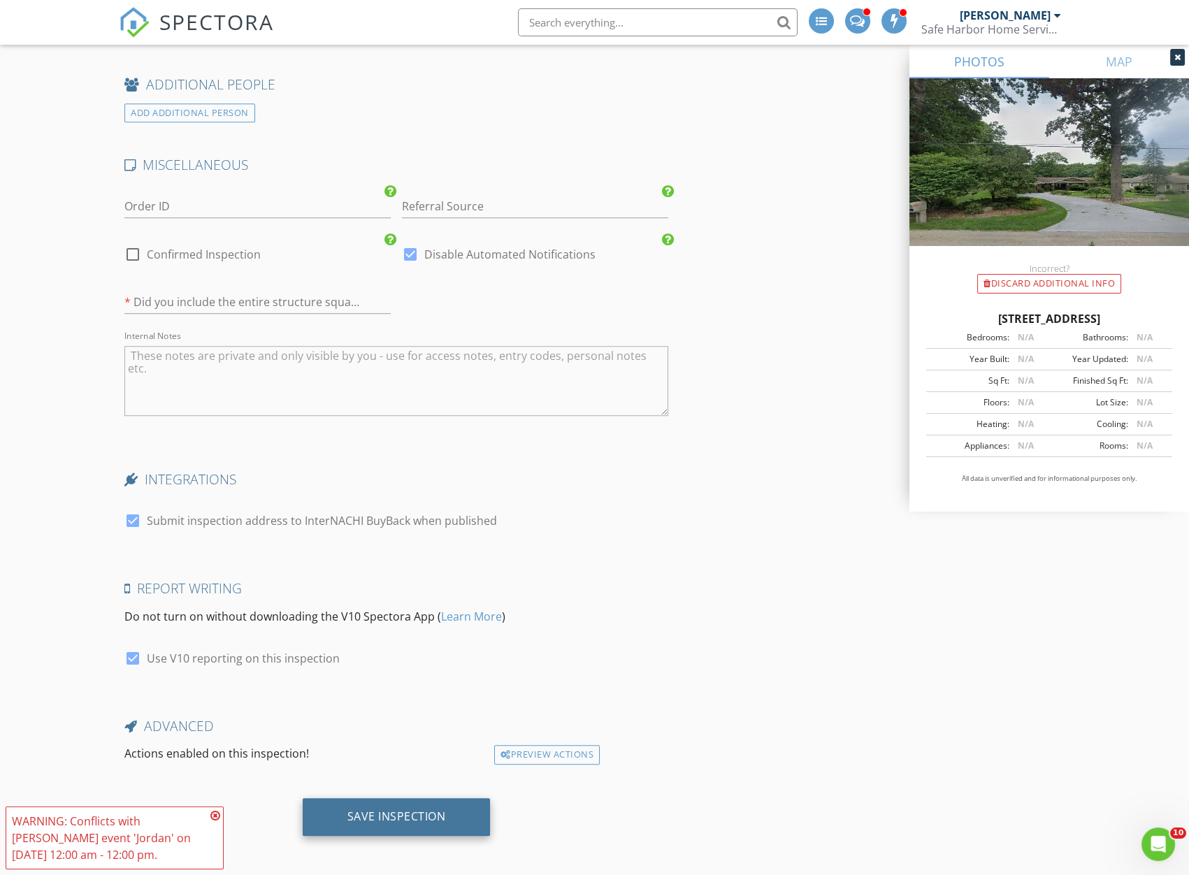
click at [394, 818] on div "Save Inspection" at bounding box center [397, 817] width 188 height 38
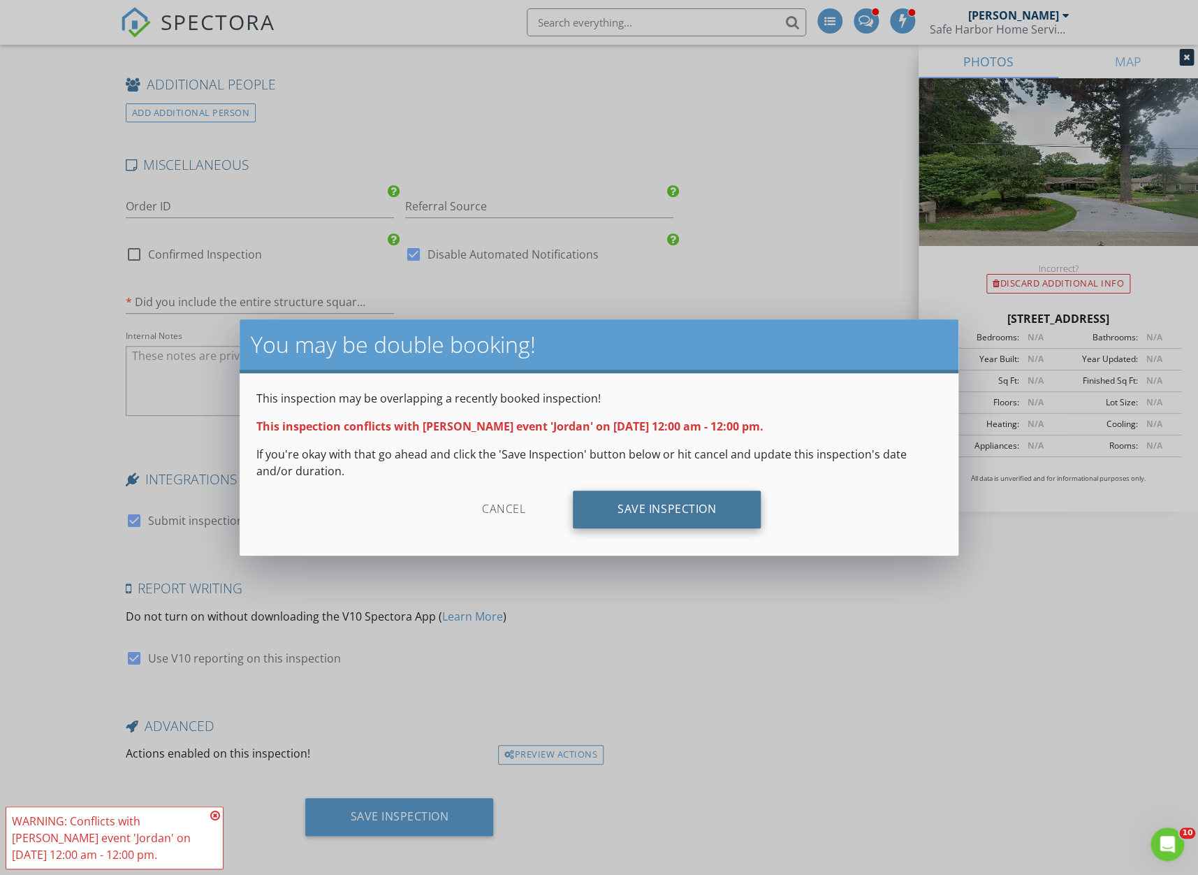
click at [610, 507] on div "Save Inspection" at bounding box center [667, 509] width 188 height 38
